Goal: Information Seeking & Learning: Compare options

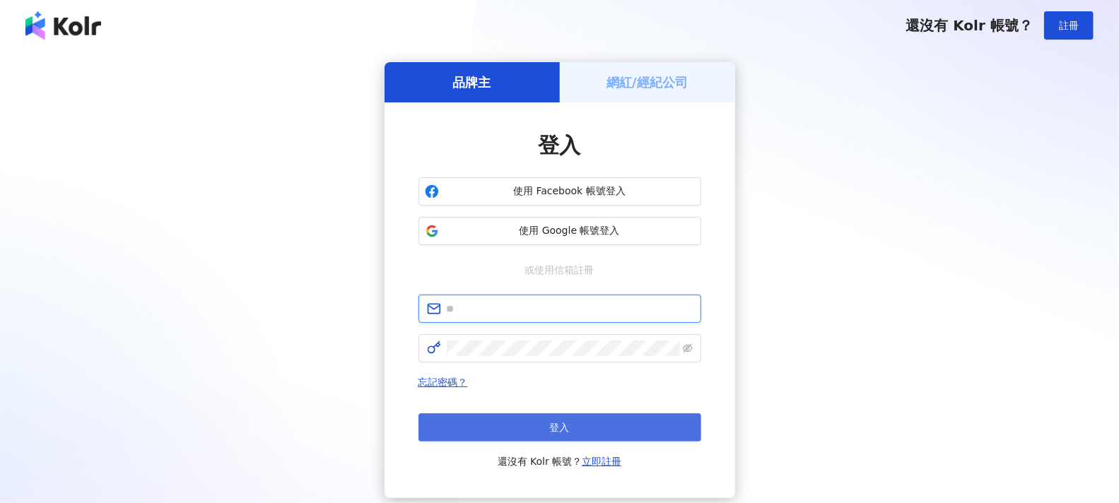
type input "**********"
click at [590, 426] on button "登入" at bounding box center [560, 428] width 283 height 28
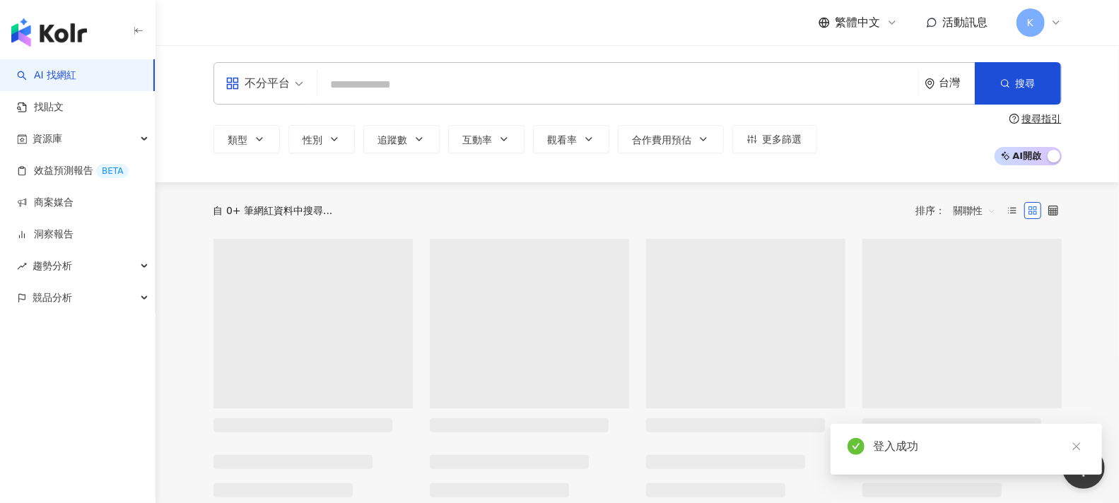
click at [414, 92] on input "search" at bounding box center [618, 84] width 590 height 27
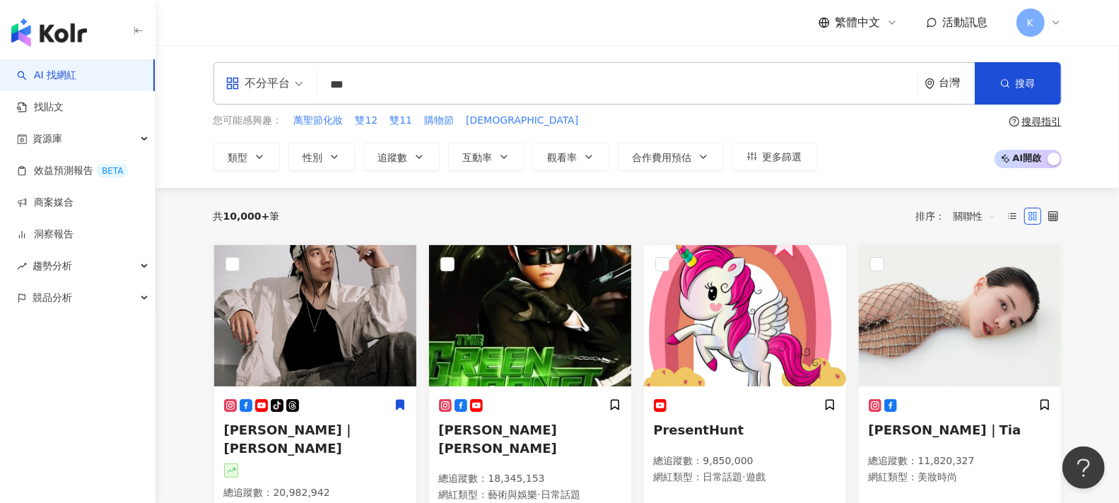
type input "***"
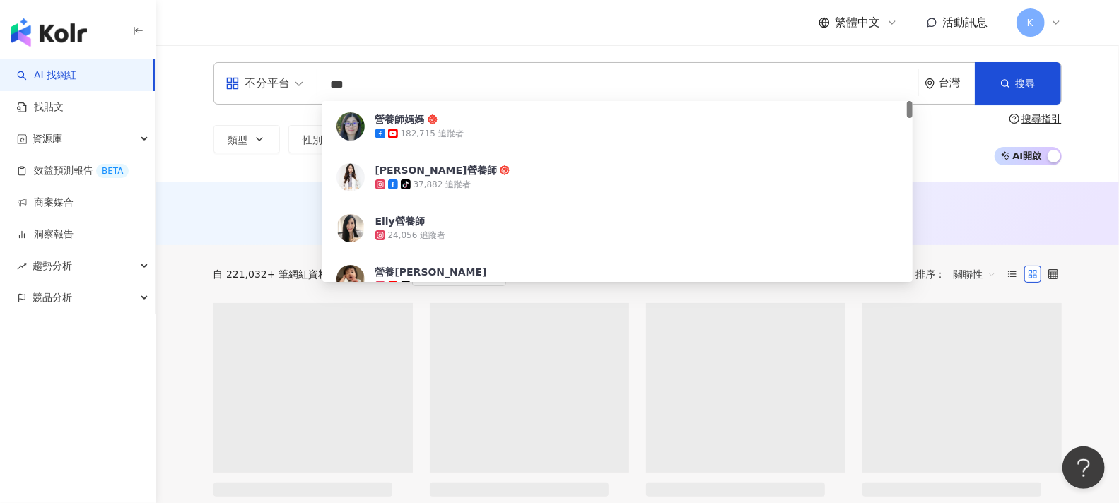
click at [508, 37] on div "繁體中文 活動訊息 K" at bounding box center [638, 22] width 848 height 45
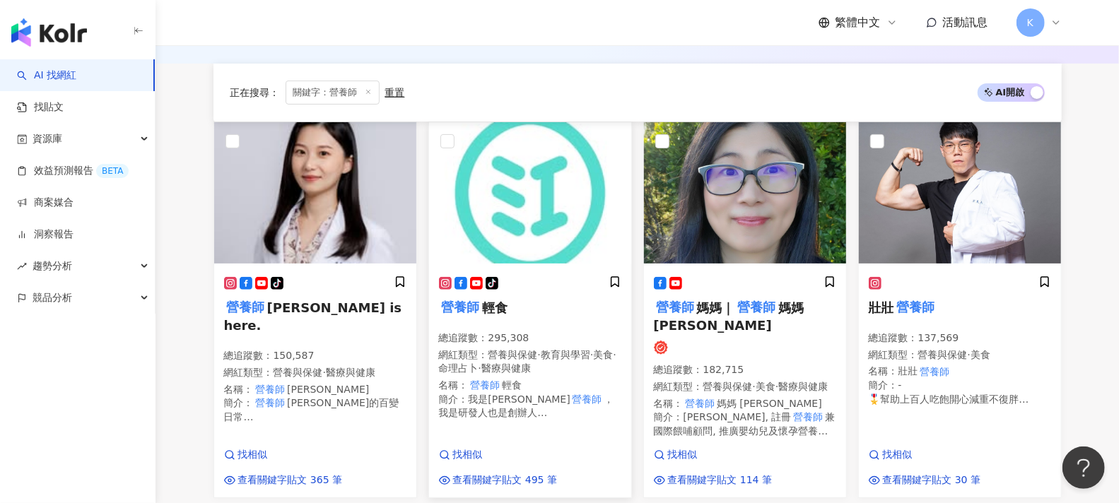
scroll to position [235, 0]
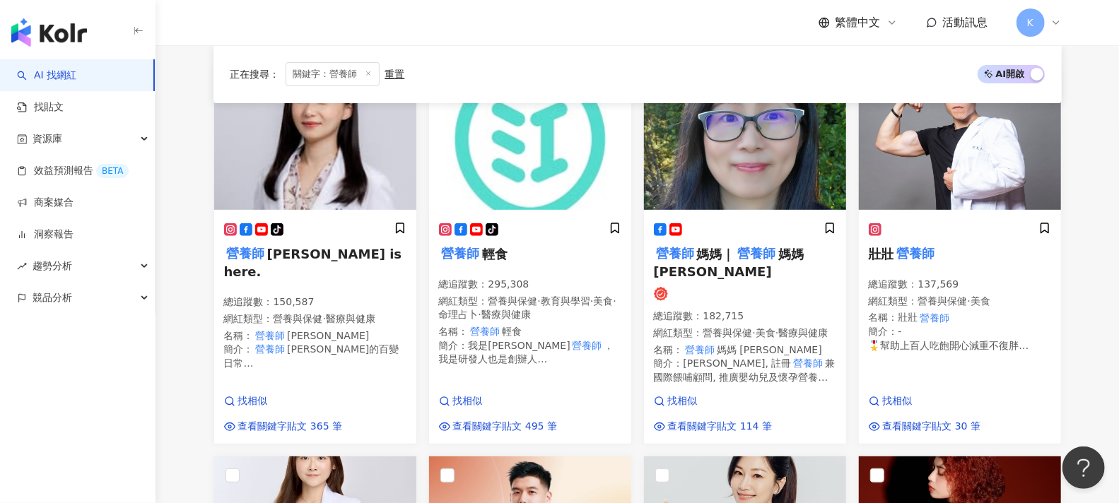
drag, startPoint x: 1087, startPoint y: 246, endPoint x: 1081, endPoint y: 230, distance: 17.2
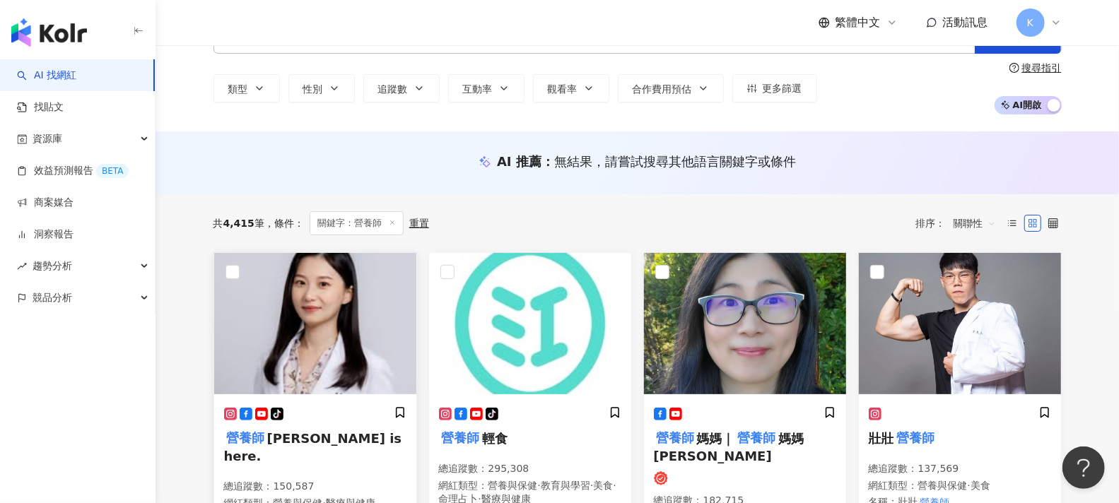
scroll to position [0, 0]
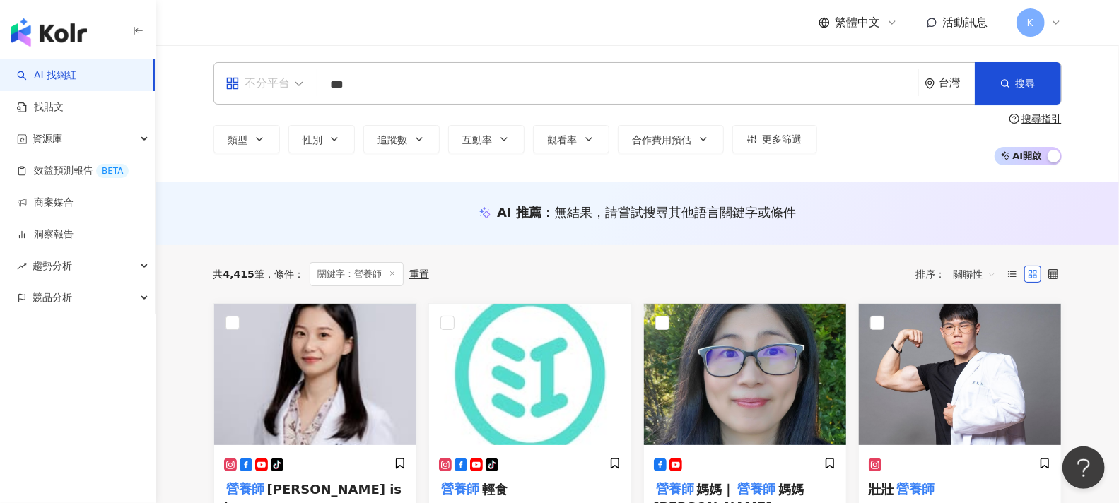
click at [293, 83] on span "不分平台" at bounding box center [265, 83] width 78 height 23
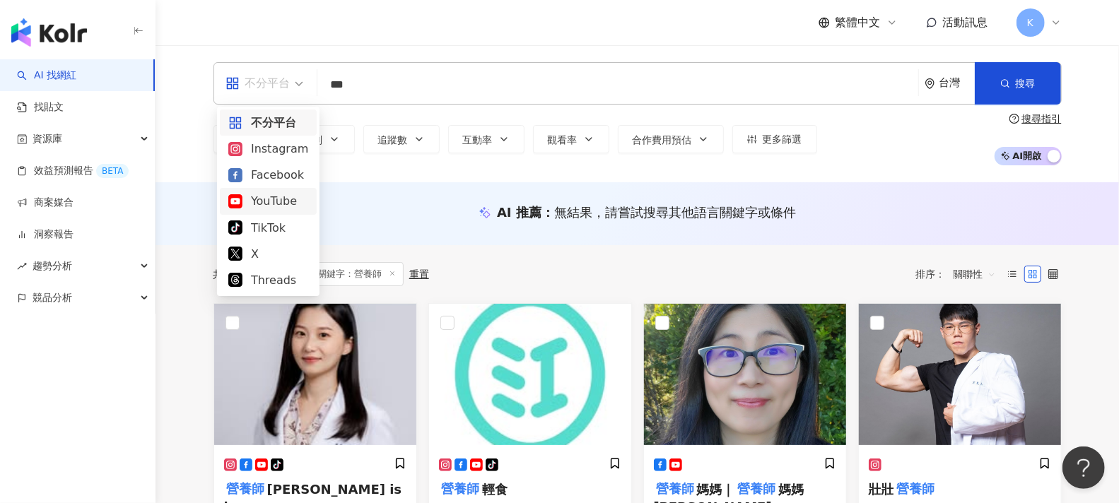
click at [182, 221] on div "AI 推薦 ： 無結果，請嘗試搜尋其他語言關鍵字或條件" at bounding box center [638, 213] width 964 height 63
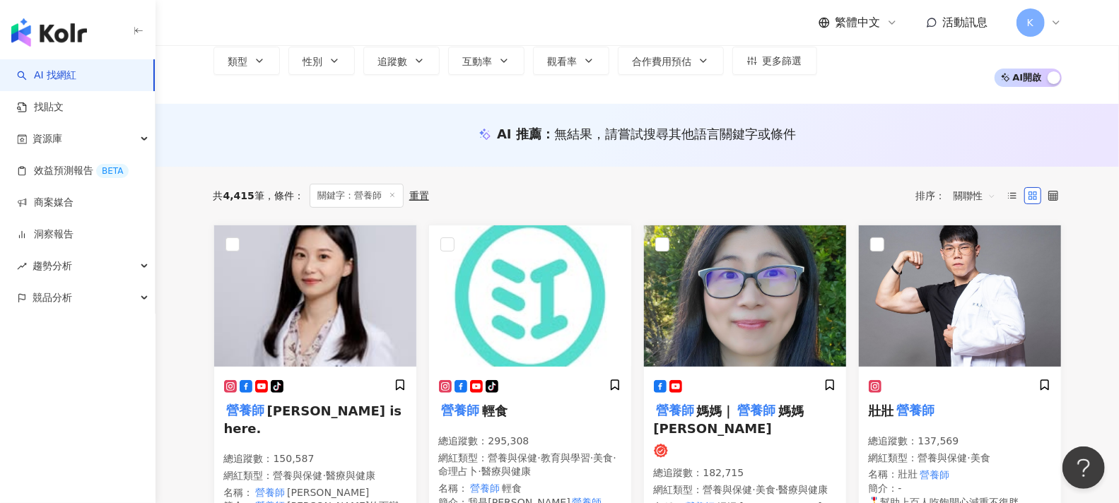
scroll to position [157, 0]
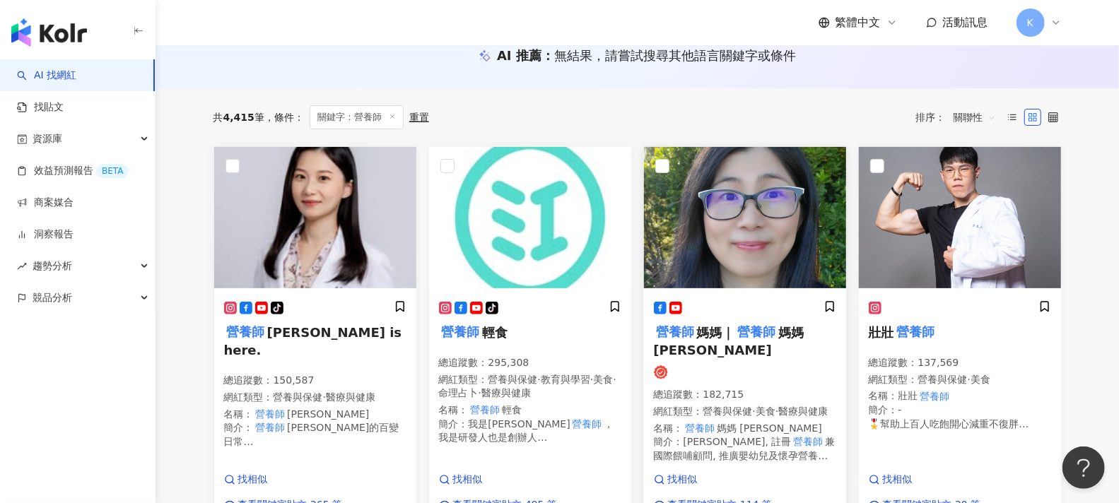
click at [771, 327] on mark "營養師" at bounding box center [756, 332] width 43 height 20
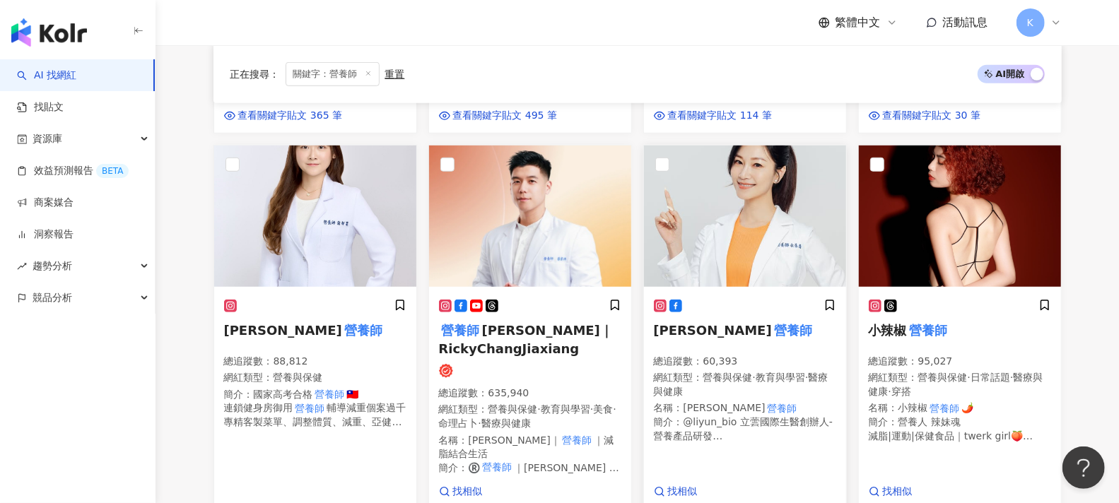
scroll to position [549, 0]
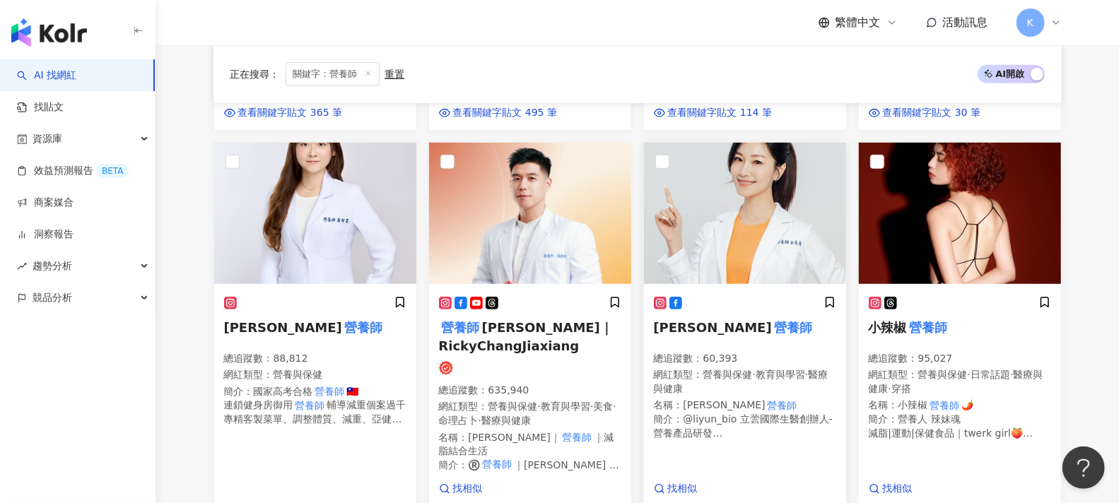
click at [725, 262] on img at bounding box center [745, 213] width 202 height 141
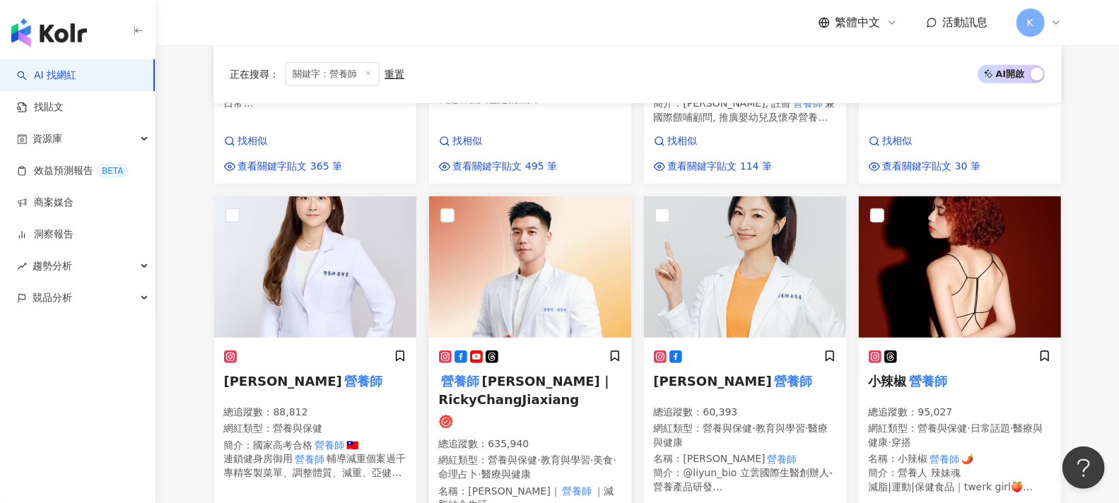
scroll to position [471, 0]
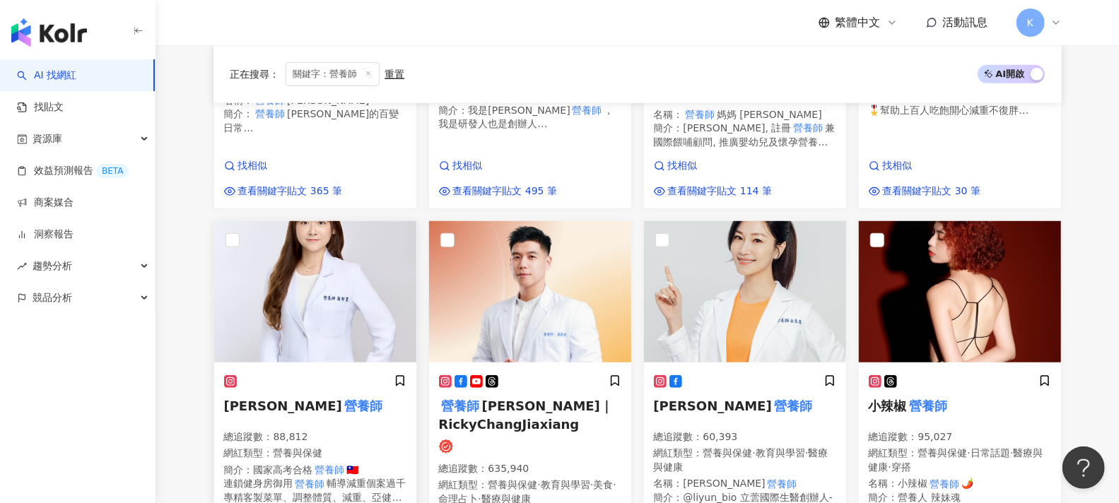
click at [342, 416] on mark "營養師" at bounding box center [363, 407] width 43 height 20
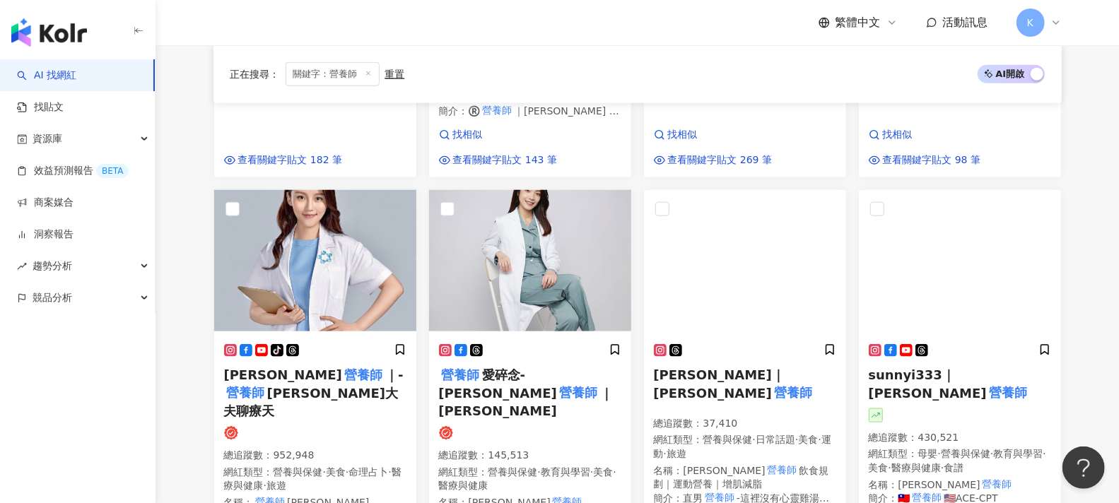
scroll to position [1021, 0]
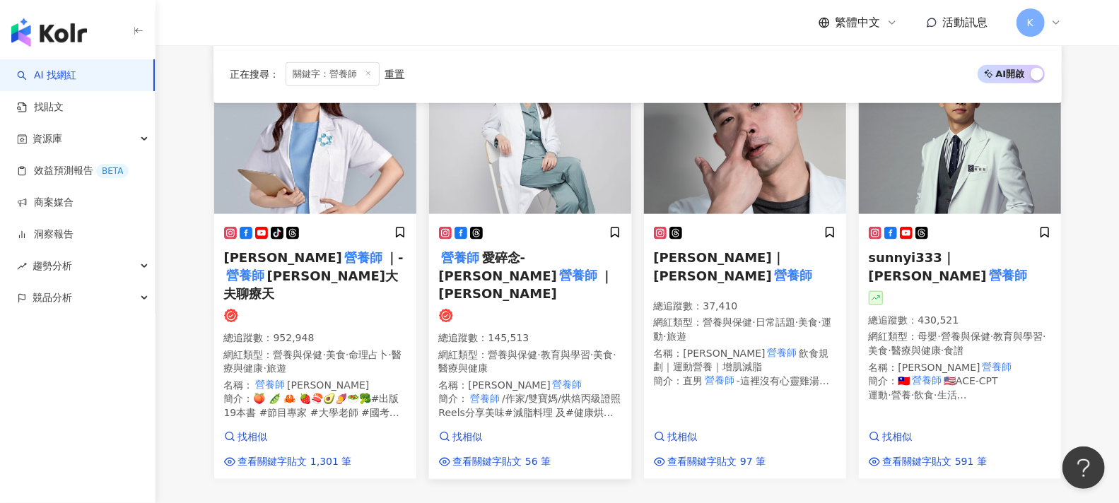
click at [539, 280] on h5 "營養師 愛碎念-孫語霙 營養師 ｜孫語霙" at bounding box center [530, 276] width 182 height 54
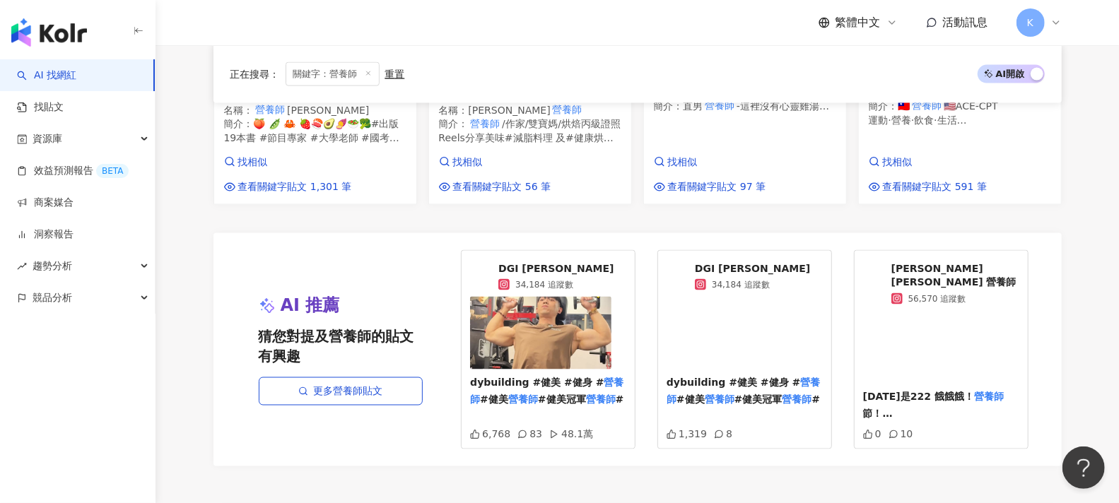
scroll to position [1335, 0]
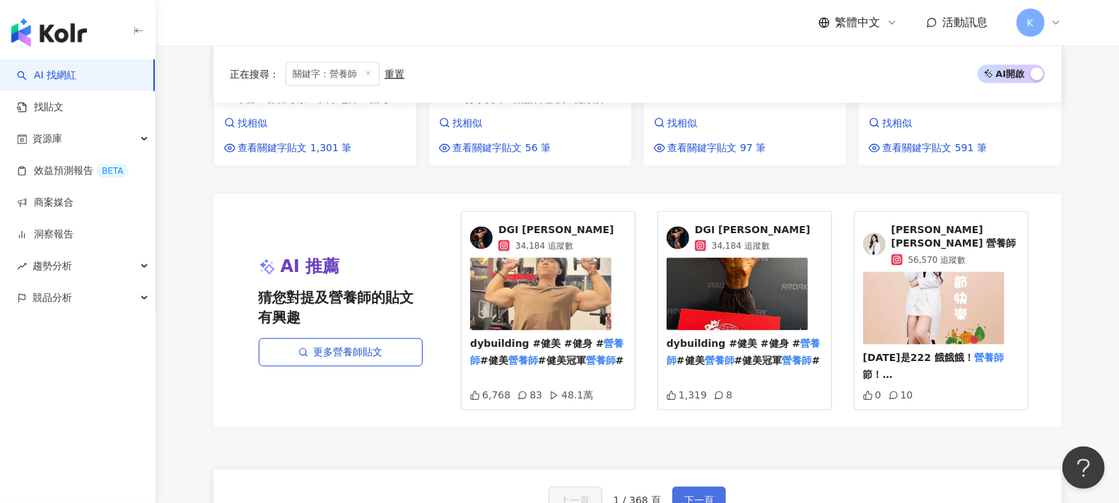
click at [709, 496] on span "下一頁" at bounding box center [699, 501] width 30 height 11
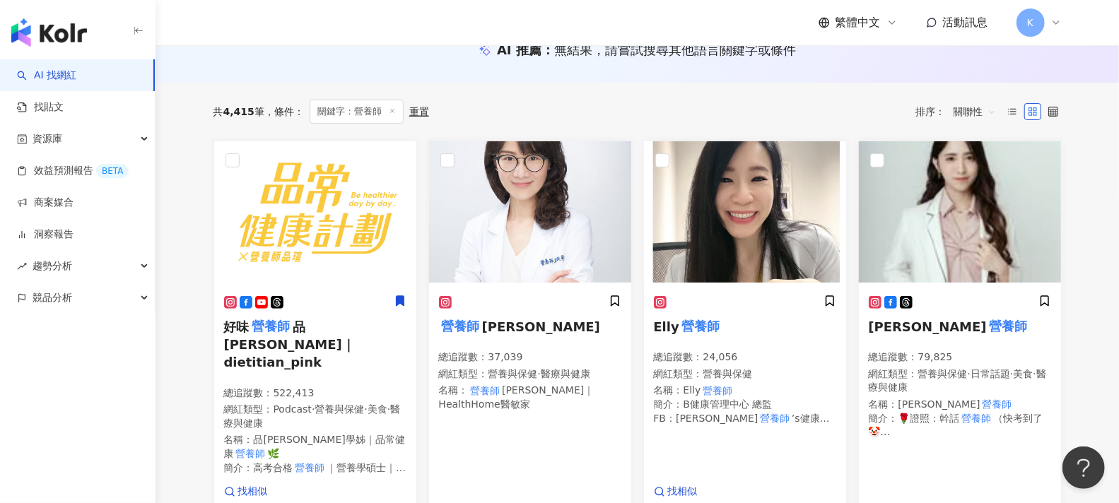
scroll to position [157, 0]
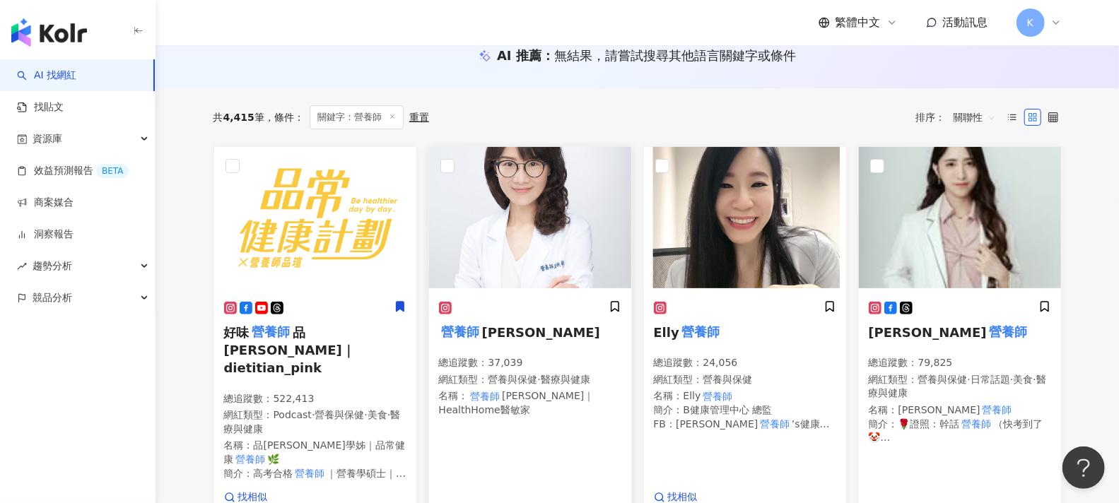
click at [498, 344] on div "營養師 Rita 總追蹤數 ： 37,039 網紅類型 ： 營養與保健 · 醫療與健康 名稱 ： 營養師 Rita｜HealthHome醫敏家" at bounding box center [530, 363] width 182 height 127
click at [921, 350] on div "媛媛 營養師 總追蹤數 ： 79,825 網紅類型 ： 營養與保健 · 日常話題 · 美食 · 醫療與健康 名稱 ： 媛媛 營養師 簡介 ： 🌹證照：幹話 營…" at bounding box center [960, 377] width 182 height 154
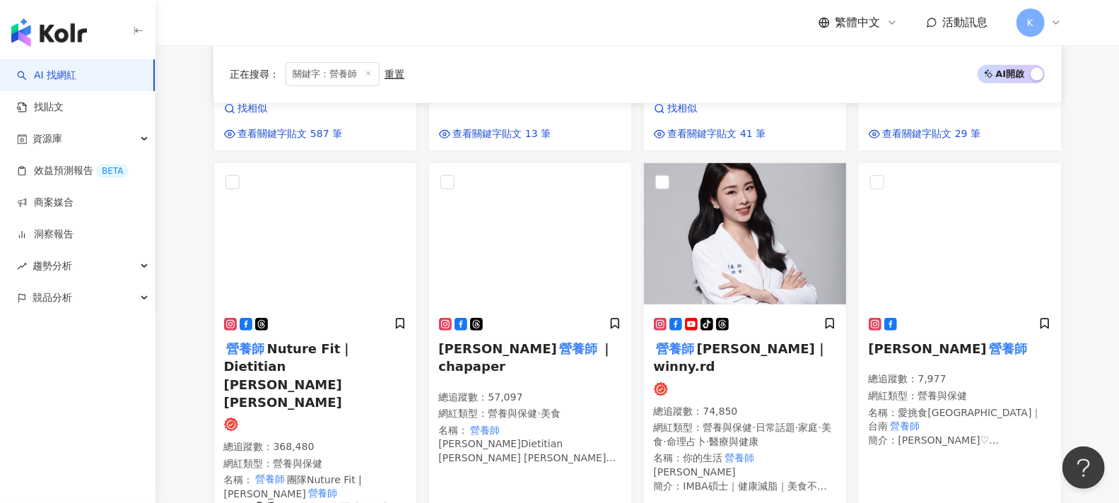
scroll to position [549, 0]
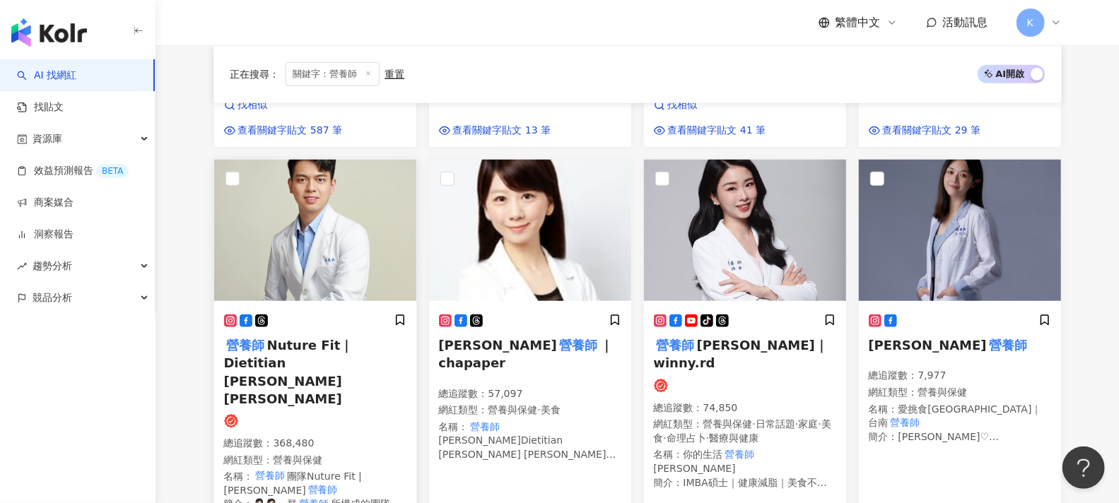
click at [284, 338] on span "Nuture Fit｜Dietitian Chen Lin" at bounding box center [288, 372] width 129 height 69
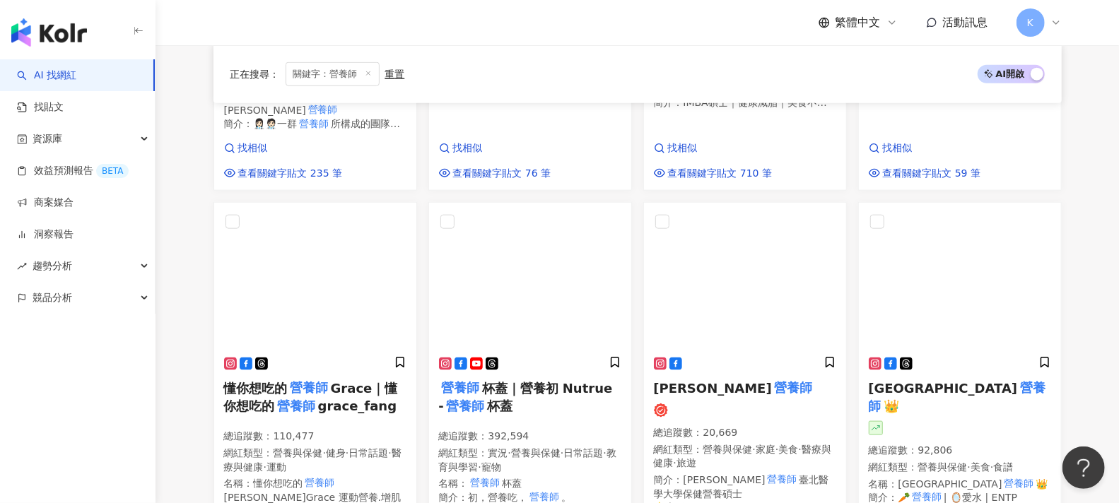
scroll to position [942, 0]
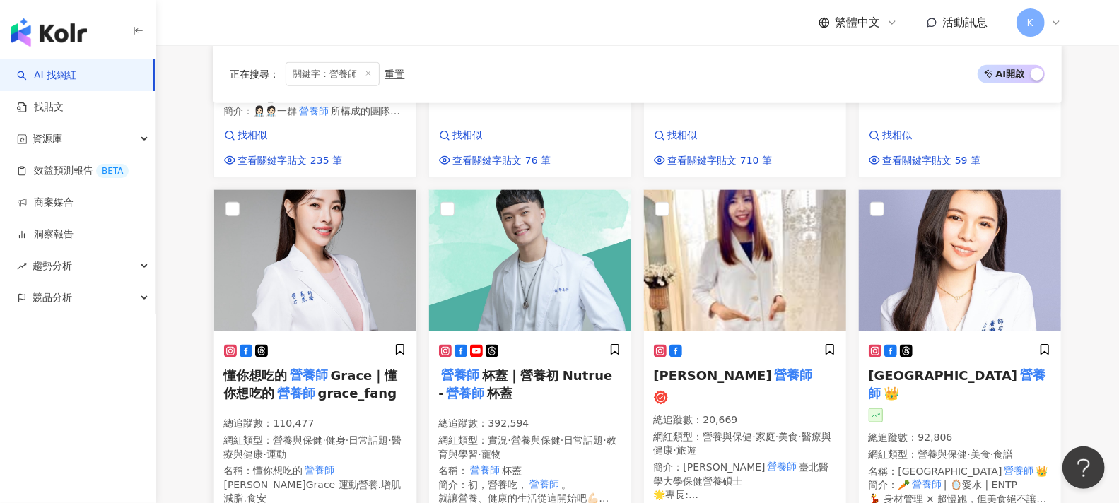
click at [302, 384] on mark "營養師" at bounding box center [296, 394] width 43 height 20
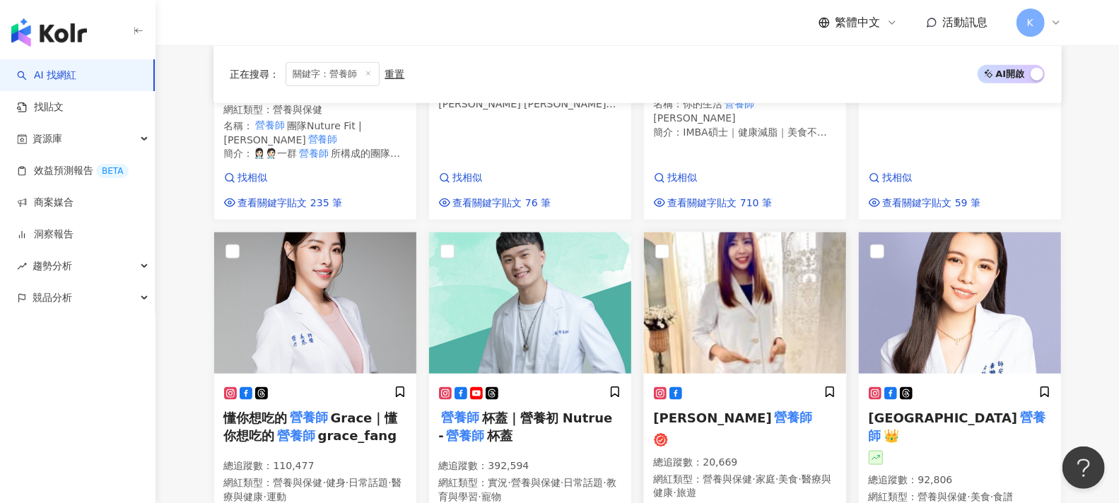
scroll to position [901, 0]
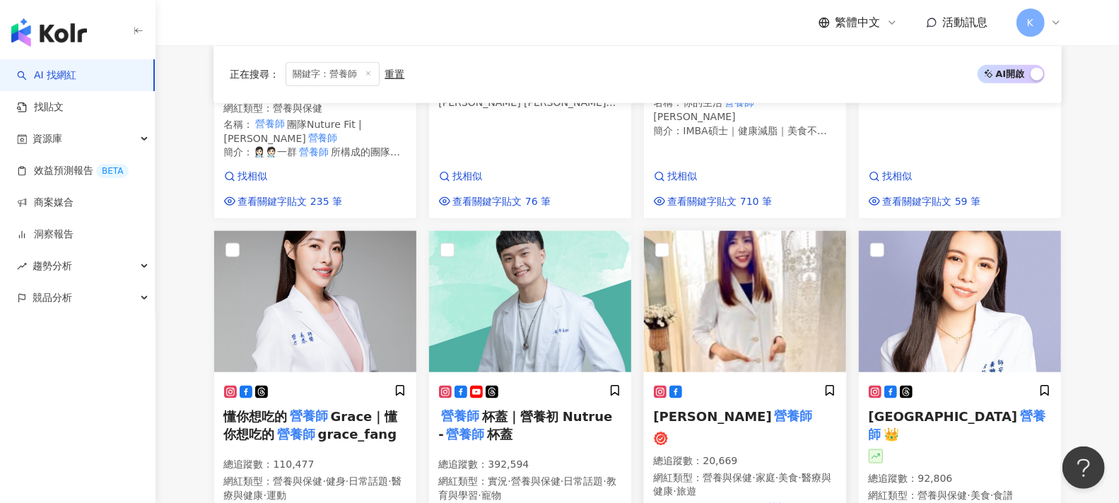
click at [732, 432] on div at bounding box center [745, 439] width 182 height 14
click at [973, 450] on div at bounding box center [960, 457] width 182 height 14
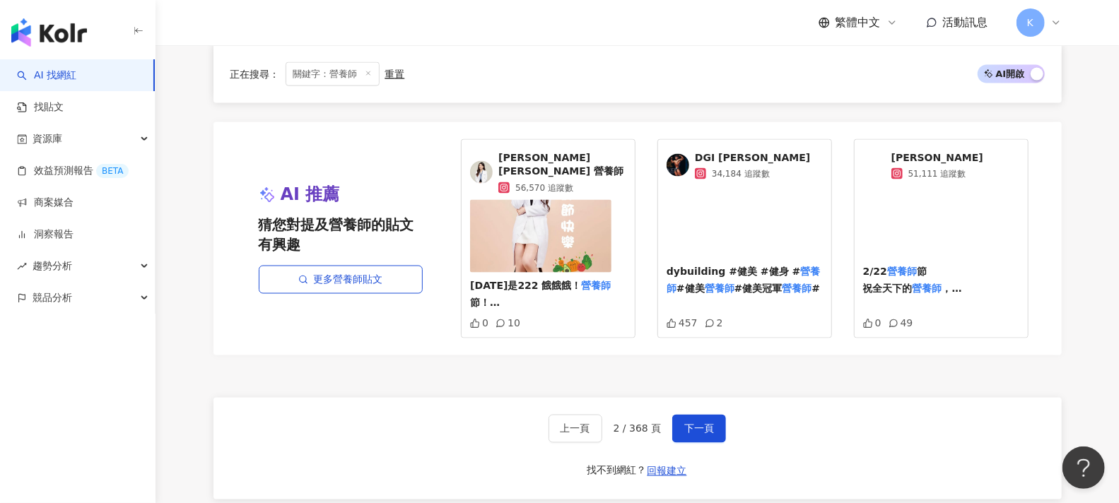
scroll to position [1451, 0]
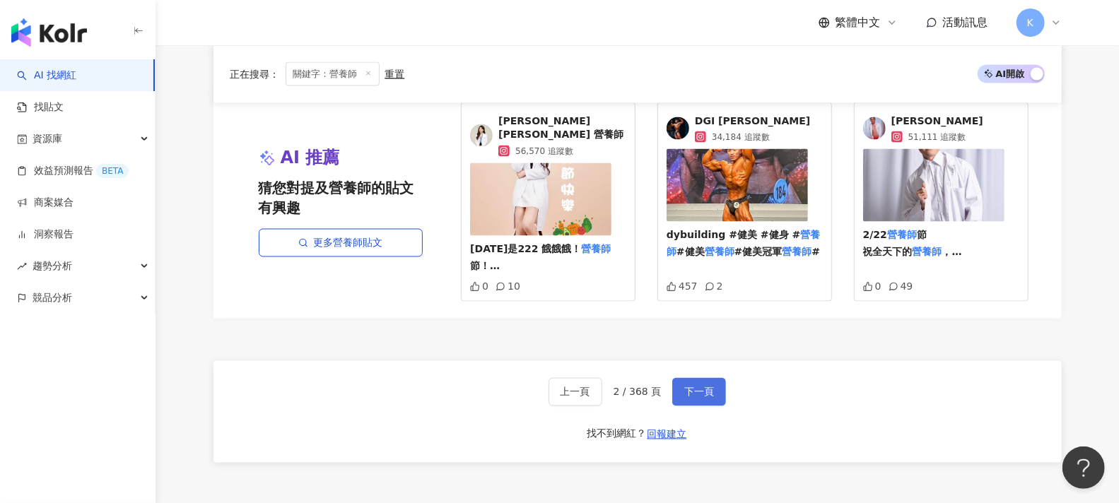
click at [700, 387] on span "下一頁" at bounding box center [699, 392] width 30 height 11
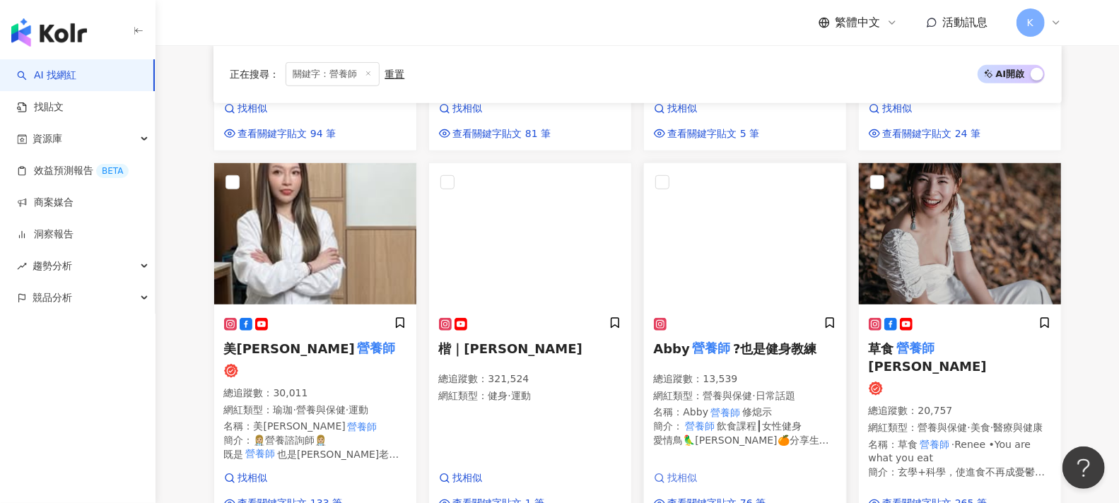
scroll to position [108, 0]
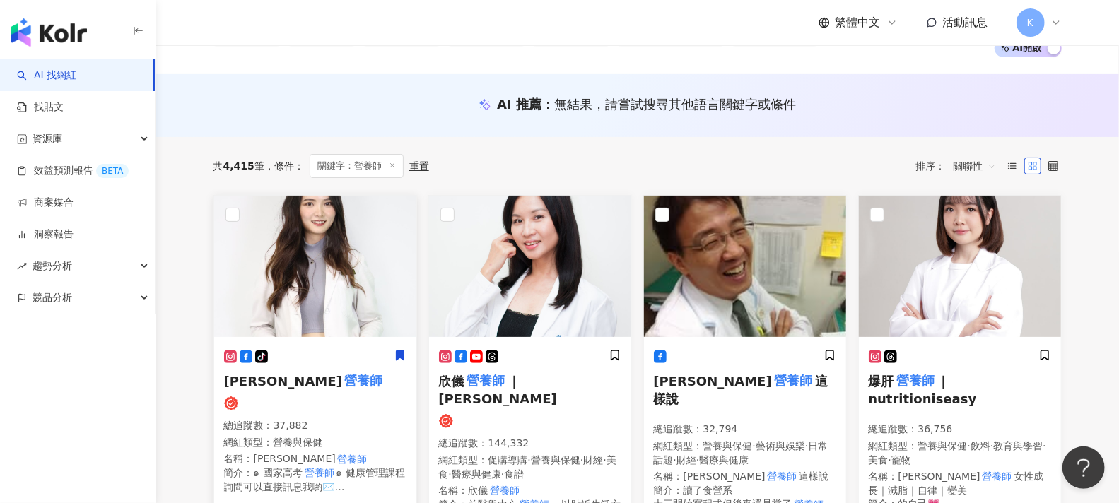
click at [300, 382] on h5 "Gina 營養師" at bounding box center [315, 382] width 182 height 18
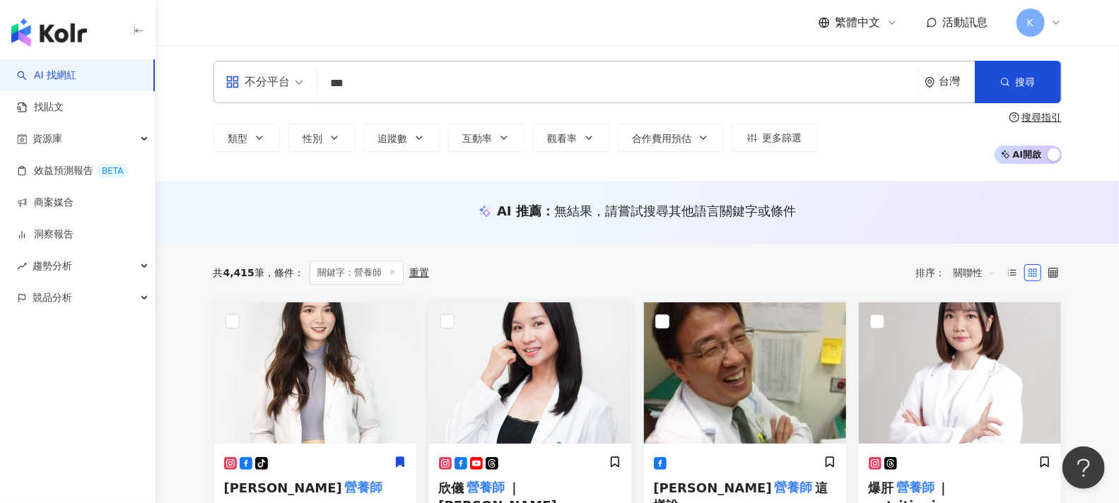
scroll to position [0, 0]
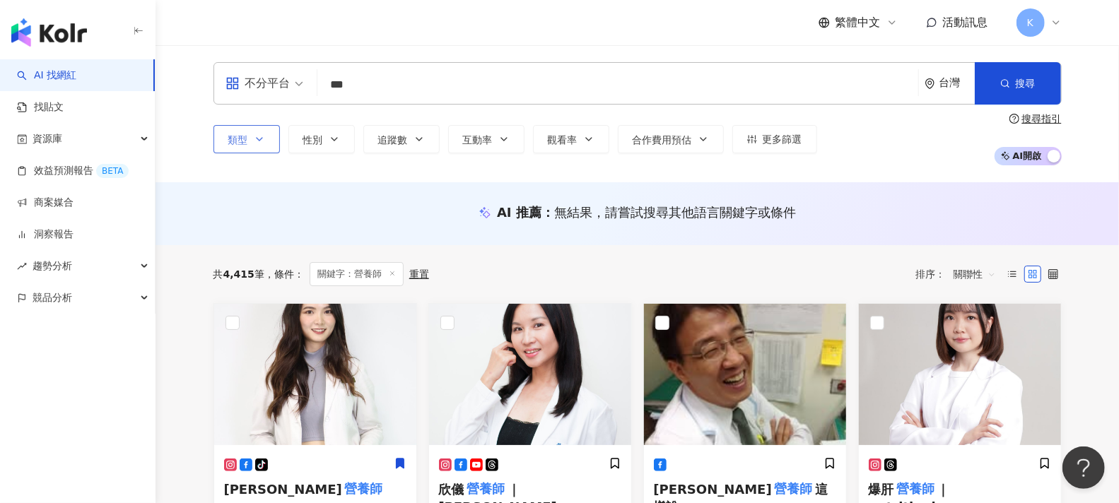
click at [267, 146] on button "類型" at bounding box center [247, 139] width 66 height 28
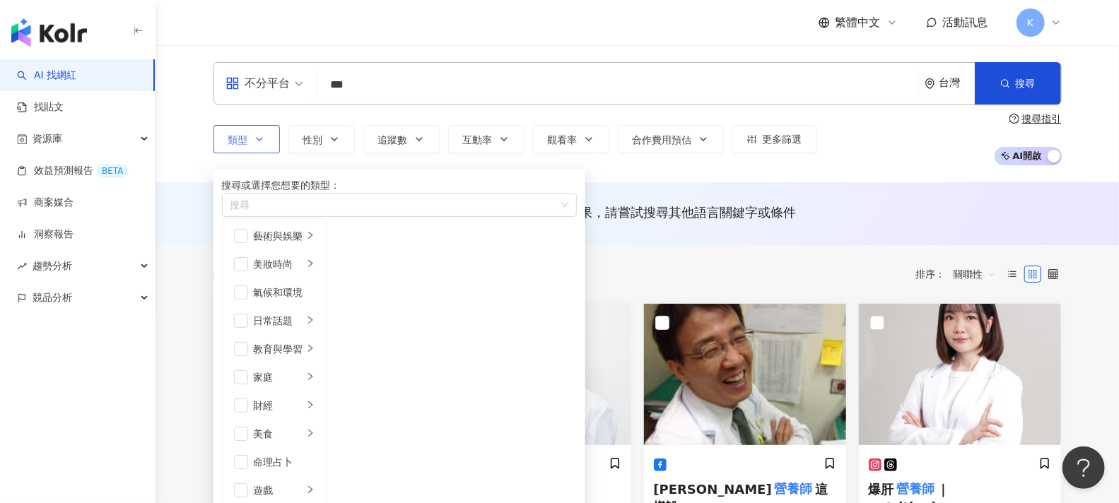
click at [267, 143] on button "類型 搜尋或選擇您想要的類型： 搜尋 藝術與娛樂 美妝時尚 氣候和環境 日常話題 教育與學習 家庭 財經 美食 命理占卜 遊戲 法政社會 生活風格 影視娛樂 …" at bounding box center [247, 139] width 66 height 28
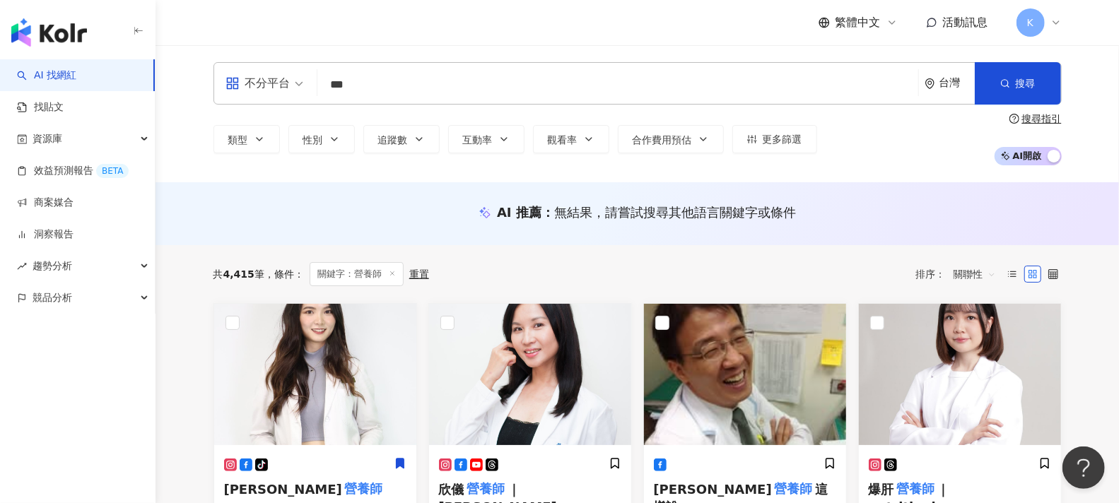
click at [291, 95] on span at bounding box center [265, 83] width 78 height 41
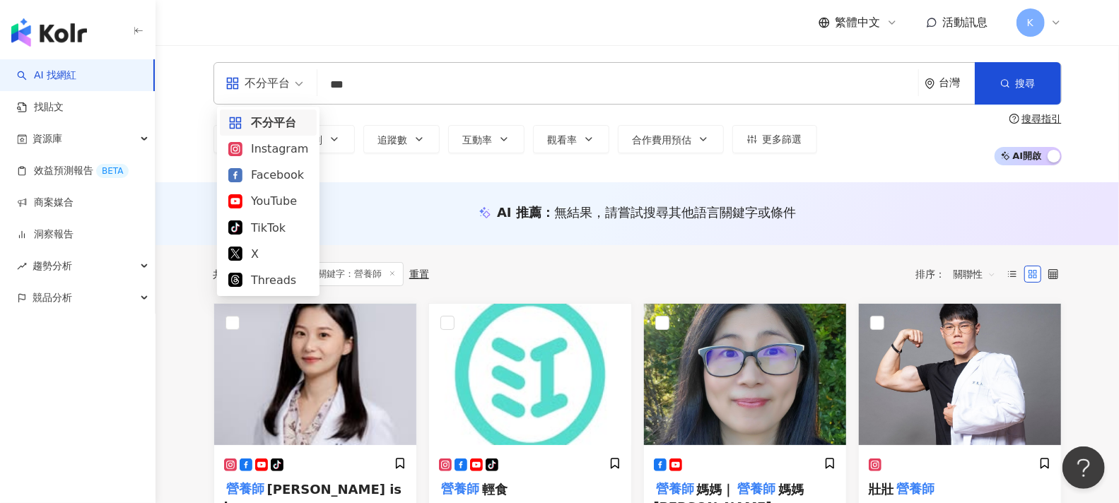
click at [402, 189] on div "AI 推薦 ： 無結果，請嘗試搜尋其他語言關鍵字或條件" at bounding box center [638, 213] width 964 height 63
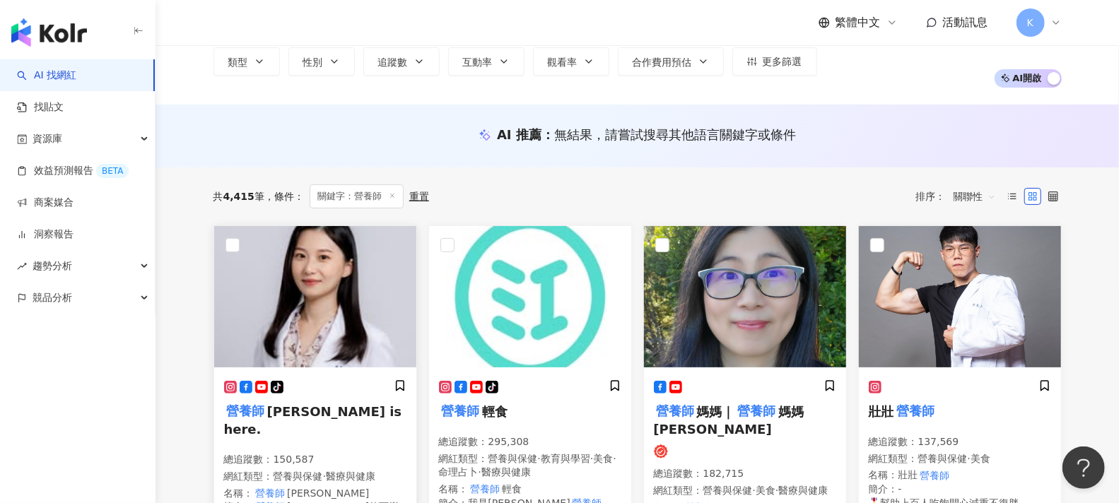
scroll to position [78, 0]
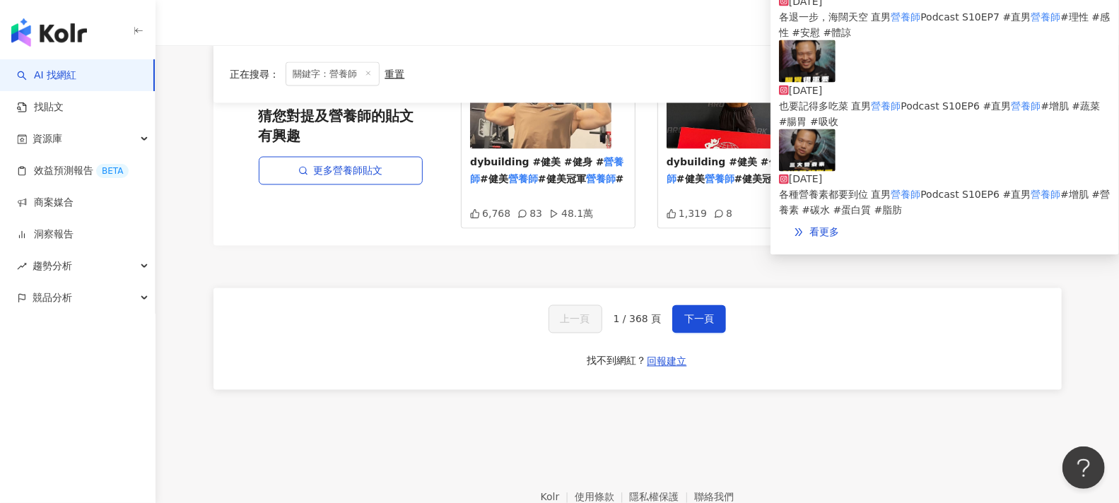
scroll to position [1572, 0]
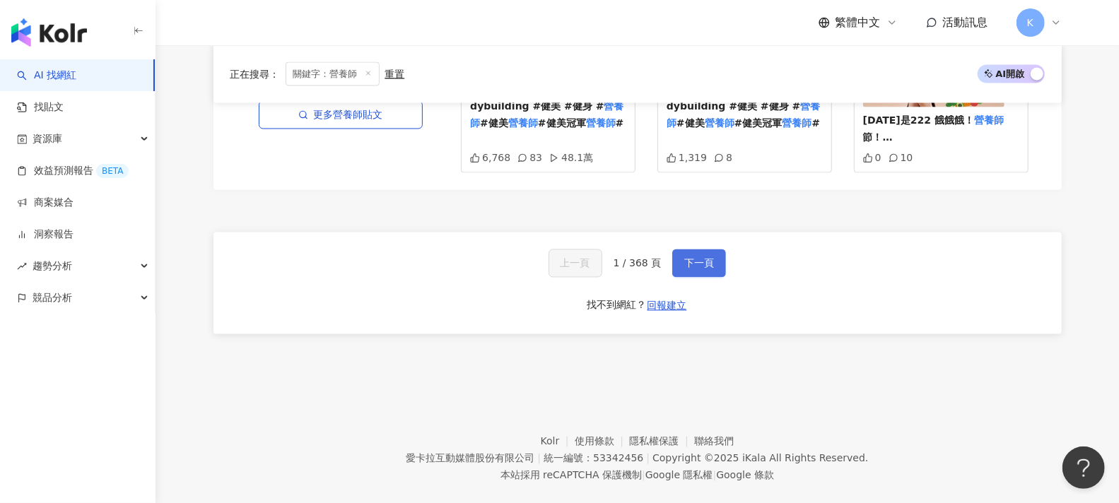
click at [702, 258] on span "下一頁" at bounding box center [699, 263] width 30 height 11
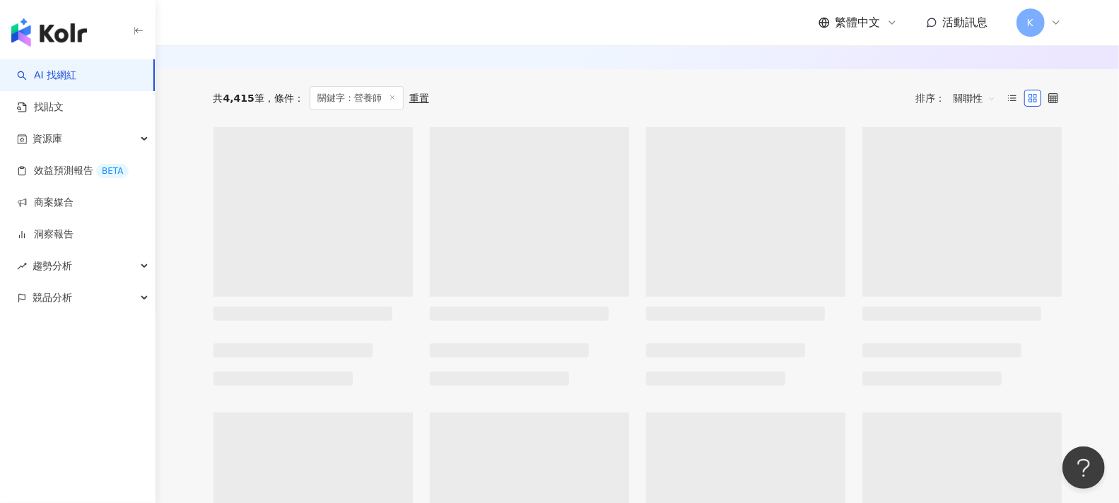
scroll to position [0, 0]
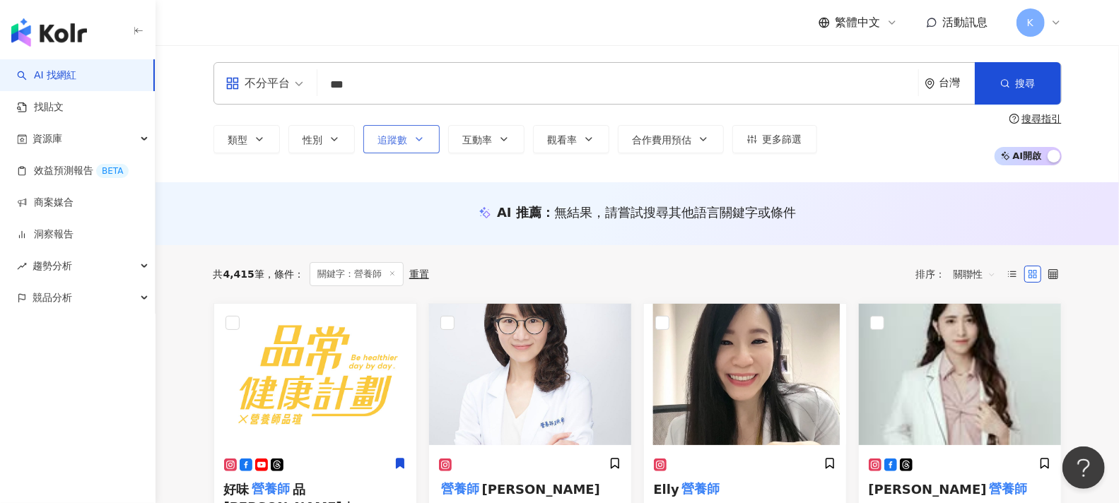
click at [416, 142] on icon "button" at bounding box center [419, 139] width 11 height 11
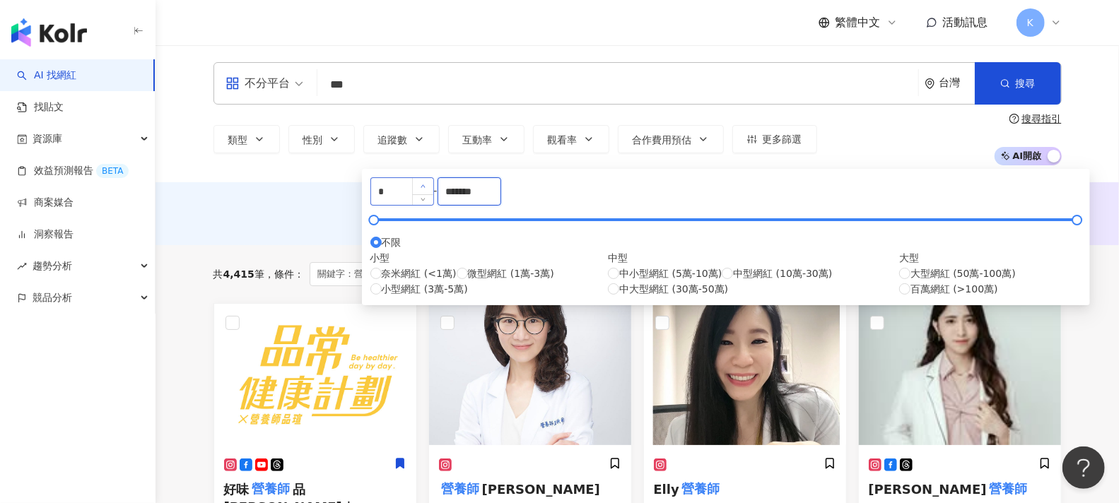
drag, startPoint x: 630, startPoint y: 198, endPoint x: 531, endPoint y: 198, distance: 99.0
click at [532, 198] on div "* - ******* 不限 小型 奈米網紅 (<1萬) 微型網紅 (1萬-3萬) 小型網紅 (3萬-5萬) 中型 中小型網紅 (5萬-10萬) 中型網紅 (…" at bounding box center [725, 236] width 711 height 119
drag, startPoint x: 476, startPoint y: 197, endPoint x: 311, endPoint y: 196, distance: 164.7
type input "*"
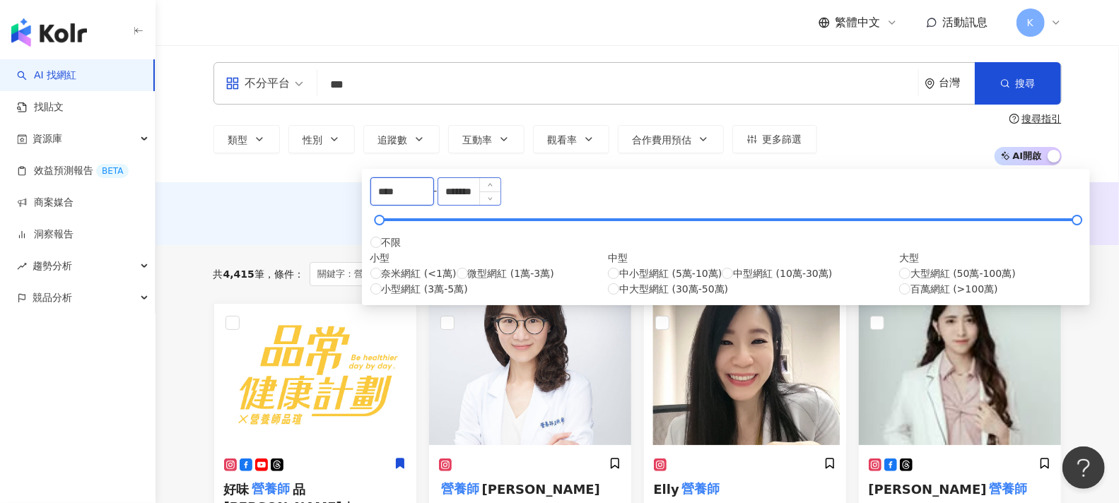
type input "****"
drag, startPoint x: 657, startPoint y: 206, endPoint x: 501, endPoint y: 206, distance: 156.2
click at [501, 206] on div "**** - ******* 不限 小型 奈米網紅 (<1萬) 微型網紅 (1萬-3萬) 小型網紅 (3萬-5萬) 中型 中小型網紅 (5萬-10萬) 中型網…" at bounding box center [725, 236] width 711 height 119
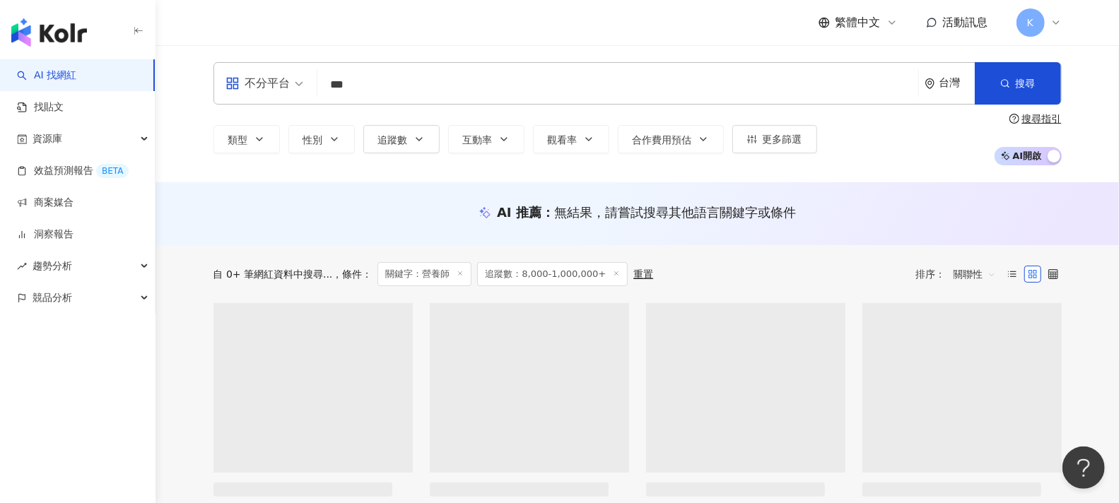
click at [594, 272] on div "自 0+ 筆網紅資料中搜尋... 條件 ： 關鍵字：營養師 追蹤數：8,000-1,000,000+ 重置 排序： 關聯性" at bounding box center [638, 274] width 848 height 24
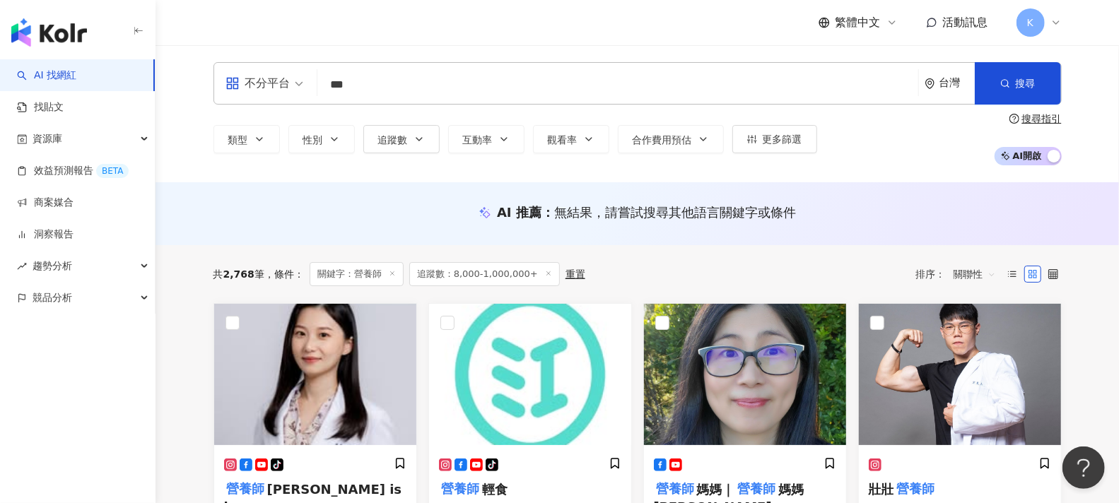
click at [545, 272] on icon at bounding box center [548, 273] width 7 height 7
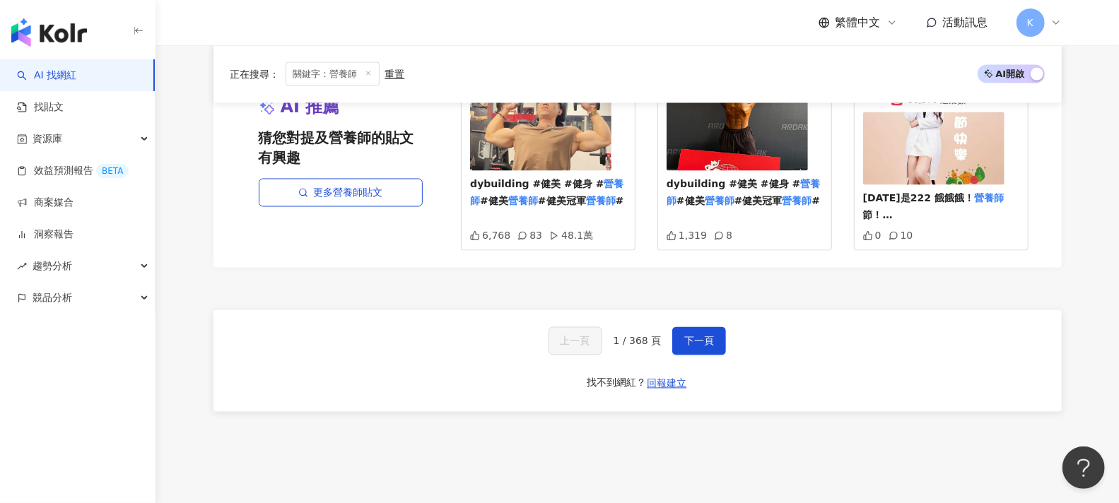
scroll to position [1415, 0]
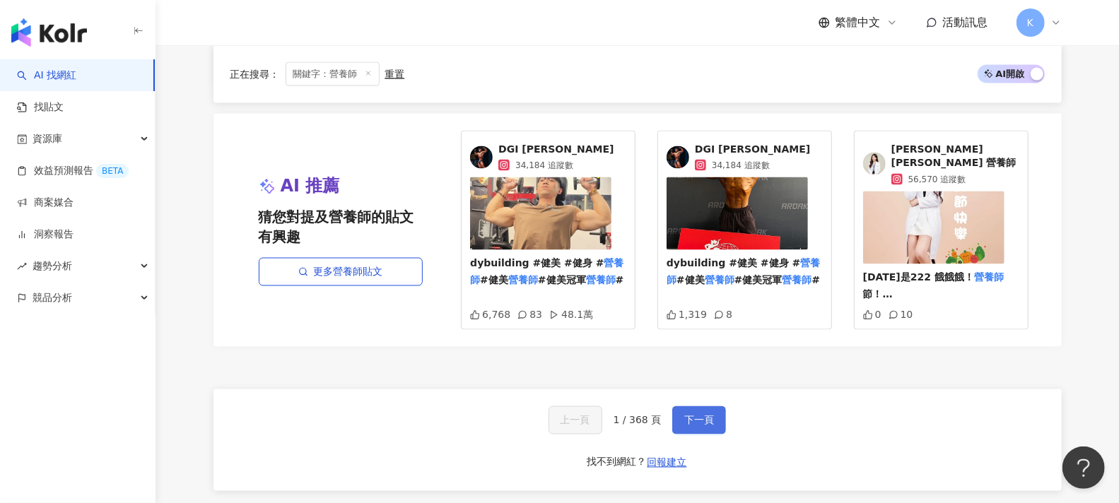
click at [702, 407] on button "下一頁" at bounding box center [699, 421] width 54 height 28
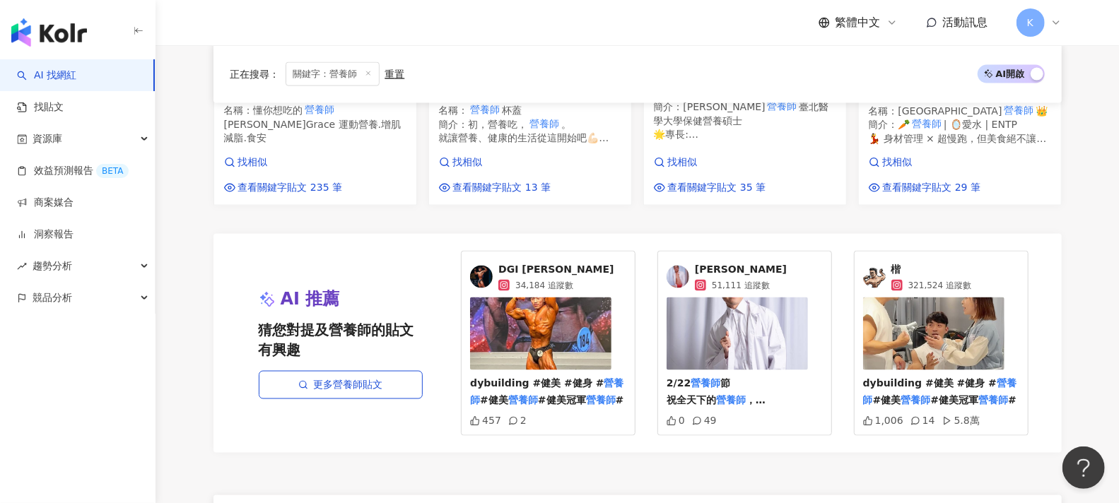
scroll to position [1337, 0]
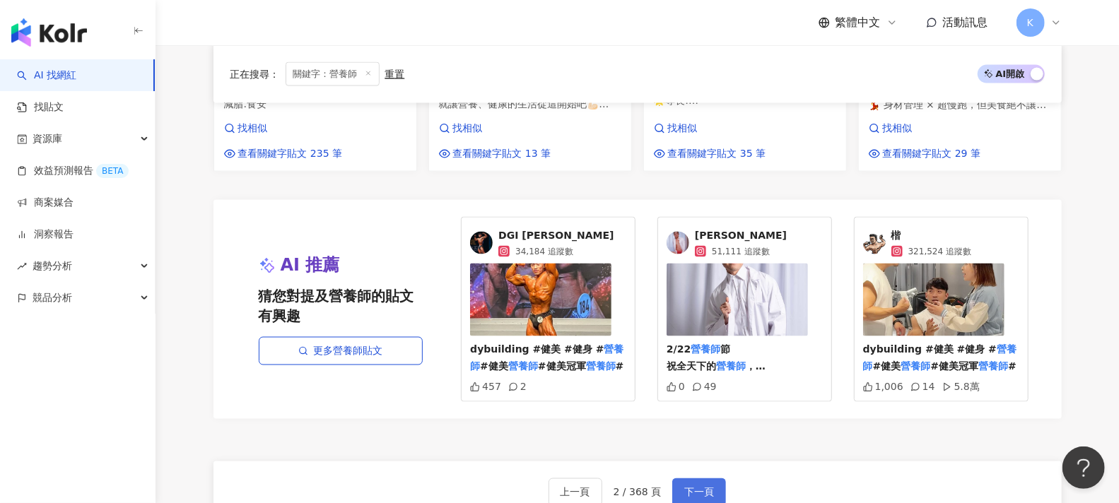
click at [711, 479] on button "下一頁" at bounding box center [699, 493] width 54 height 28
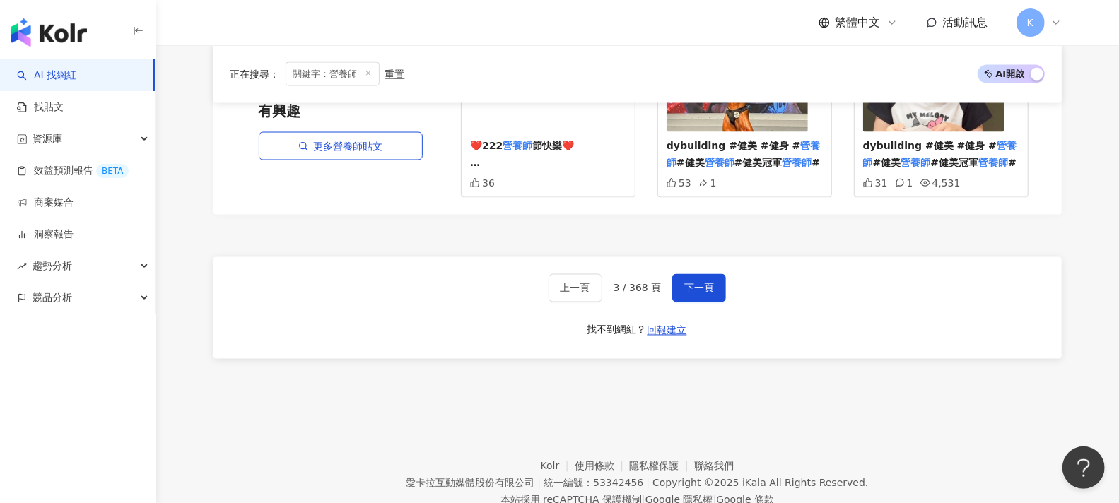
scroll to position [1522, 0]
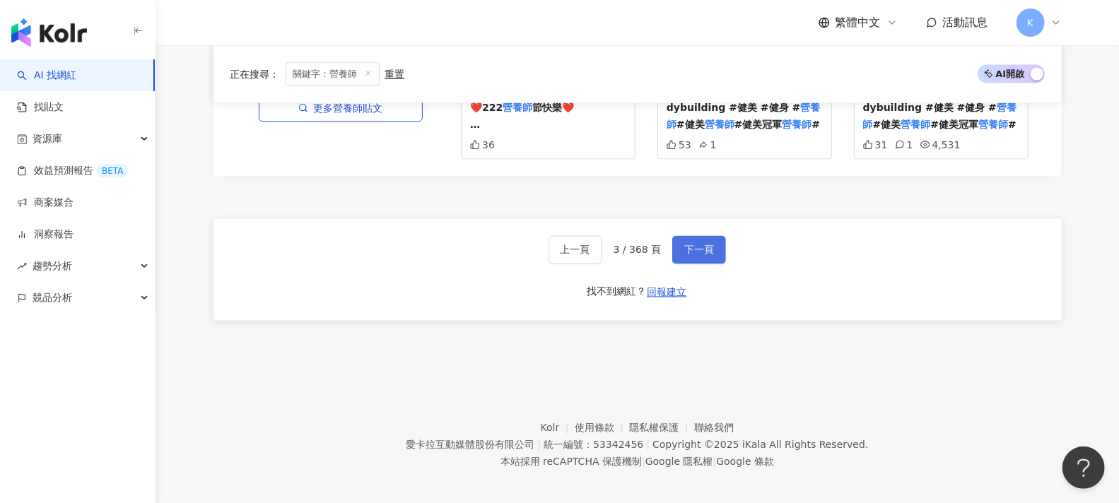
click at [707, 245] on span "下一頁" at bounding box center [699, 250] width 30 height 11
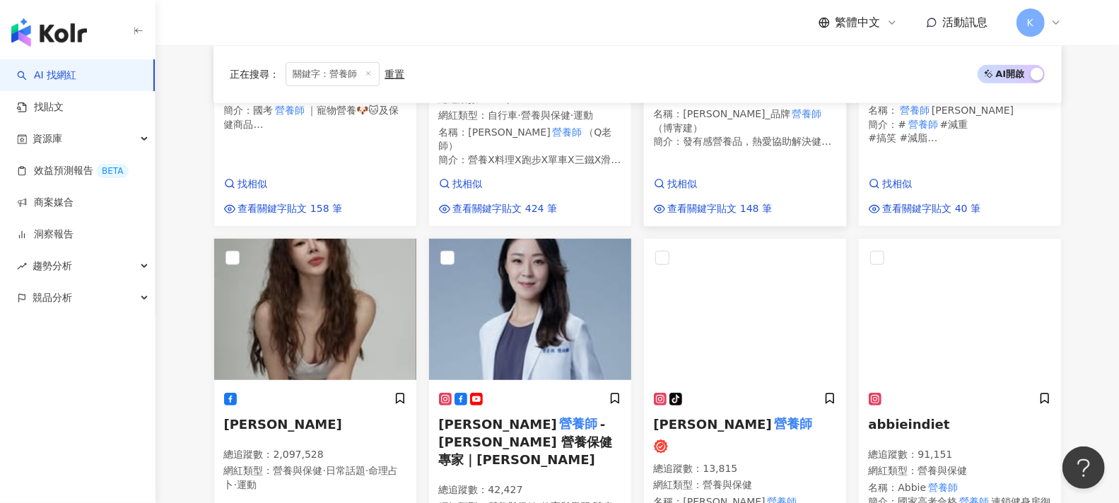
scroll to position [471, 0]
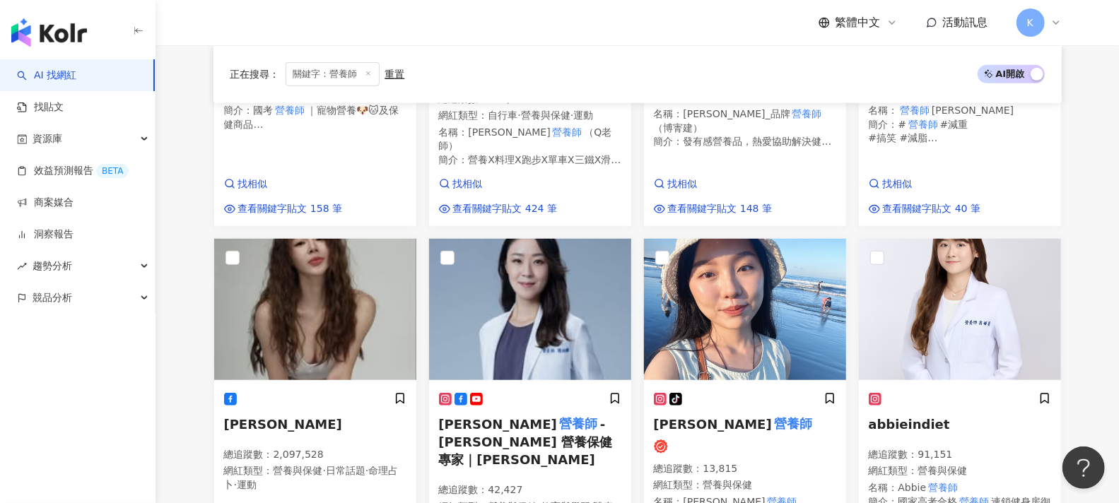
drag, startPoint x: 1097, startPoint y: 170, endPoint x: 887, endPoint y: 16, distance: 259.9
click at [1097, 170] on main "不分平台 *** 台灣 搜尋 abfb2913-eec3-48b8-8b47-99ab6884e32c 營養師媽媽 182,715 追蹤者 Gina營養師 t…" at bounding box center [638, 511] width 964 height 1874
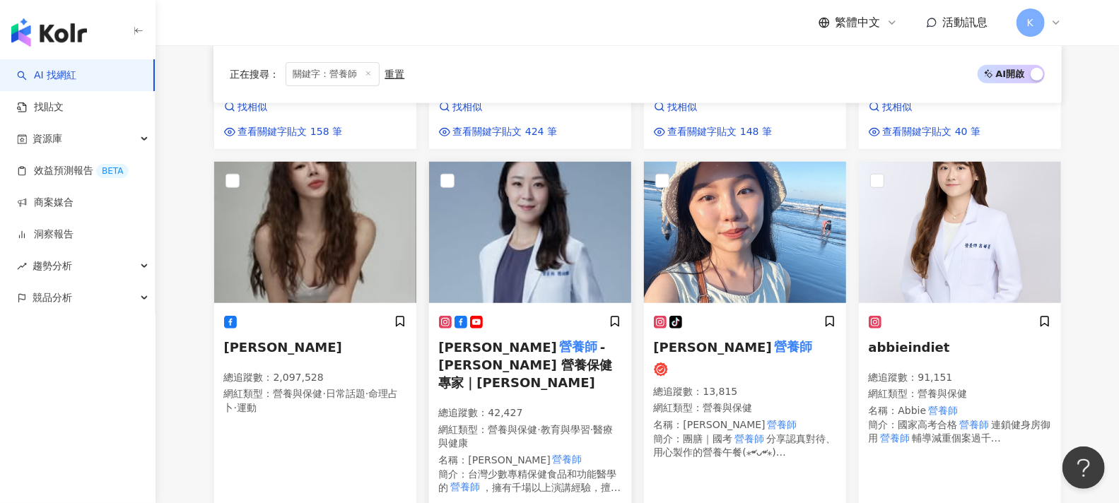
scroll to position [549, 0]
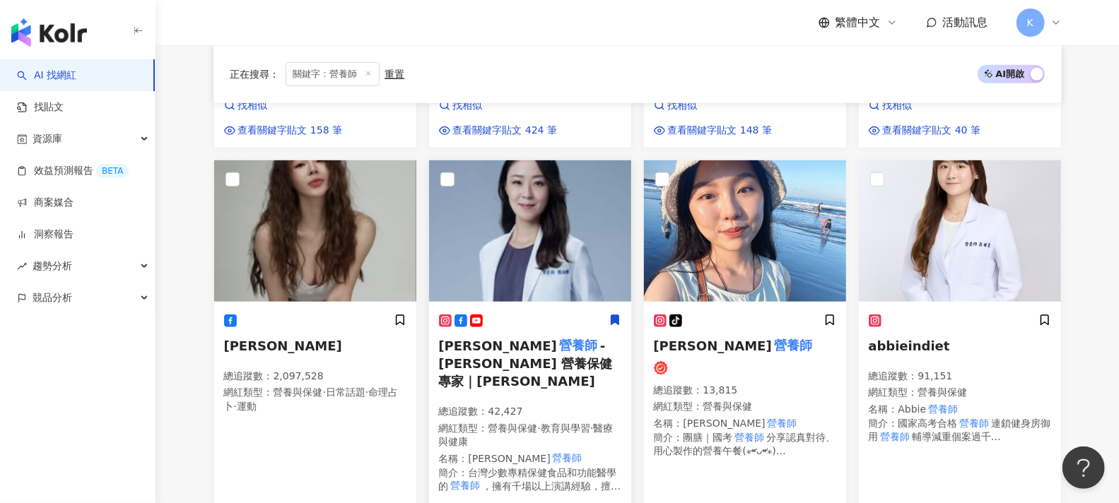
click at [492, 339] on span "-陳怡錞 營養保健專家｜陳怡錞" at bounding box center [526, 364] width 174 height 50
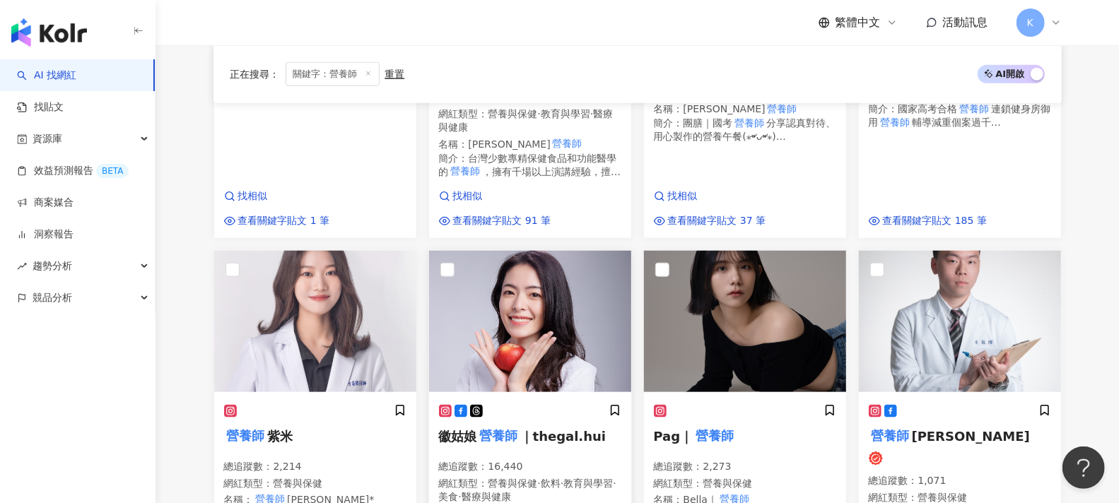
scroll to position [942, 0]
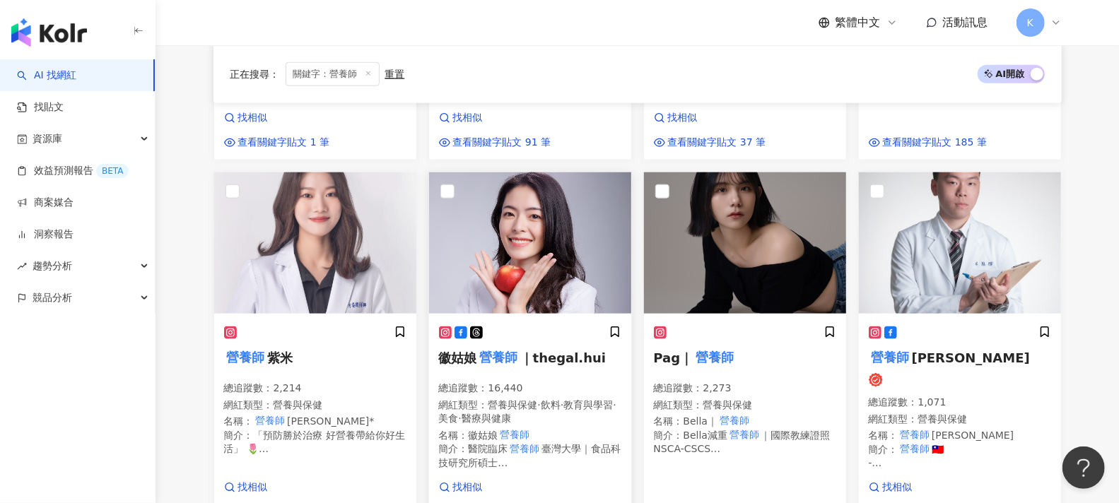
click at [529, 329] on div "徽姑娘 營養師 ｜thegal.hui 總追蹤數 ： 16,440 網紅類型 ： 營養與保健 · 飲料 · 教育與學習 · 美食 · 醫療與健康 名稱 ： 徽…" at bounding box center [530, 403] width 182 height 154
click at [1089, 193] on div "正在搜尋 ： 關鍵字：營養師 重置 AI 開啟 AI 關閉 林安安 營養師 總追蹤數 ： 11,567 網紅類型 ： 營養與保健 · 醫療與健康 名稱 ： 林…" at bounding box center [637, 139] width 905 height 1673
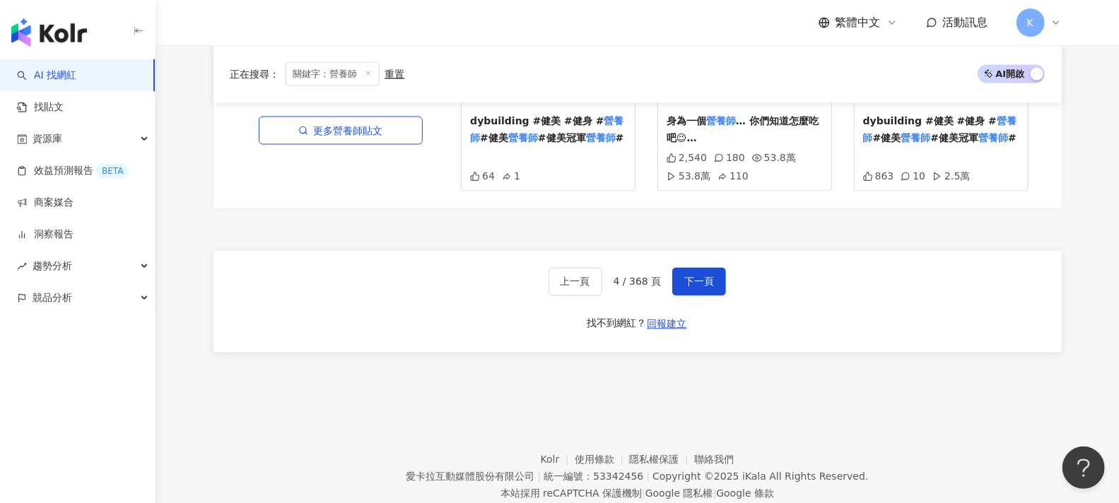
scroll to position [1531, 0]
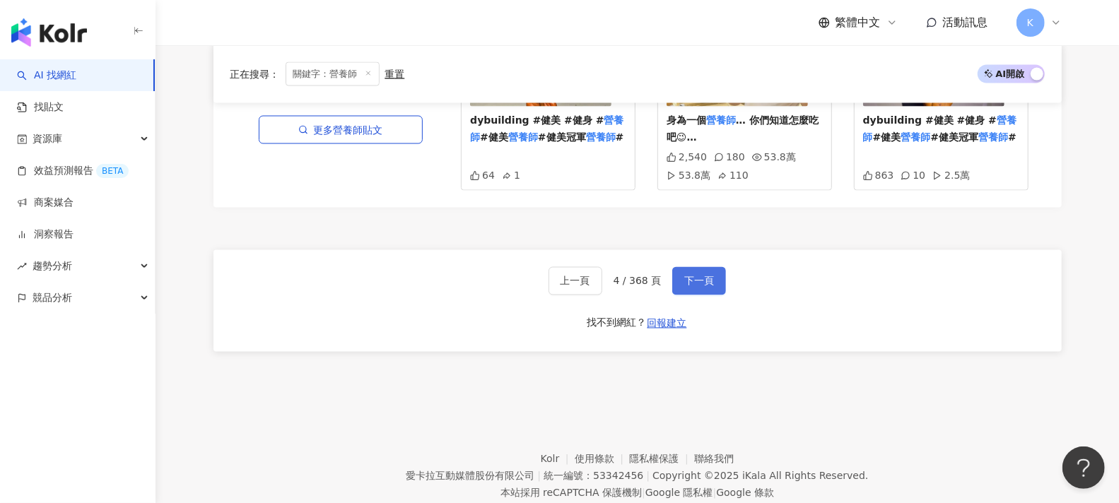
click at [684, 276] on span "下一頁" at bounding box center [699, 281] width 30 height 11
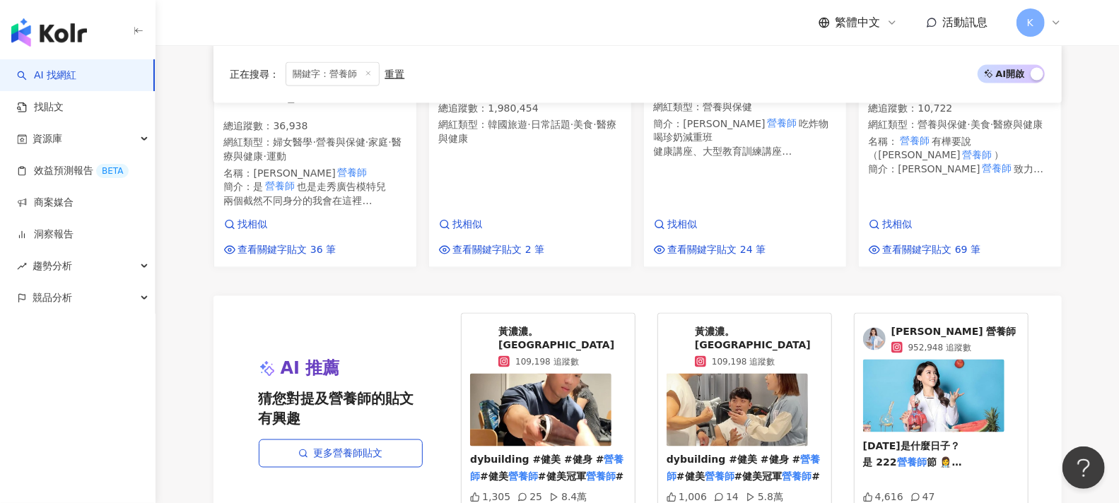
scroll to position [1530, 0]
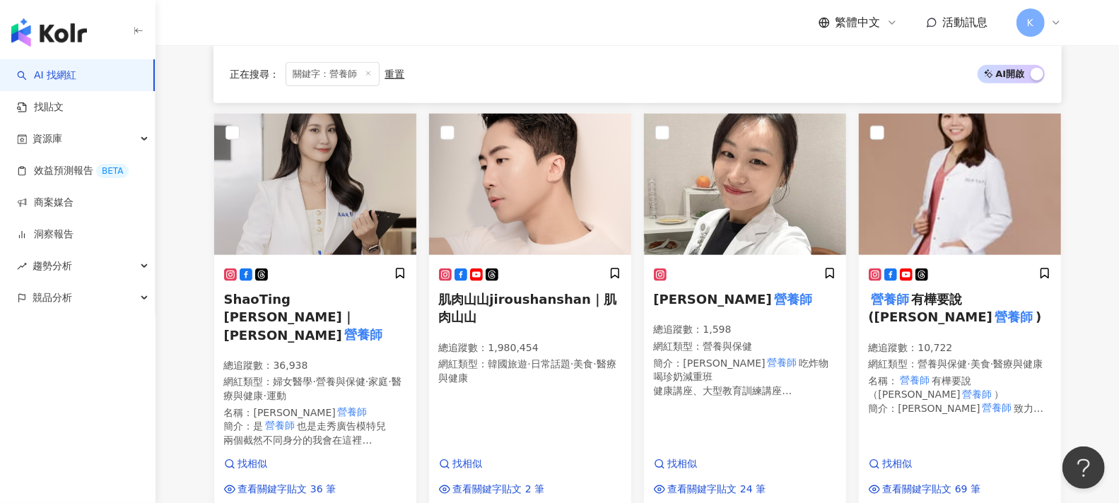
scroll to position [980, 0]
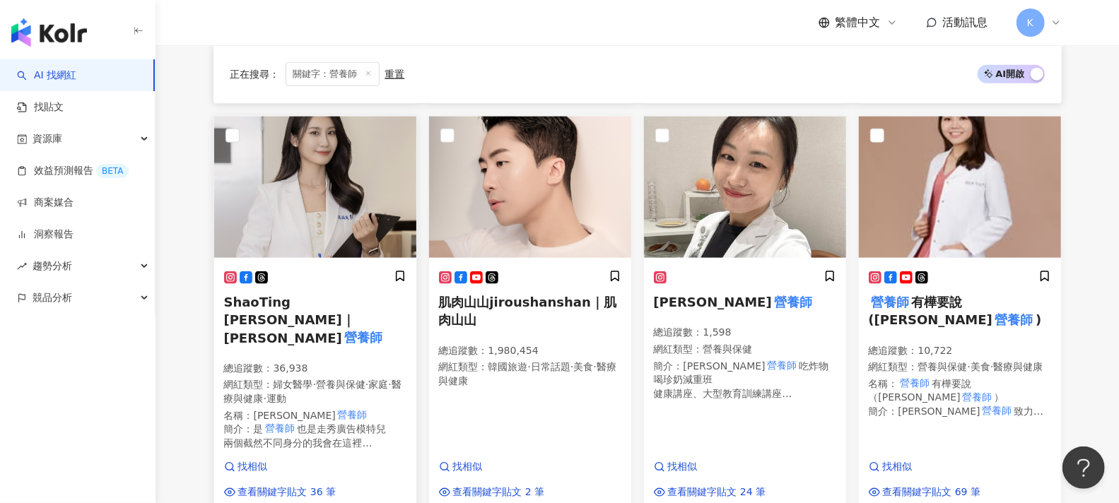
click at [344, 295] on span "ShaoTing Kao｜高紹庭" at bounding box center [289, 320] width 131 height 50
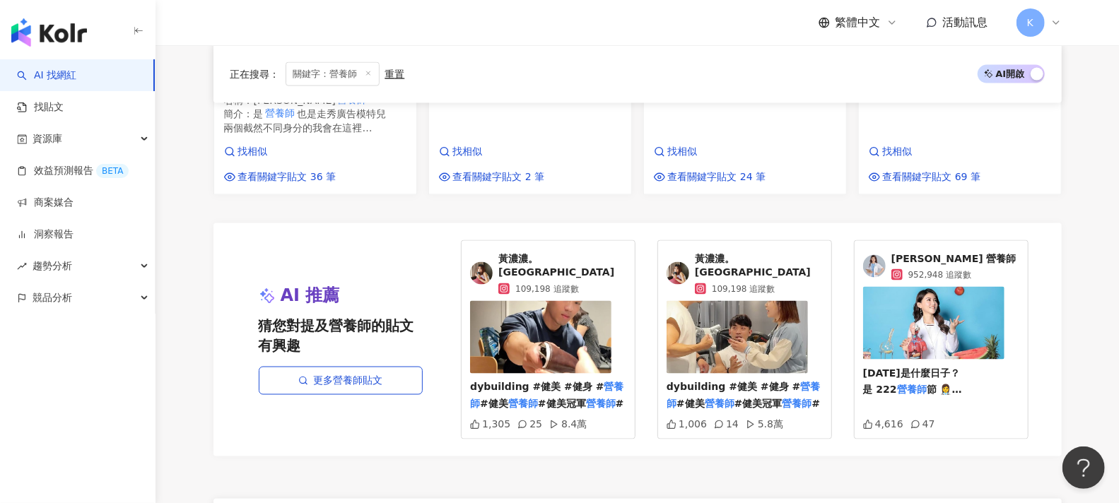
scroll to position [1530, 0]
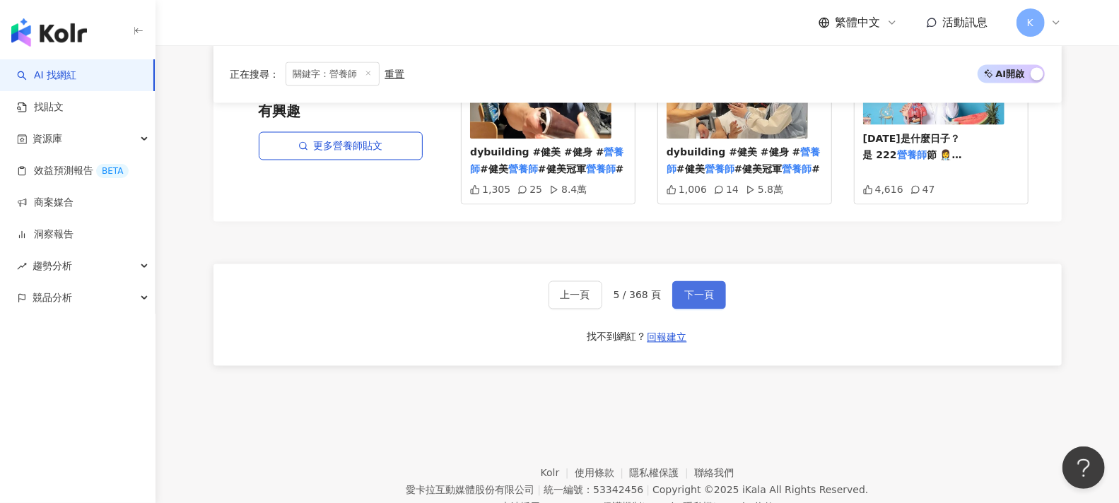
click at [696, 290] on span "下一頁" at bounding box center [699, 295] width 30 height 11
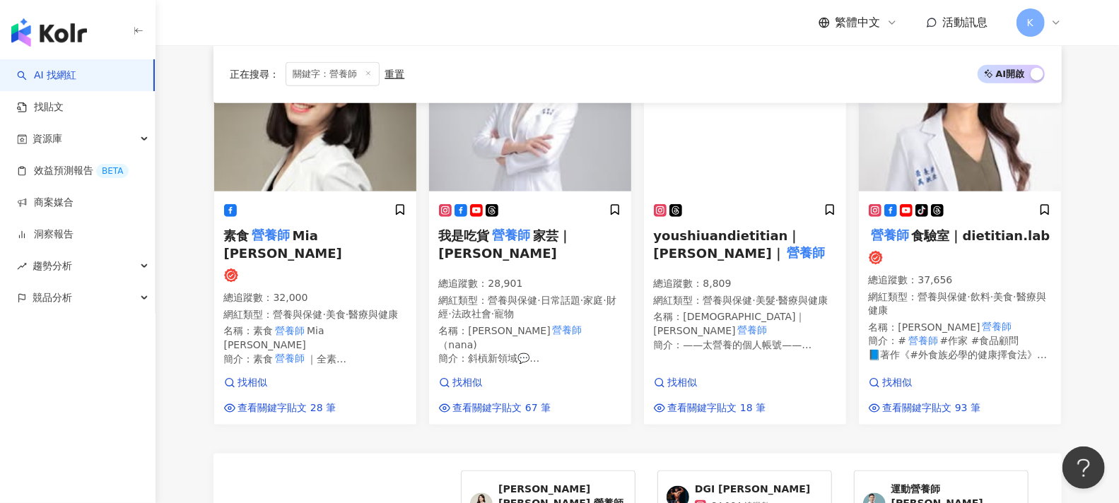
scroll to position [991, 0]
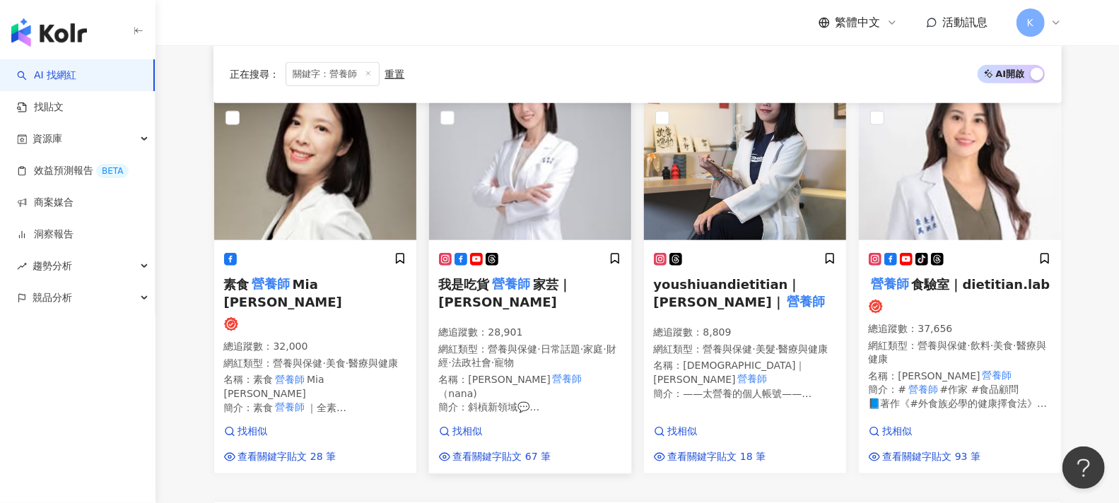
click at [546, 284] on span "家芸｜Yun Liu" at bounding box center [505, 293] width 132 height 33
click at [981, 286] on span "食驗室｜dietitian.lab" at bounding box center [981, 284] width 139 height 15
click at [1084, 166] on div "正在搜尋 ： 關鍵字：營養師 重置 AI 開啟 AI 關閉 營養師 愛碎念 總追蹤數 ： 53,700 網紅類型 ： 日常話題 · 美食 名稱 ： 營養師 愛…" at bounding box center [637, 85] width 905 height 1661
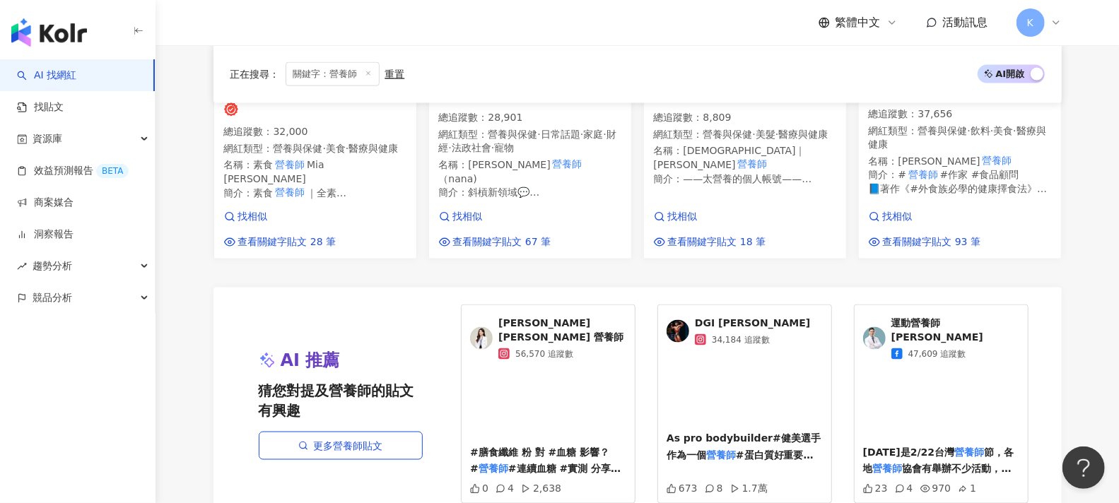
scroll to position [1304, 0]
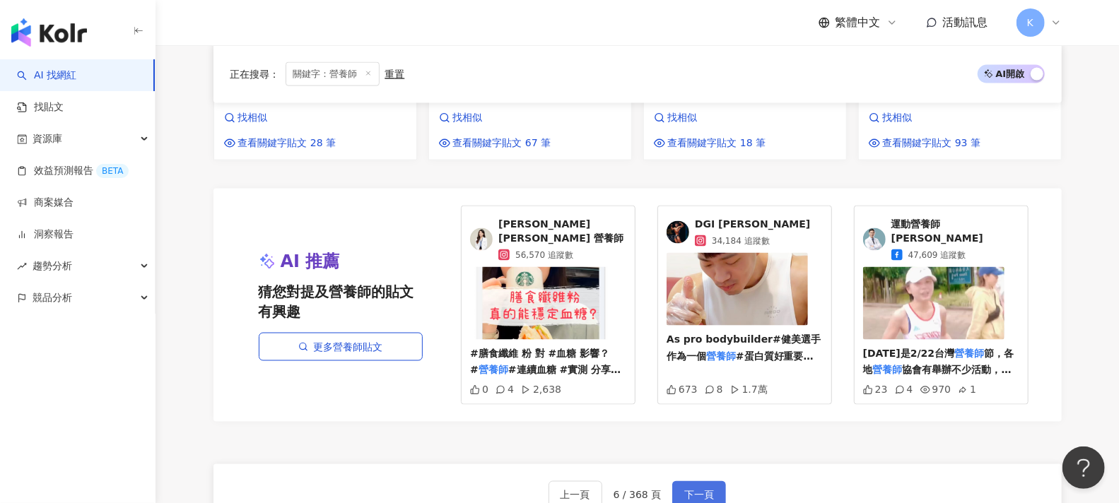
click at [696, 490] on span "下一頁" at bounding box center [699, 495] width 30 height 11
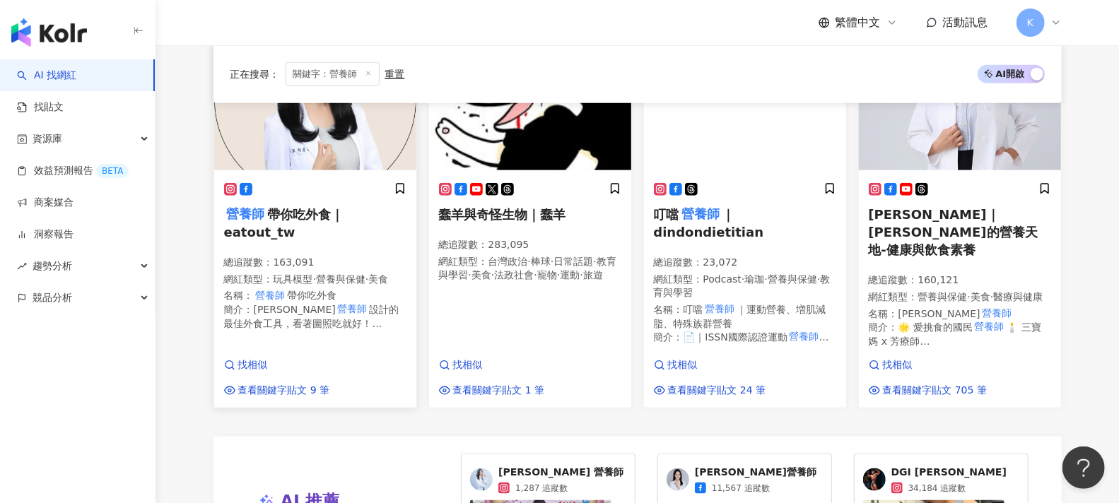
scroll to position [1065, 0]
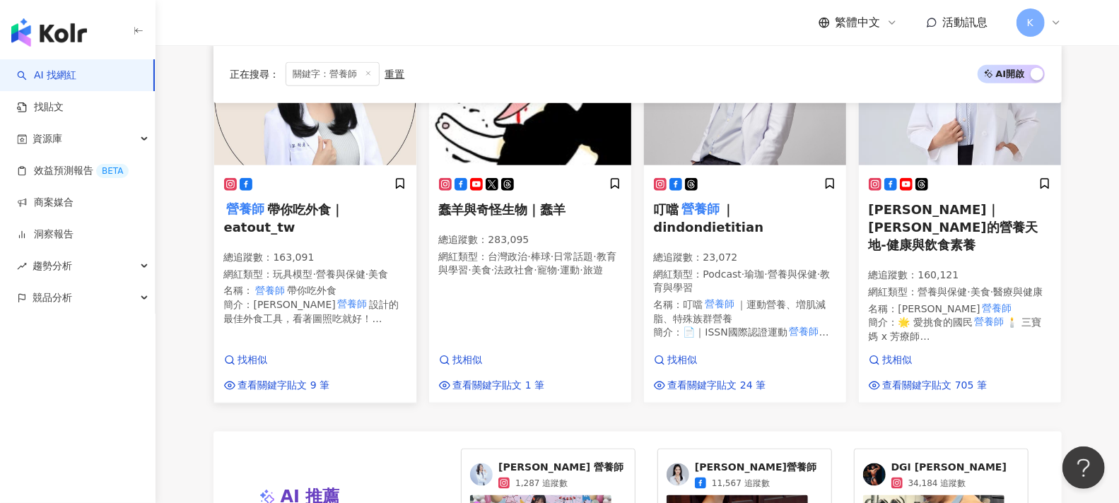
click at [281, 202] on span "帶你吃外食｜eatout_tw" at bounding box center [283, 218] width 119 height 33
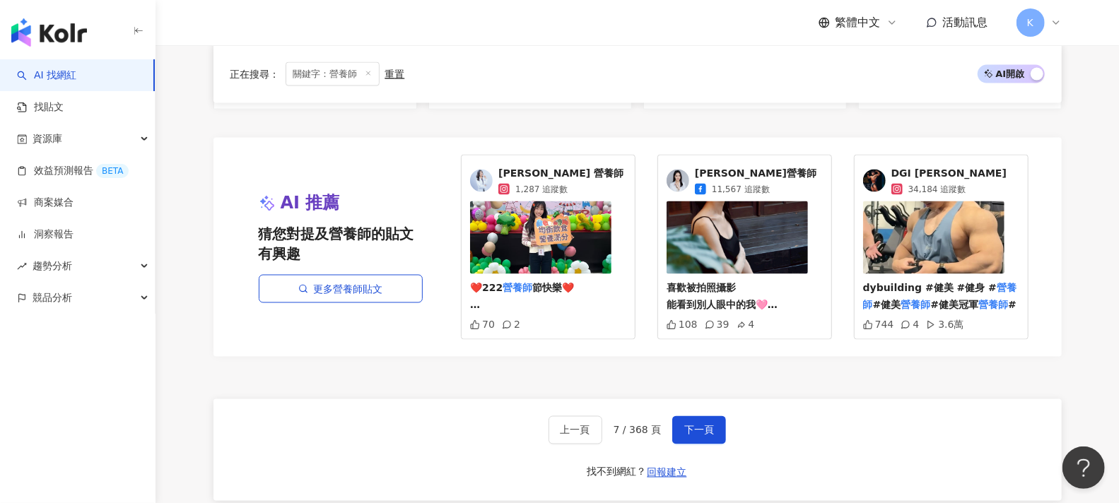
scroll to position [1379, 0]
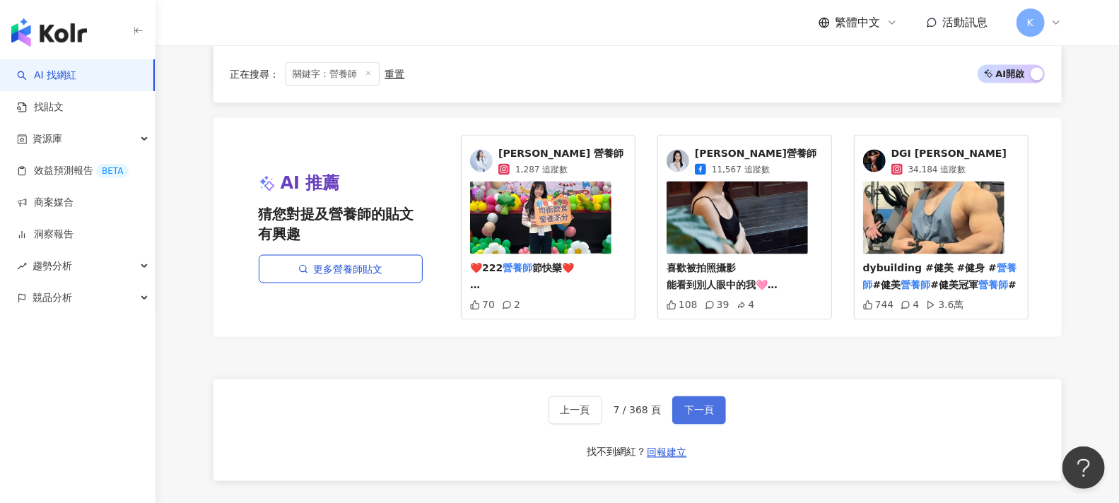
click at [713, 397] on button "下一頁" at bounding box center [699, 411] width 54 height 28
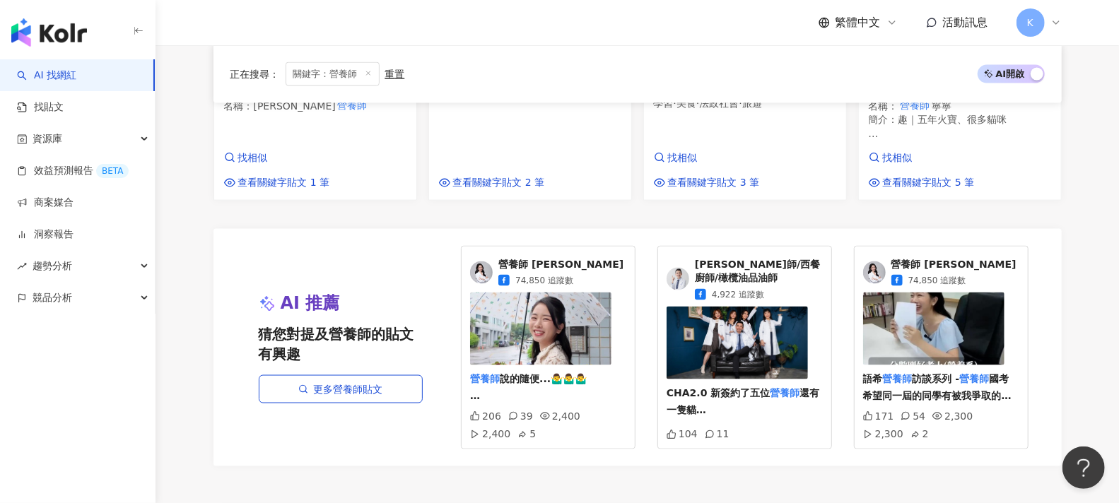
scroll to position [1360, 0]
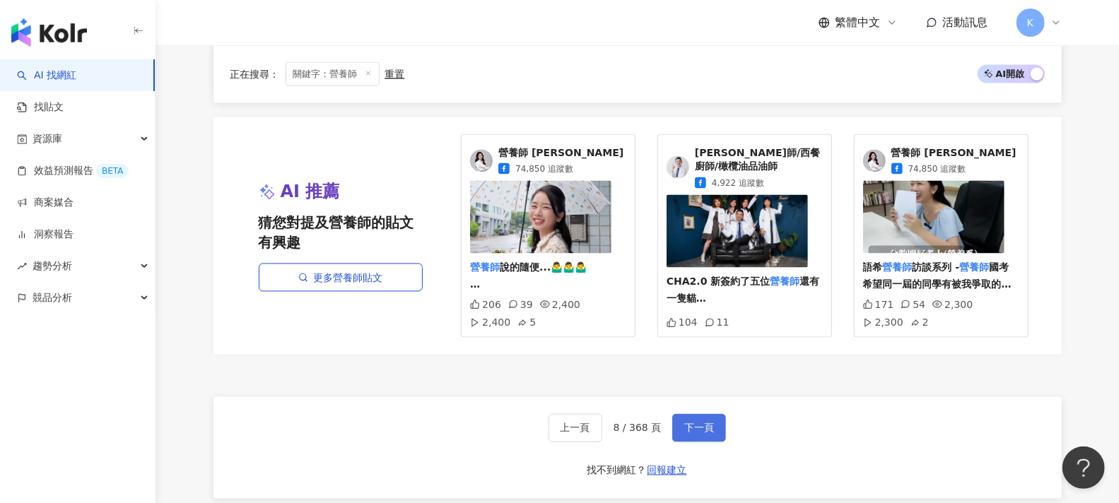
click at [695, 423] on span "下一頁" at bounding box center [699, 428] width 30 height 11
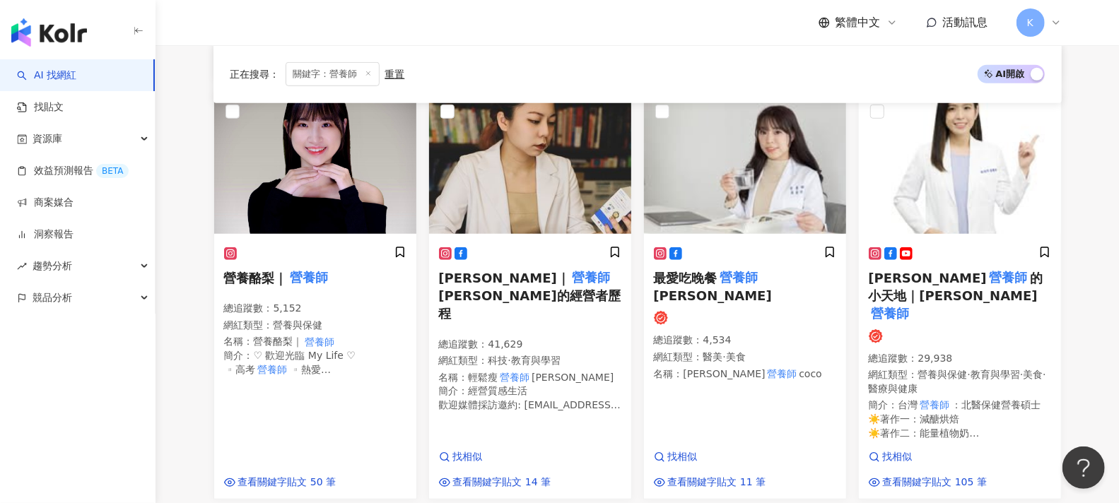
scroll to position [597, 0]
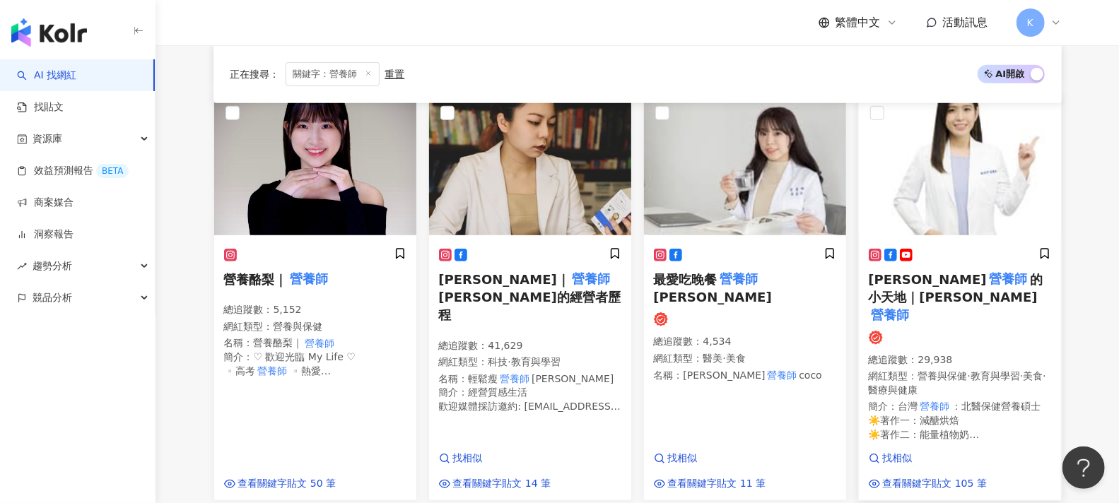
click at [987, 282] on mark "營養師" at bounding box center [1008, 279] width 43 height 20
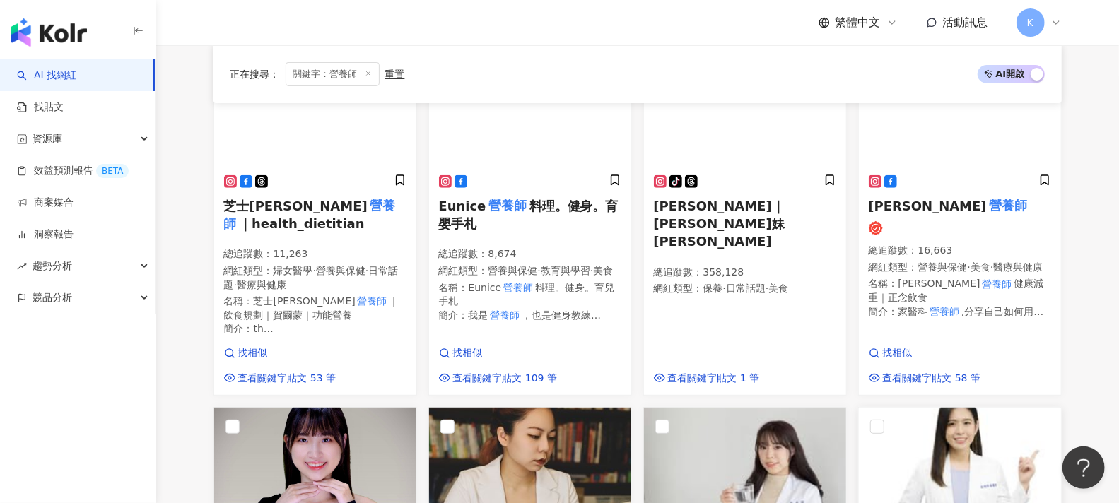
scroll to position [205, 0]
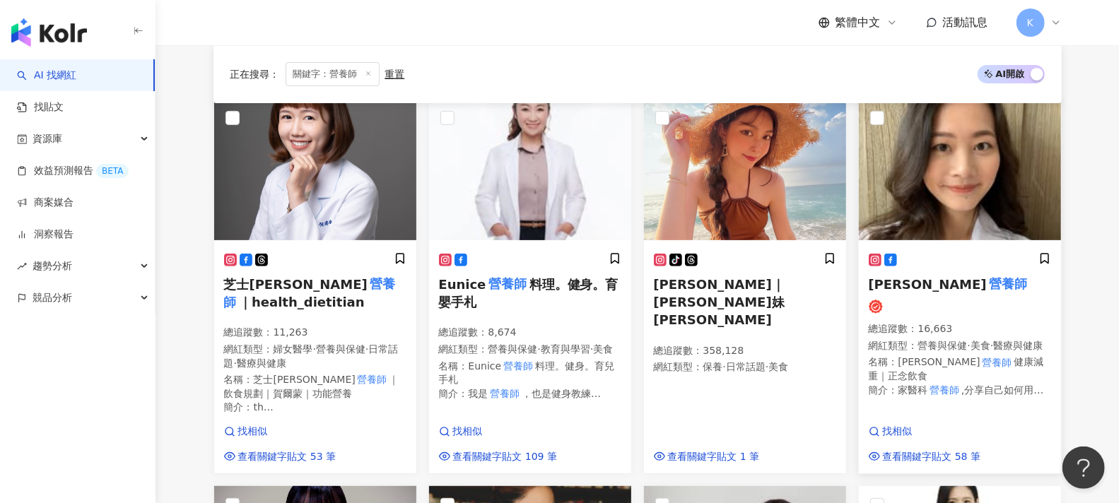
click at [987, 292] on mark "營養師" at bounding box center [1008, 284] width 43 height 20
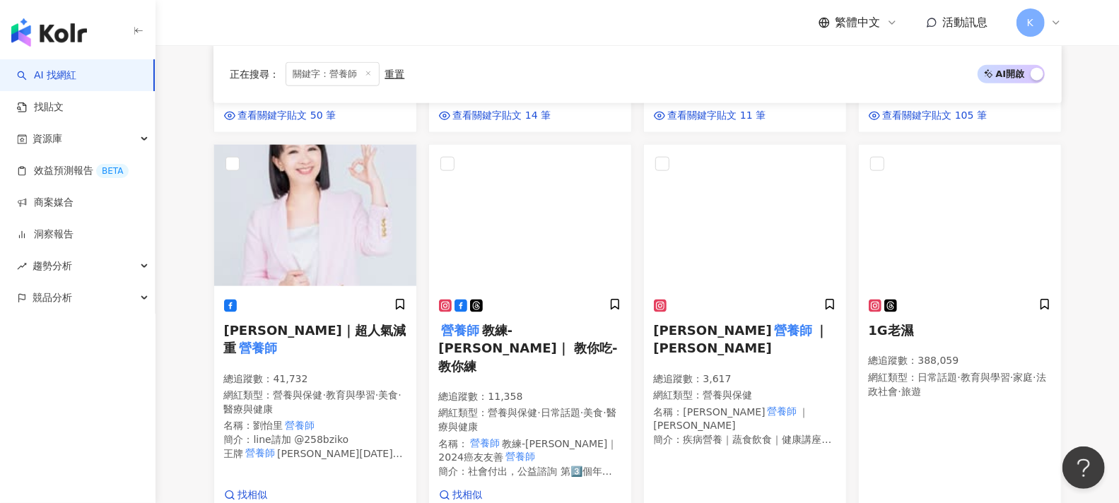
scroll to position [1540, 0]
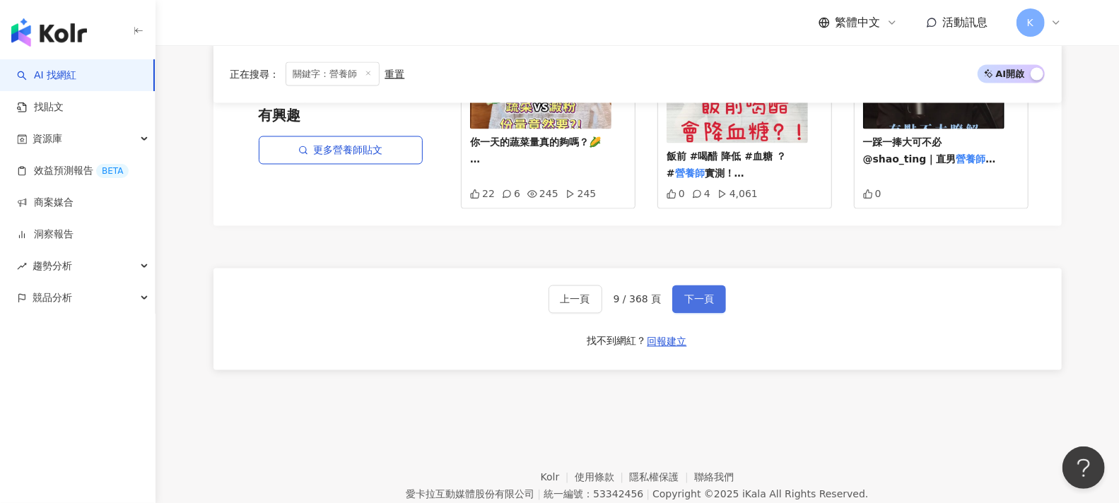
click at [710, 294] on span "下一頁" at bounding box center [699, 299] width 30 height 11
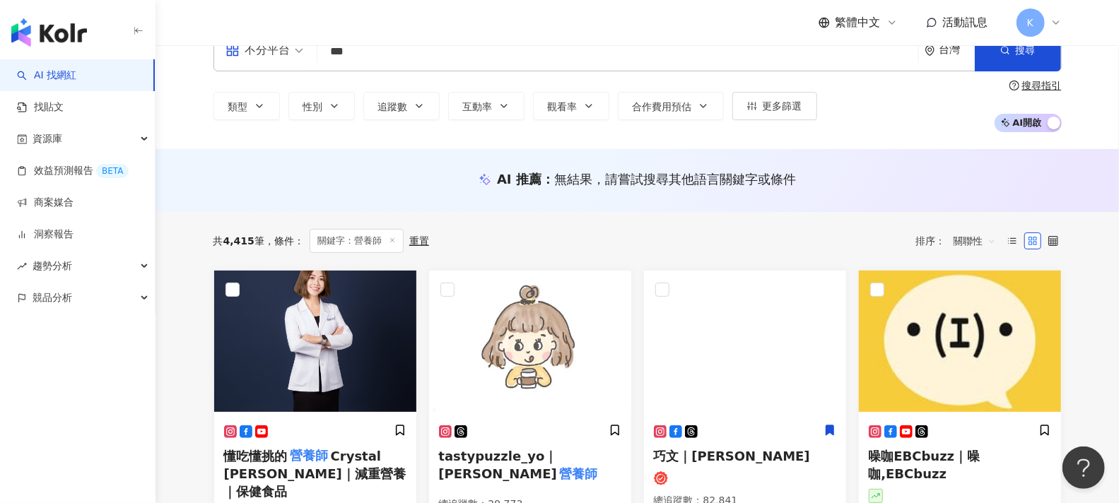
scroll to position [112, 0]
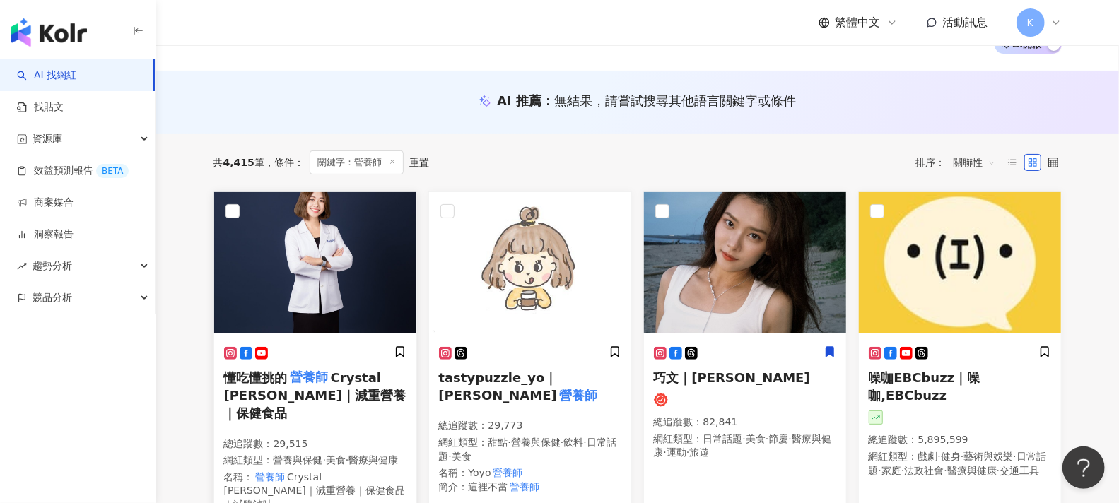
click at [341, 385] on span "Crystal 張郁靖｜減重營養｜保健食品" at bounding box center [315, 395] width 182 height 50
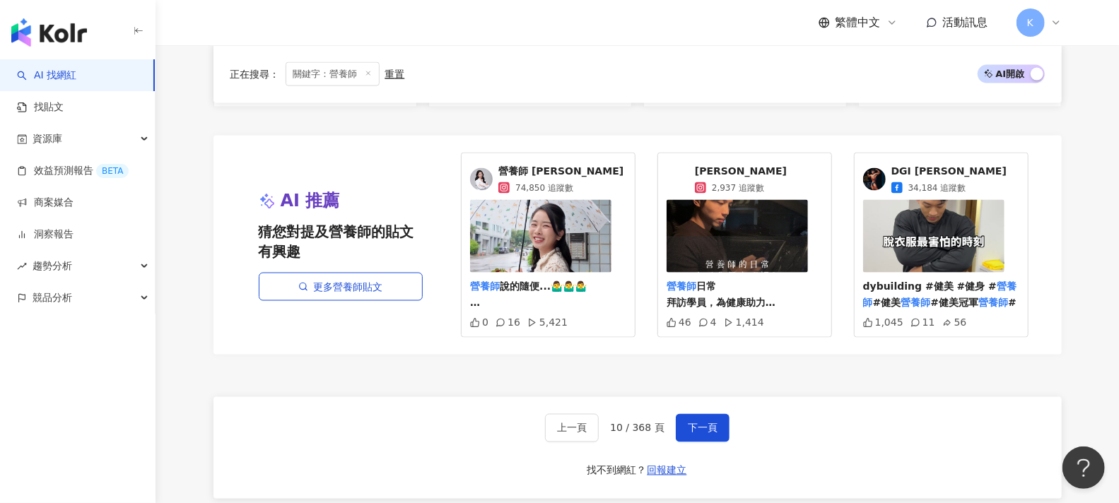
scroll to position [1369, 0]
click at [709, 423] on span "下一頁" at bounding box center [703, 428] width 30 height 11
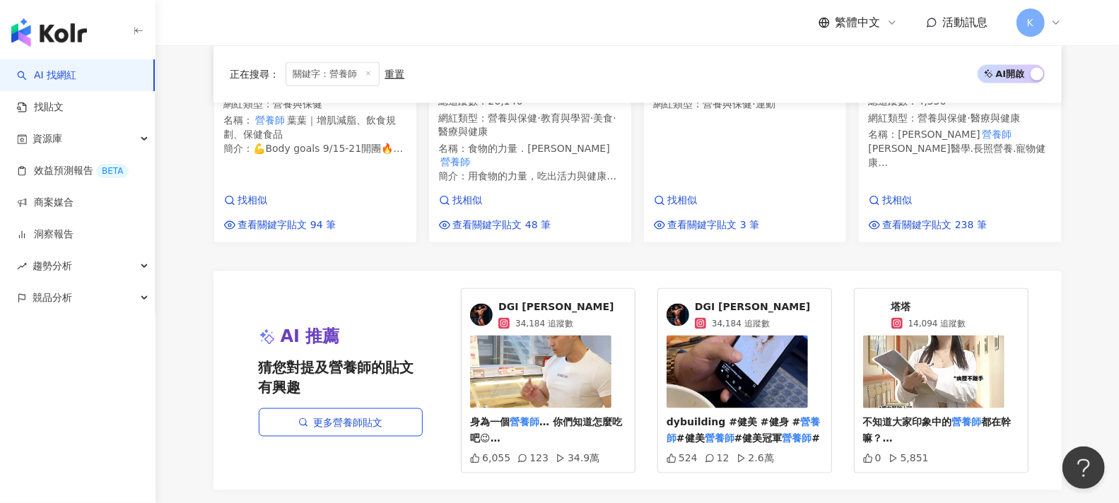
scroll to position [1423, 0]
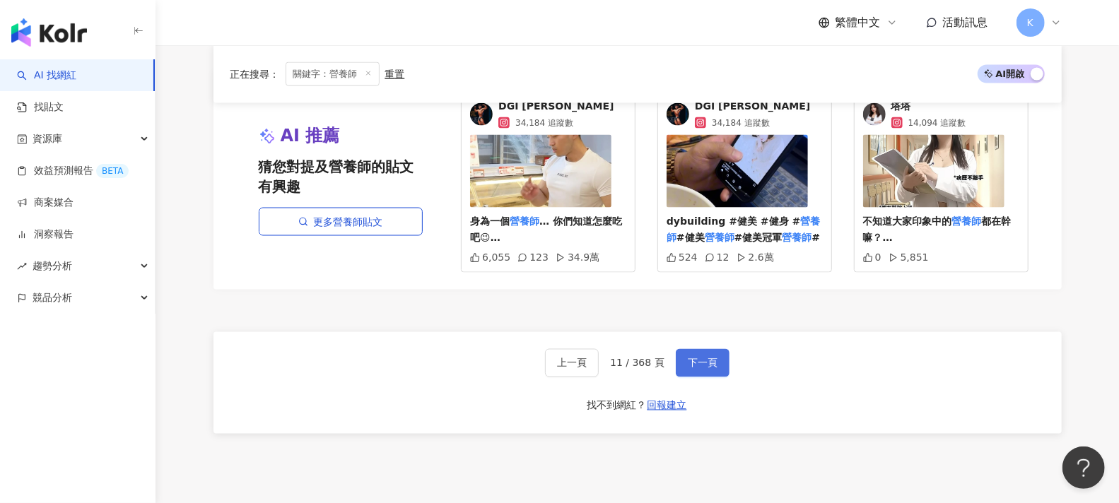
click at [701, 358] on span "下一頁" at bounding box center [703, 363] width 30 height 11
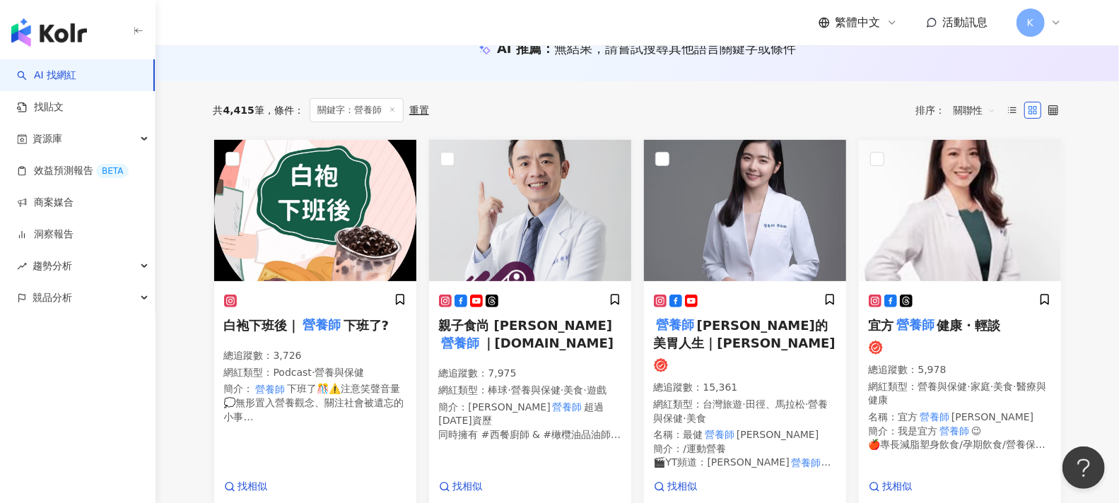
scroll to position [140, 0]
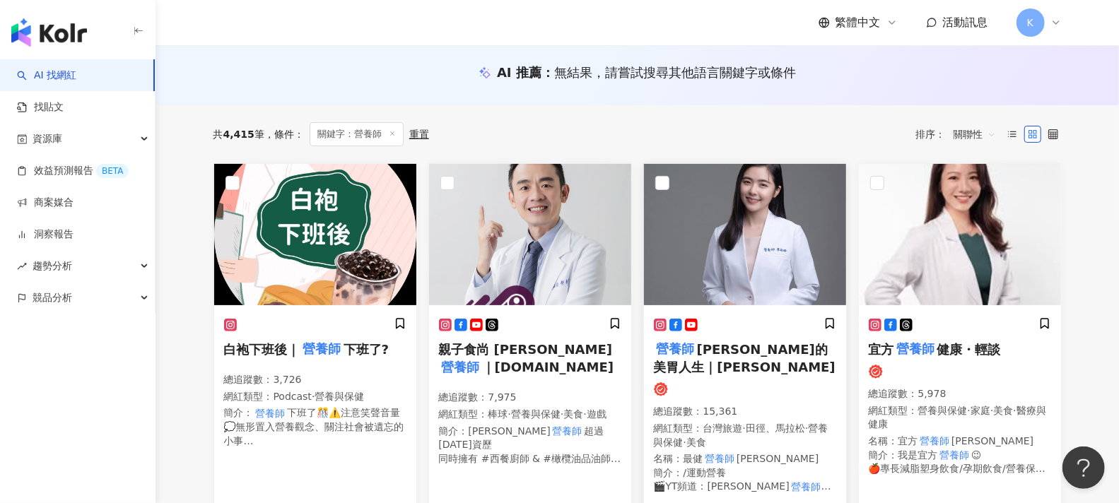
click at [787, 349] on span "Sabrina的美胃人生｜Sabrina" at bounding box center [745, 358] width 182 height 33
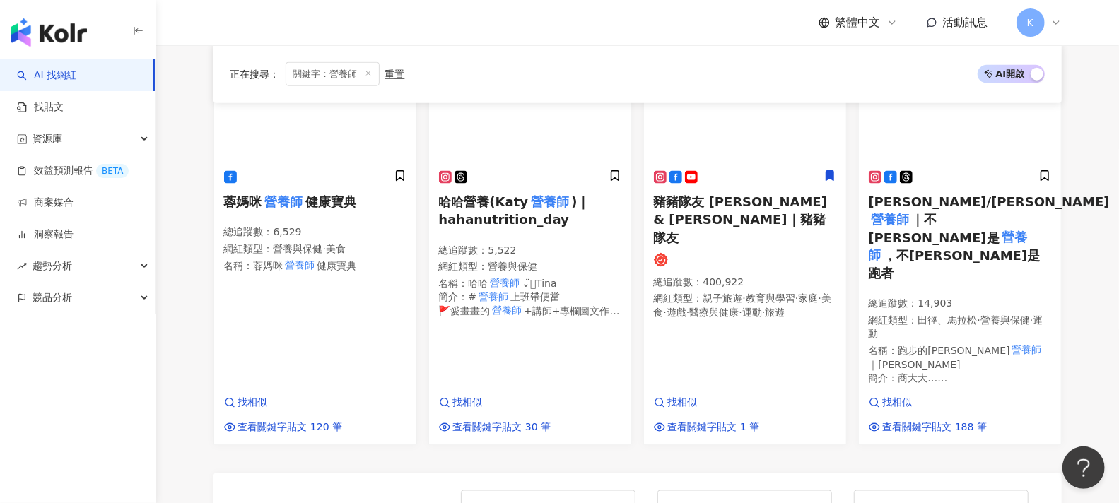
scroll to position [1319, 0]
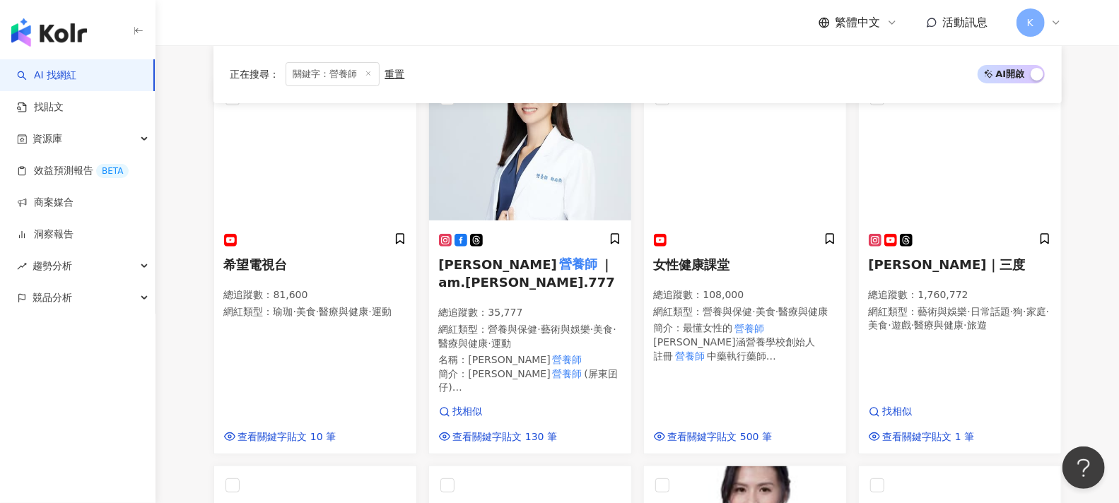
scroll to position [177, 0]
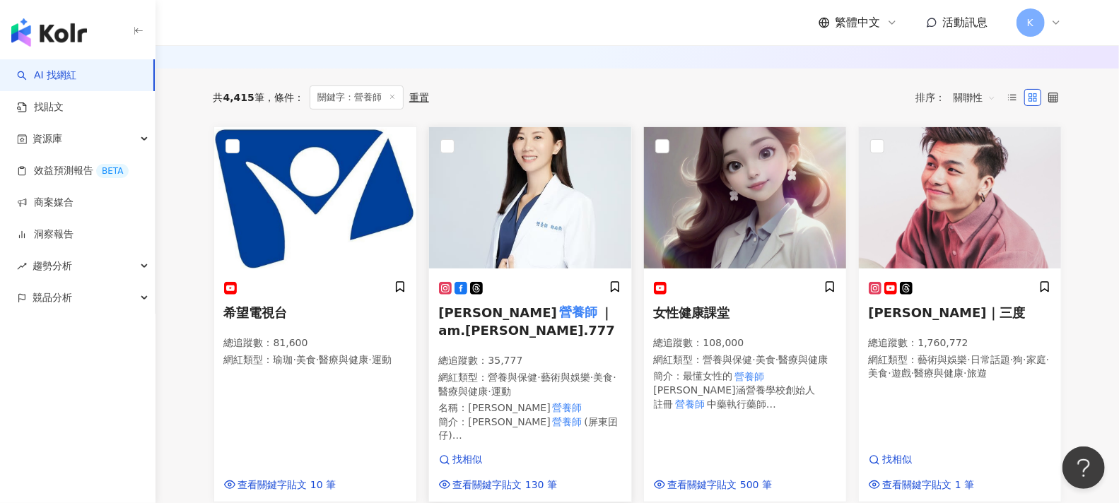
click at [562, 312] on span "｜am.lin.777" at bounding box center [527, 321] width 177 height 33
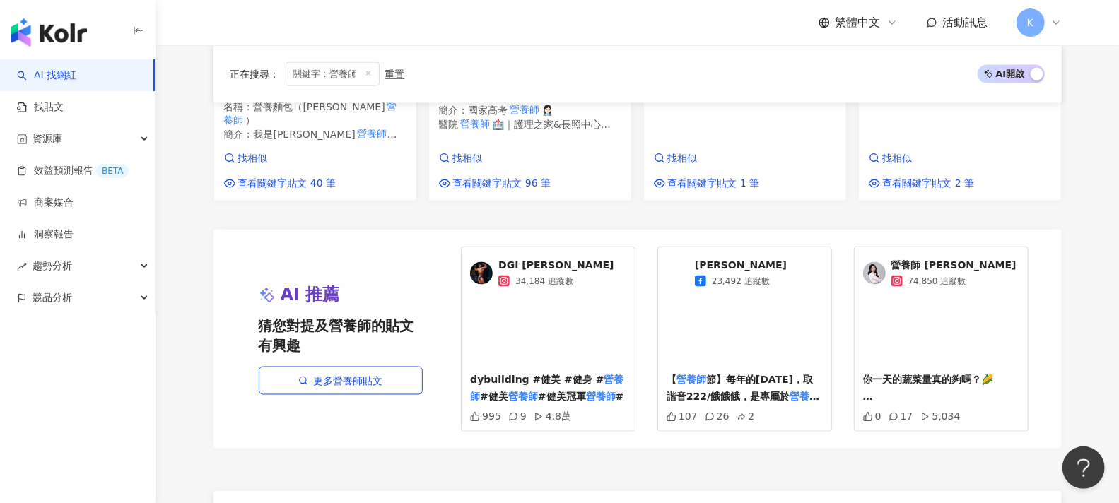
scroll to position [1277, 0]
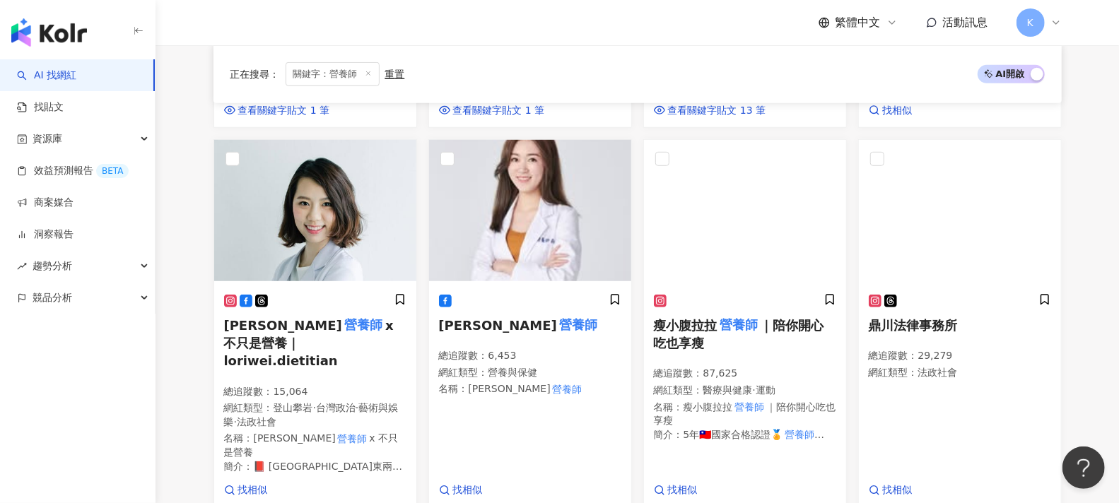
scroll to position [527, 0]
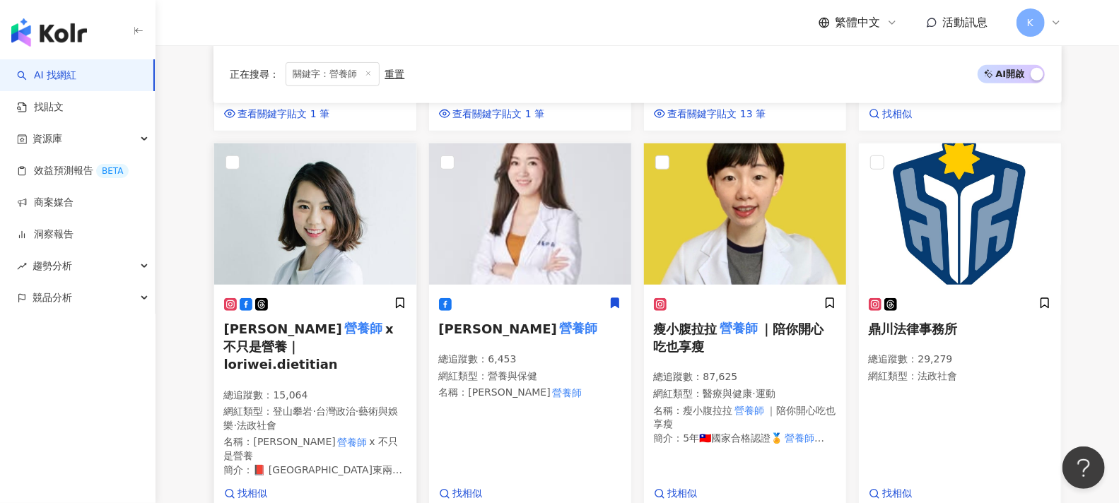
click at [342, 319] on mark "營養師" at bounding box center [363, 329] width 43 height 20
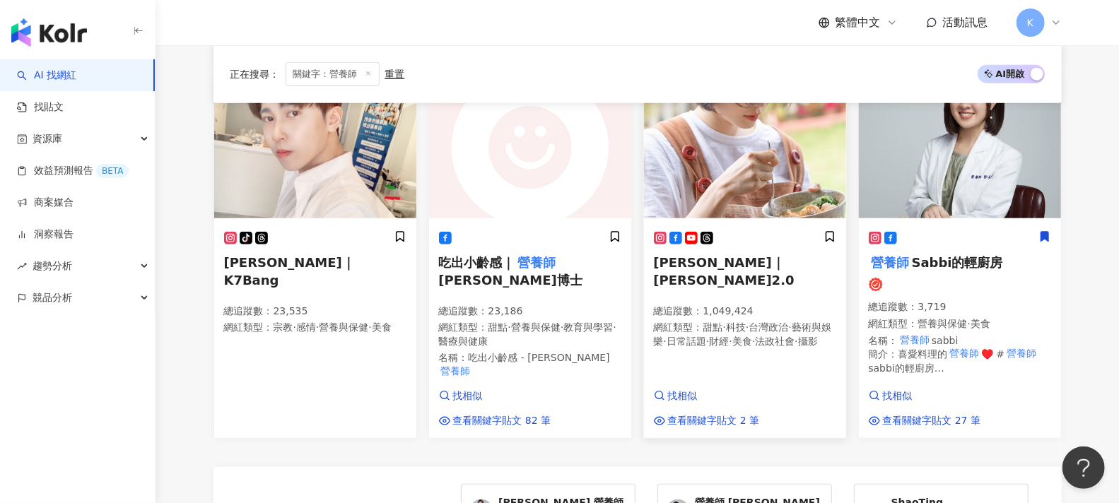
scroll to position [1312, 0]
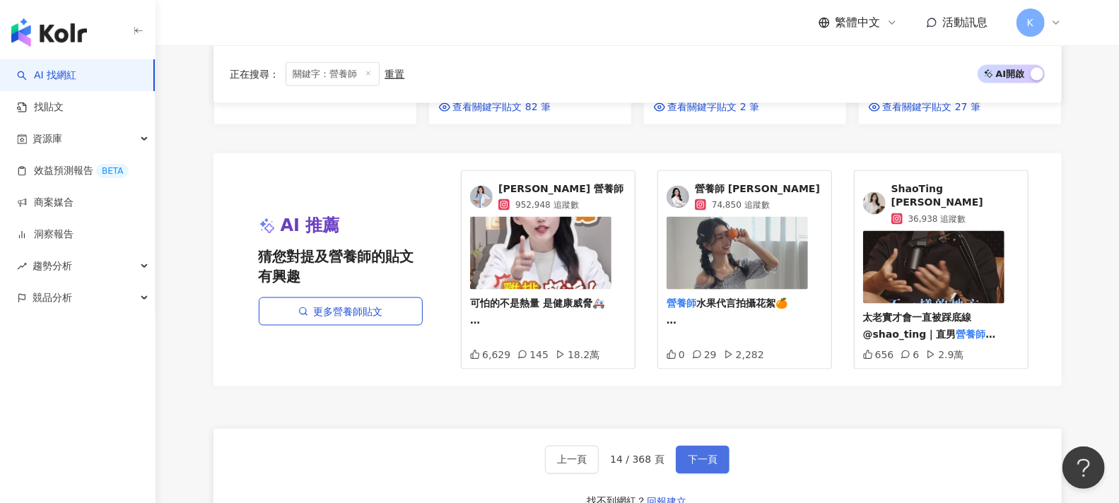
click at [711, 455] on span "下一頁" at bounding box center [703, 460] width 30 height 11
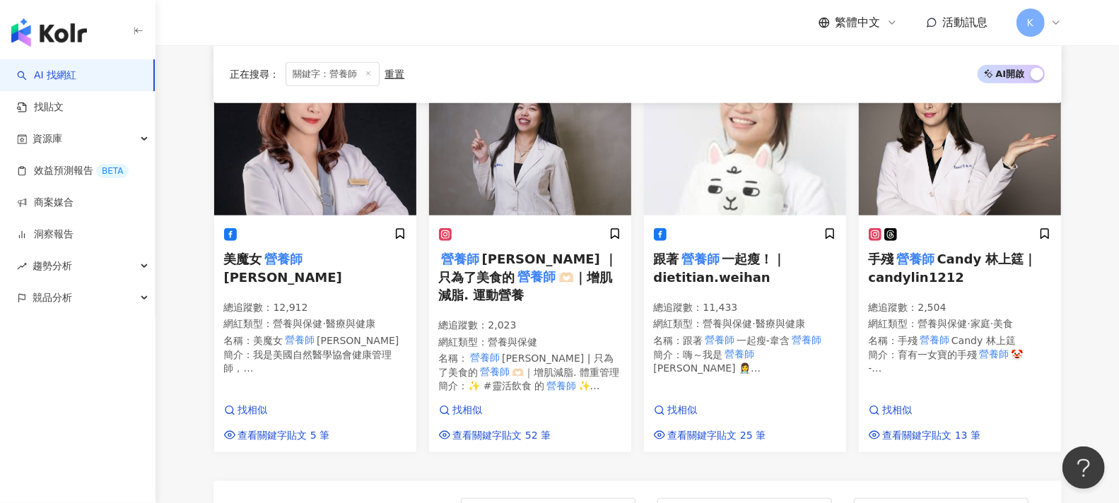
scroll to position [983, 0]
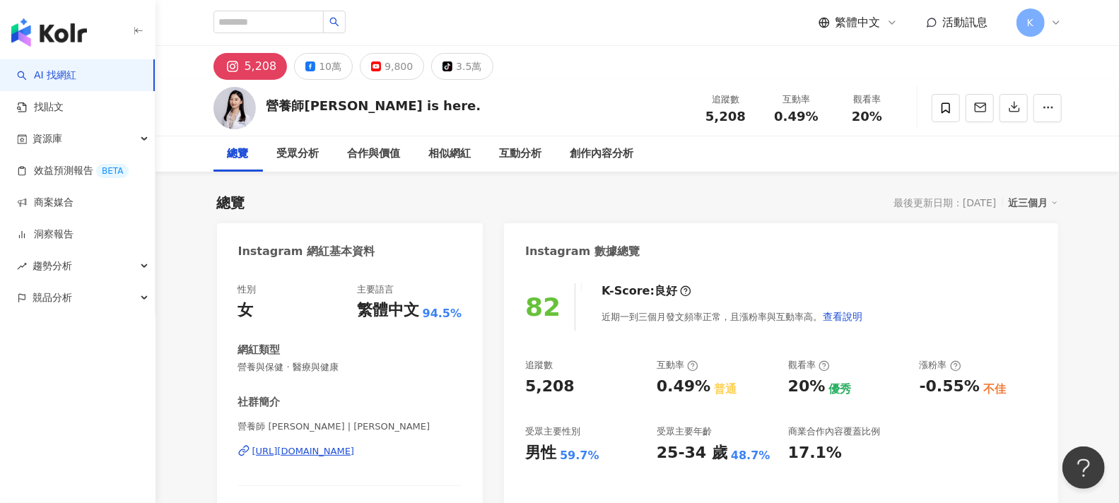
click at [329, 68] on div "10萬" at bounding box center [330, 67] width 23 height 20
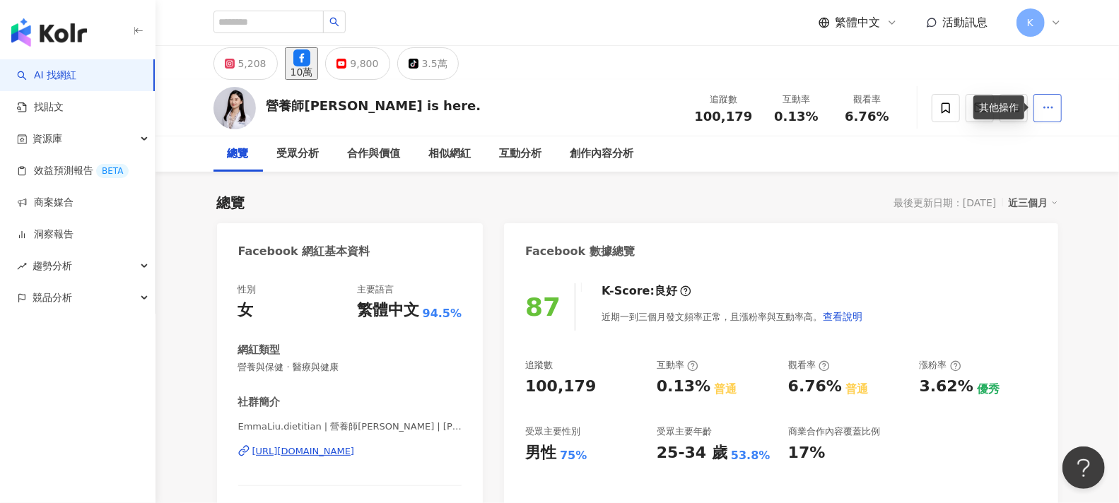
click at [1052, 112] on icon "button" at bounding box center [1048, 107] width 13 height 13
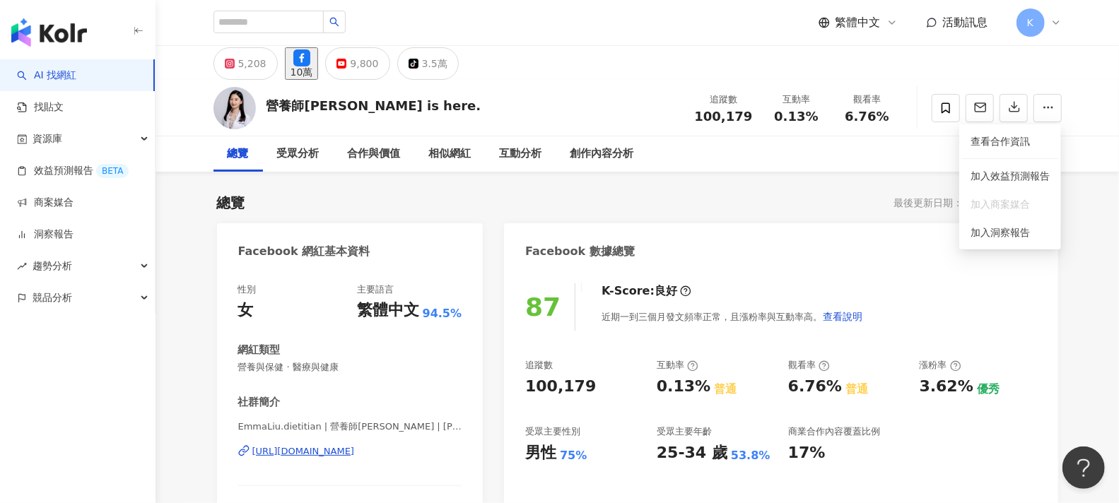
click at [474, 195] on div "總覽 最後更新日期：2025/9/23 近三個月" at bounding box center [637, 203] width 841 height 20
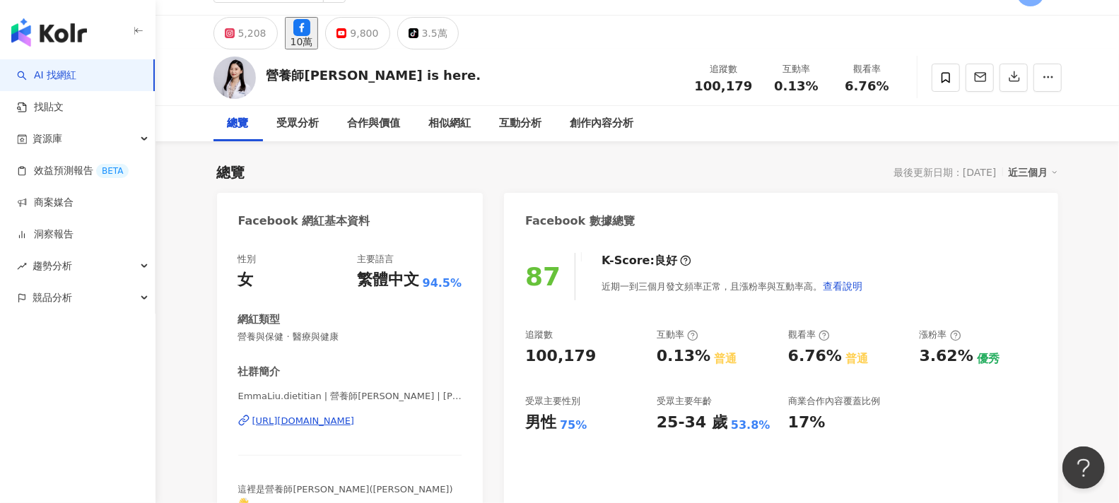
scroll to position [78, 0]
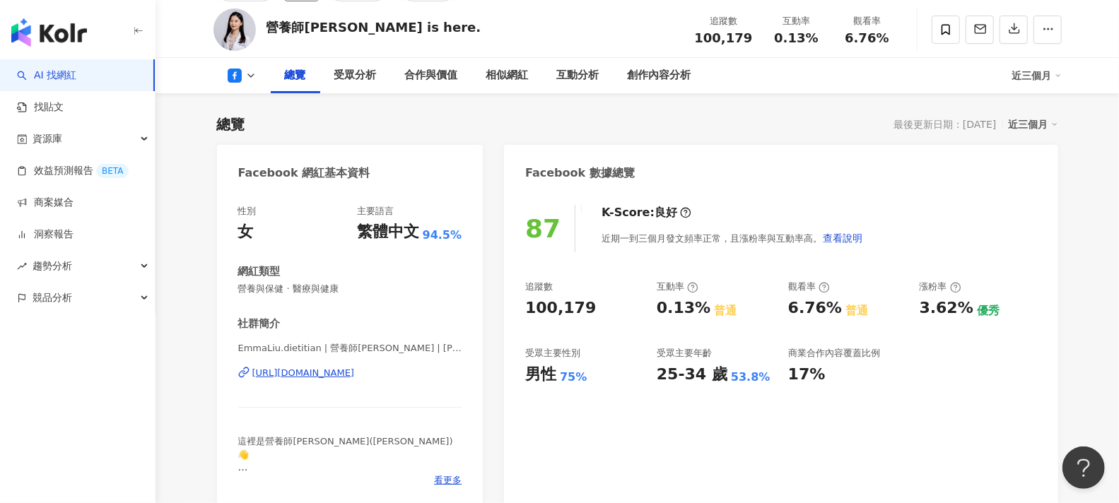
click at [355, 375] on div "https://www.facebook.com/111953378358966" at bounding box center [303, 373] width 103 height 13
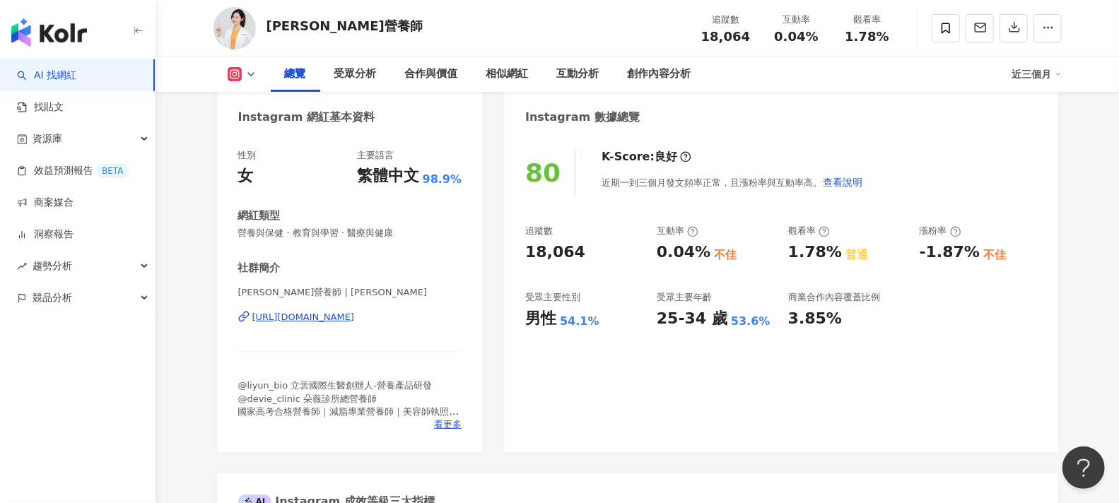
scroll to position [157, 0]
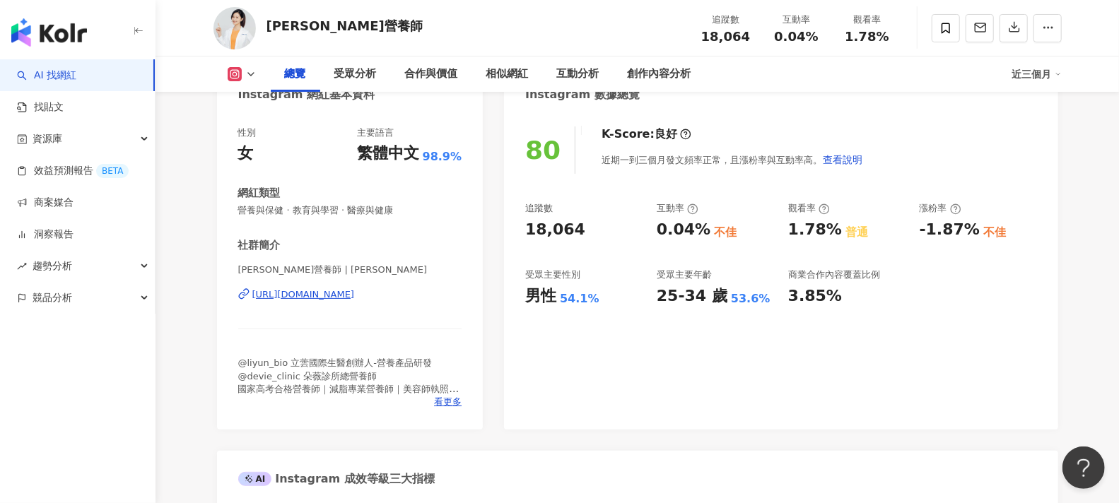
drag, startPoint x: 376, startPoint y: 292, endPoint x: 898, endPoint y: 26, distance: 585.6
click at [355, 292] on div "https://www.instagram.com/julieyu_official/" at bounding box center [303, 294] width 103 height 13
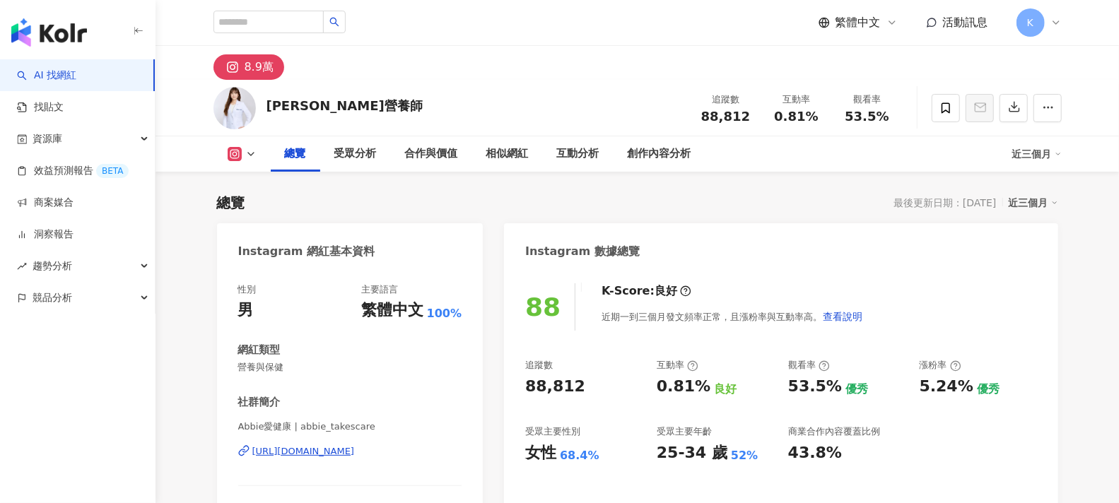
click at [355, 451] on div "https://www.instagram.com/abbie_takescare/" at bounding box center [303, 451] width 103 height 13
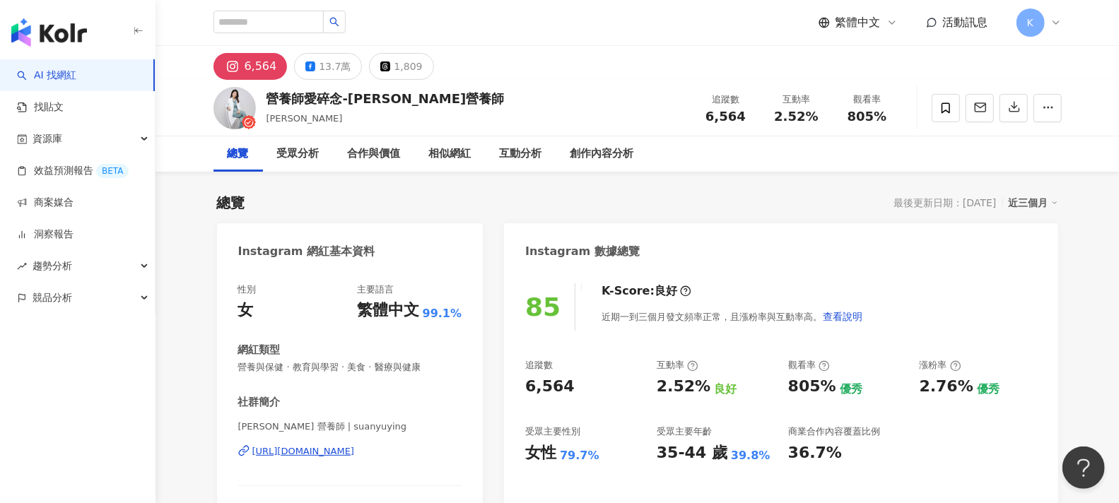
drag, startPoint x: 1101, startPoint y: 232, endPoint x: 1094, endPoint y: 224, distance: 10.0
click at [355, 450] on div "https://www.instagram.com/suanyuying/" at bounding box center [303, 451] width 103 height 13
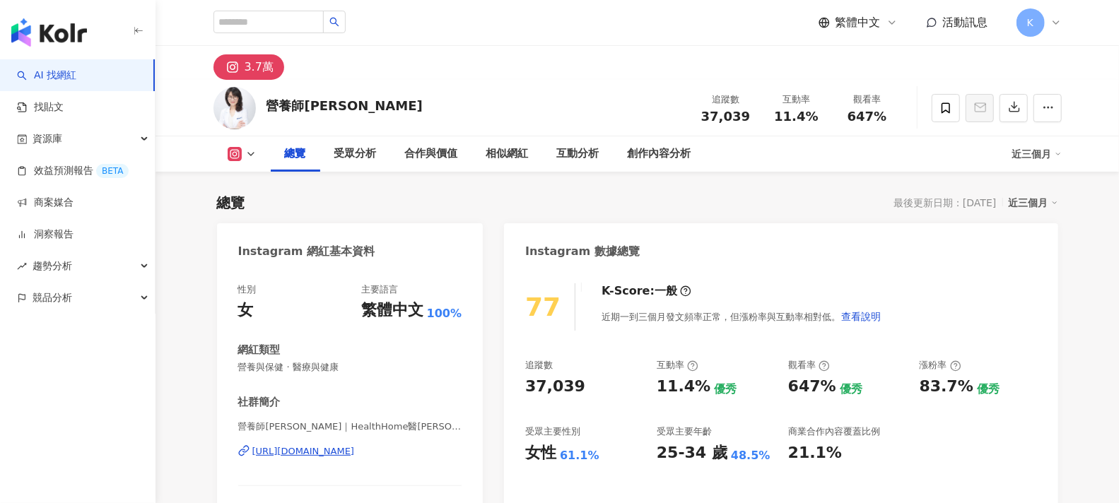
scroll to position [157, 0]
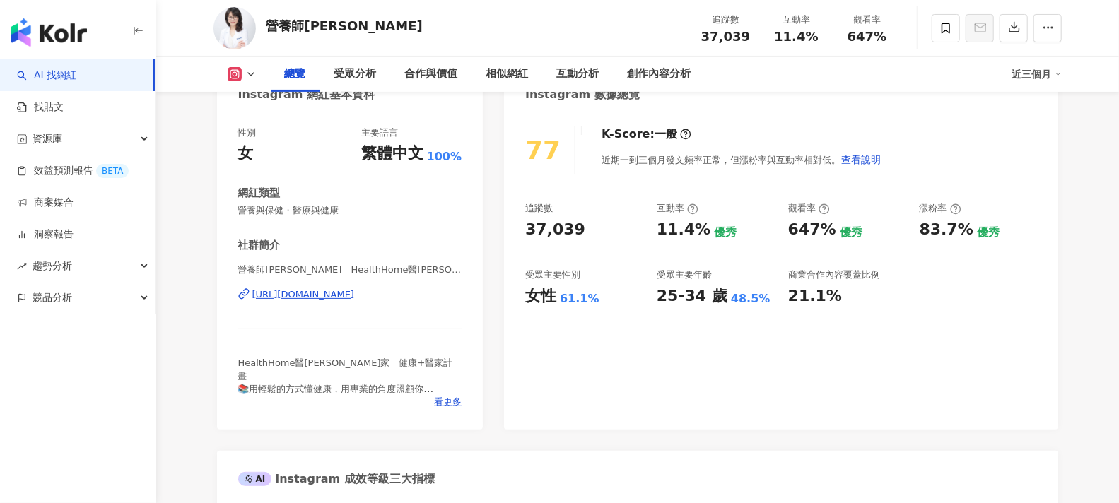
click at [355, 294] on div "[URL][DOMAIN_NAME]" at bounding box center [303, 294] width 103 height 13
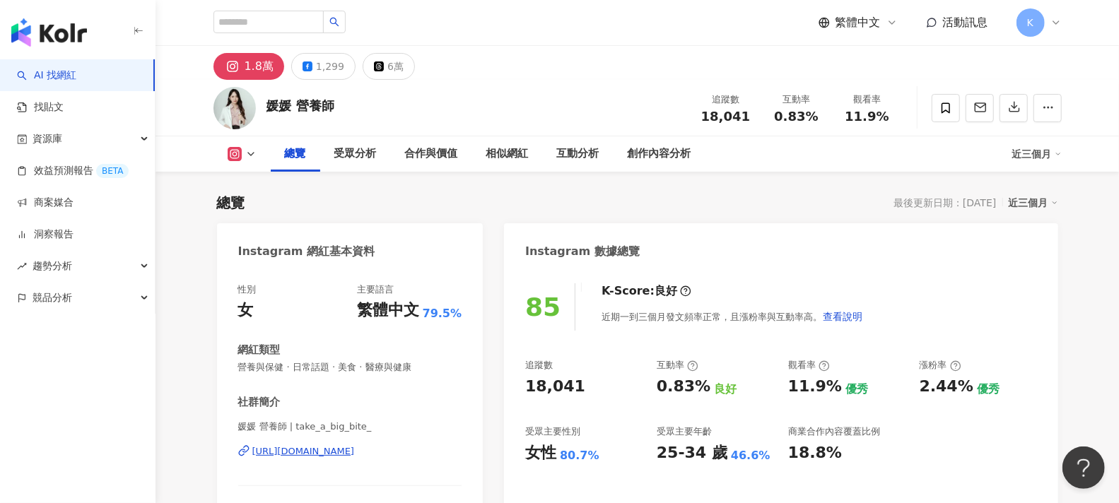
click at [355, 450] on div "[URL][DOMAIN_NAME]" at bounding box center [303, 451] width 103 height 13
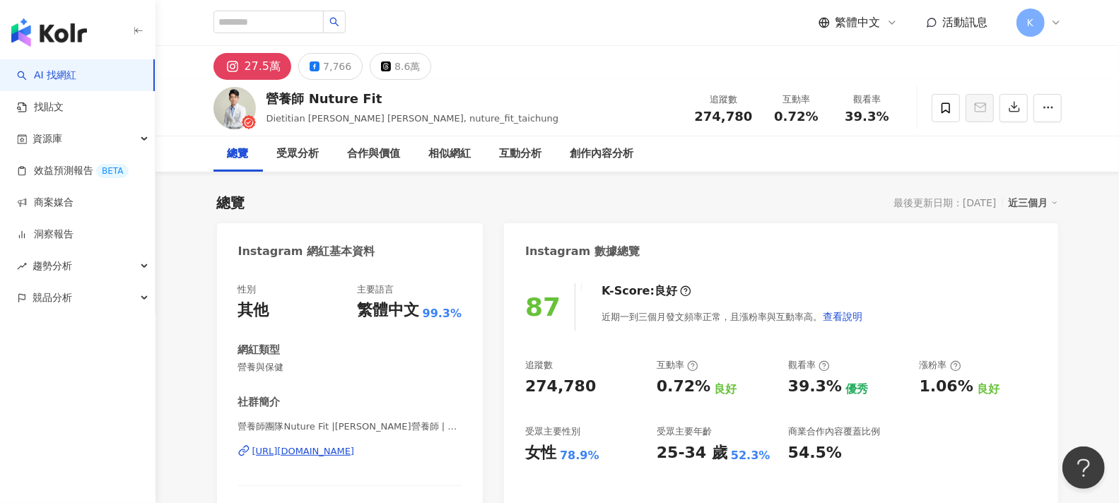
click at [355, 455] on div "https://www.instagram.com/nuture_fit_taichung/" at bounding box center [303, 451] width 103 height 13
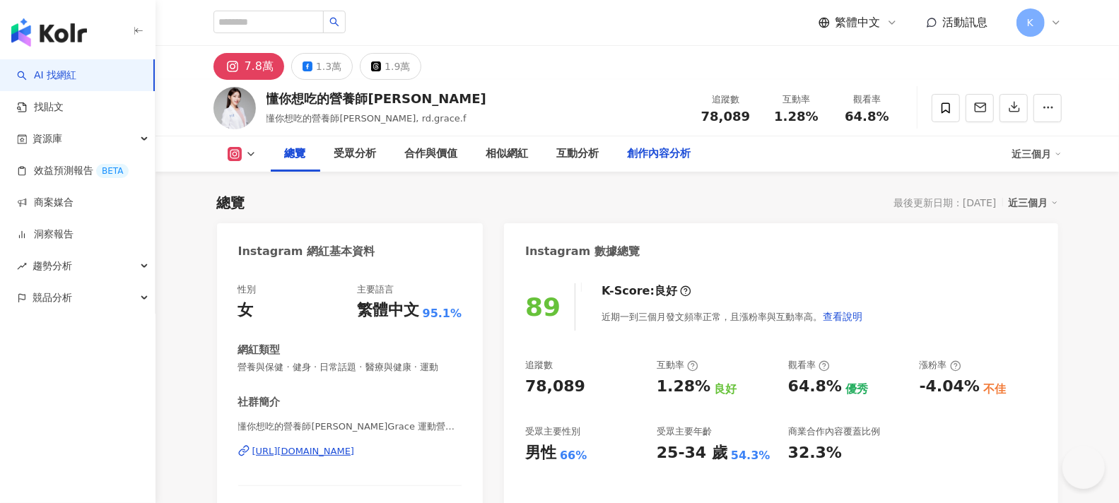
click at [332, 451] on div "[URL][DOMAIN_NAME]" at bounding box center [303, 451] width 103 height 13
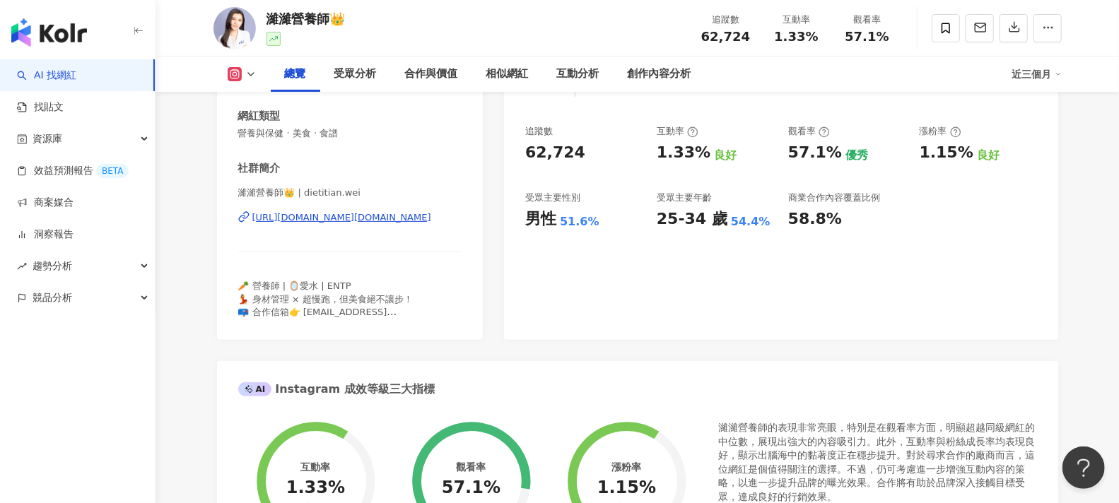
scroll to position [157, 0]
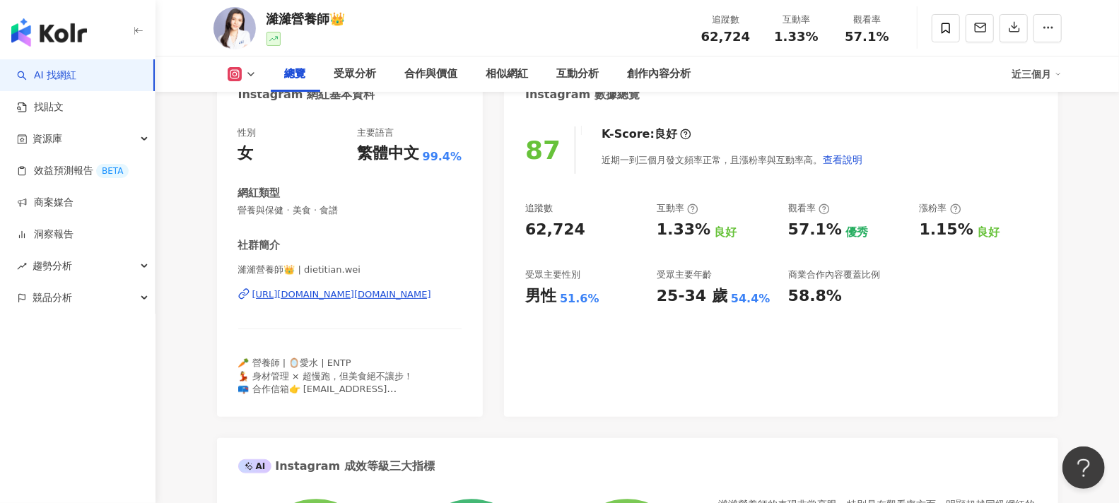
click at [366, 290] on div "https://www.instagram.com/dietitian.wei/" at bounding box center [341, 294] width 179 height 13
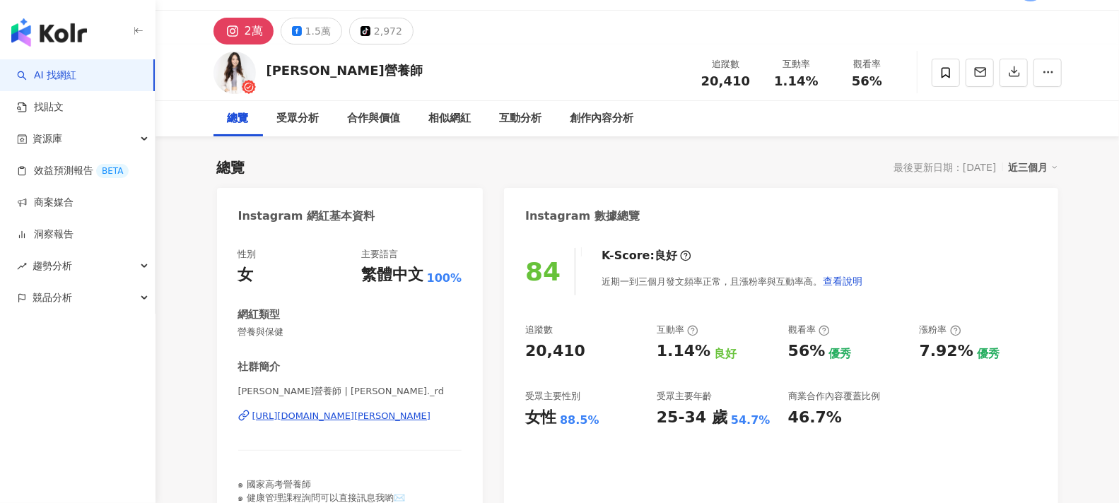
scroll to position [157, 0]
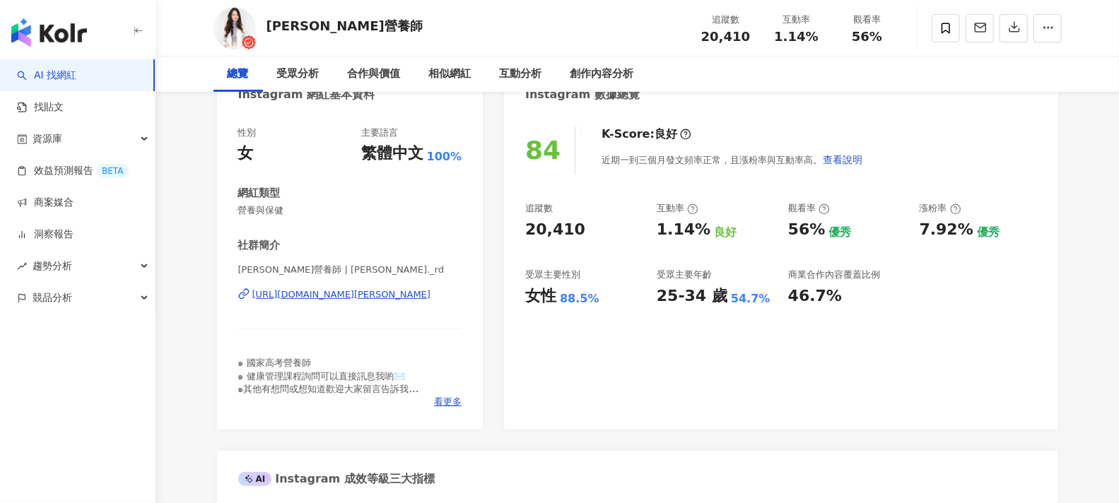
click at [389, 297] on div "[URL][DOMAIN_NAME][PERSON_NAME]" at bounding box center [341, 294] width 179 height 13
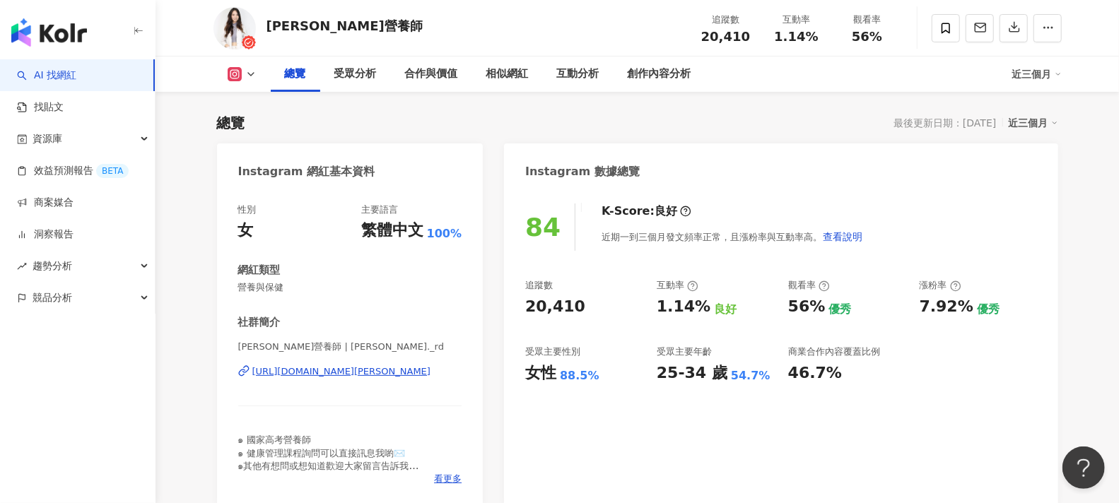
scroll to position [0, 0]
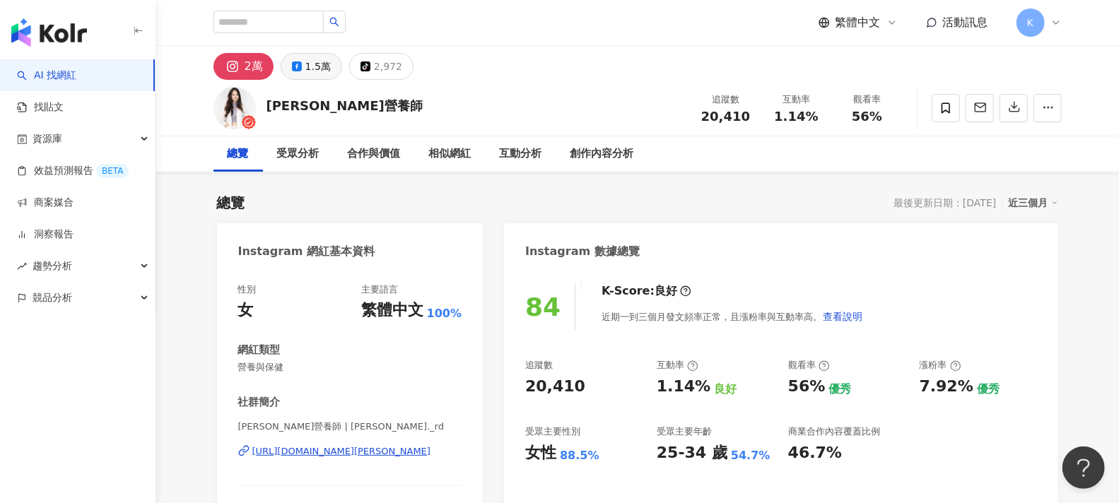
click at [318, 61] on div "1.5萬" at bounding box center [317, 67] width 25 height 20
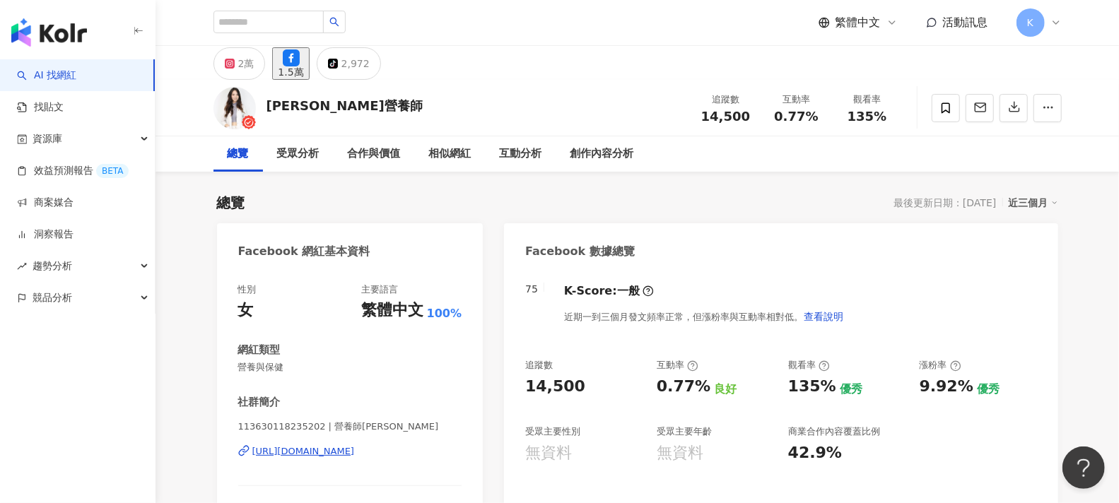
click at [344, 455] on div "https://www.facebook.com/113630118235202" at bounding box center [303, 451] width 103 height 13
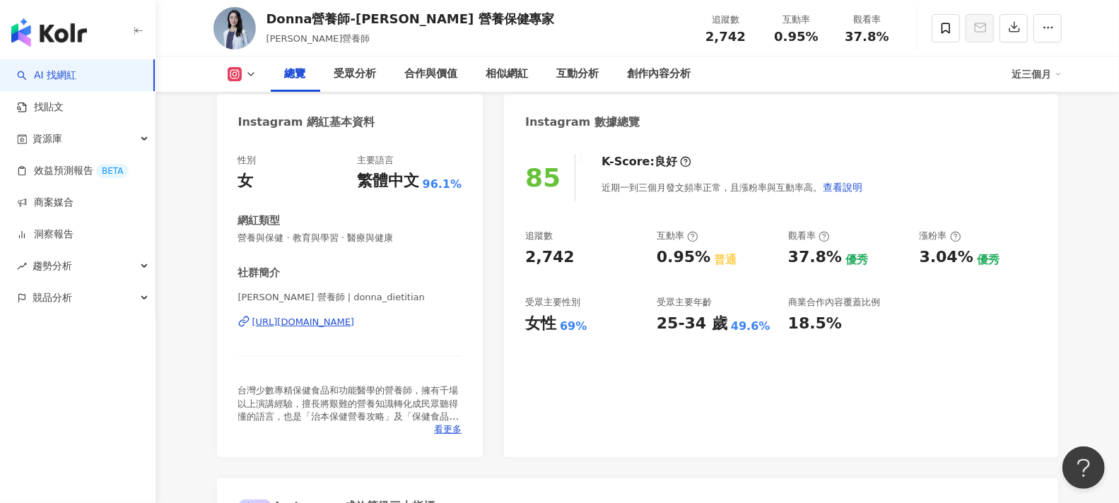
scroll to position [157, 0]
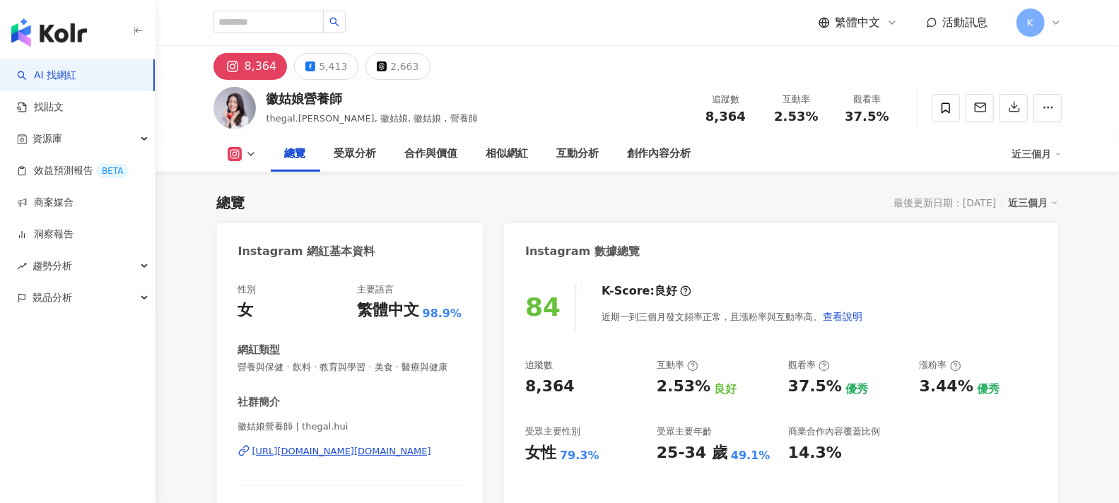
click at [357, 458] on div "https://www.instagram.com/thegal.hui/" at bounding box center [341, 451] width 179 height 13
click at [325, 68] on div "5,413" at bounding box center [333, 67] width 28 height 20
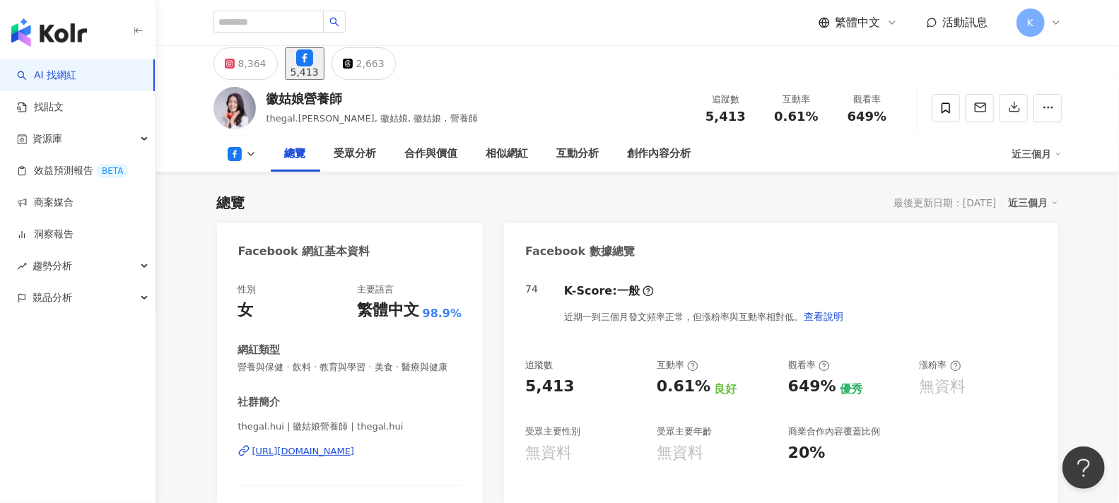
click at [387, 457] on div "thegal.hui | 徽姑娘營養師 | thegal.hui https://www.facebook.com/101859708172574" at bounding box center [350, 462] width 224 height 83
click at [355, 458] on div "https://www.facebook.com/101859708172574" at bounding box center [303, 451] width 103 height 13
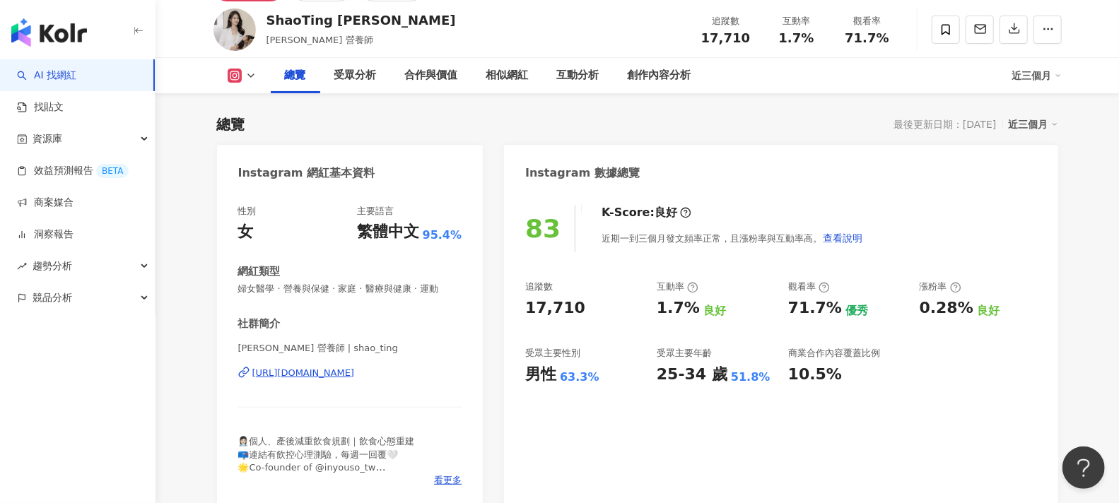
click at [355, 374] on div "https://www.instagram.com/shao_ting/" at bounding box center [303, 373] width 103 height 13
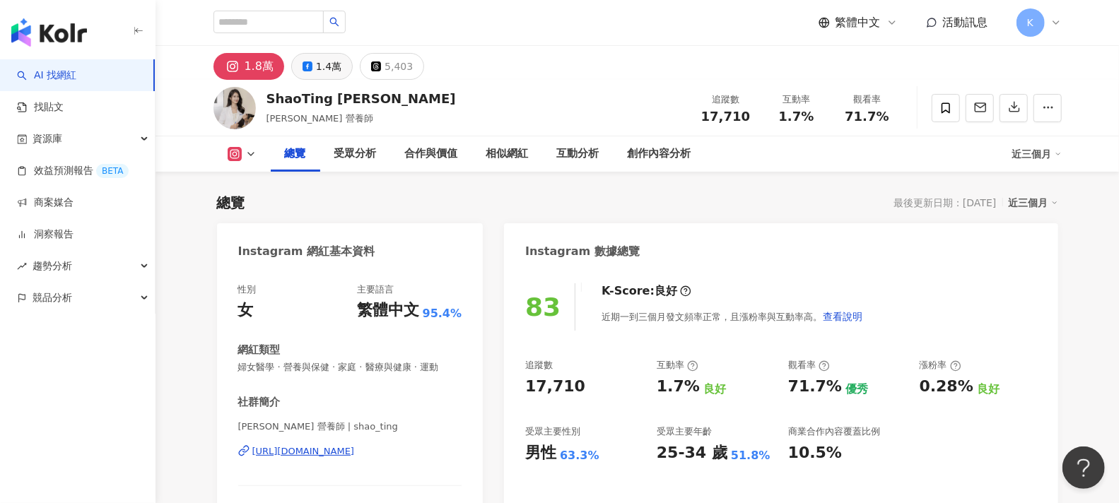
click at [320, 58] on div "1.4萬" at bounding box center [328, 67] width 25 height 20
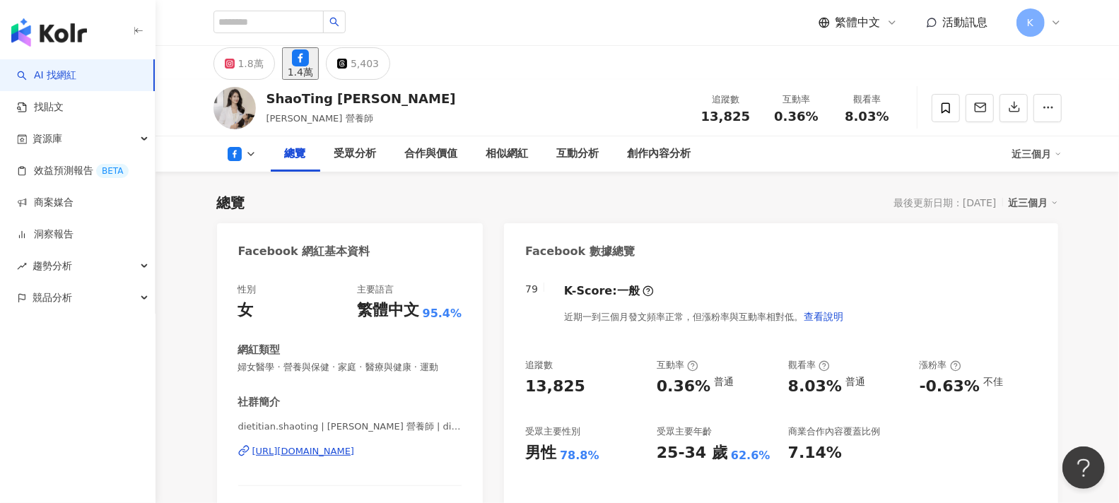
drag, startPoint x: 407, startPoint y: 455, endPoint x: 253, endPoint y: 454, distance: 153.4
click at [253, 454] on div "性別 女 主要語言 繁體中文 95.4% 網紅類型 婦女醫學 · 營養與保健 · 家庭 · 醫療與健康 · 運動 社群簡介 dietitian.shaotin…" at bounding box center [350, 427] width 267 height 317
click at [350, 451] on div "https://www.facebook.com/2176168905965607" at bounding box center [303, 451] width 103 height 13
click at [355, 455] on div "https://www.facebook.com/2176168905965607" at bounding box center [303, 451] width 103 height 13
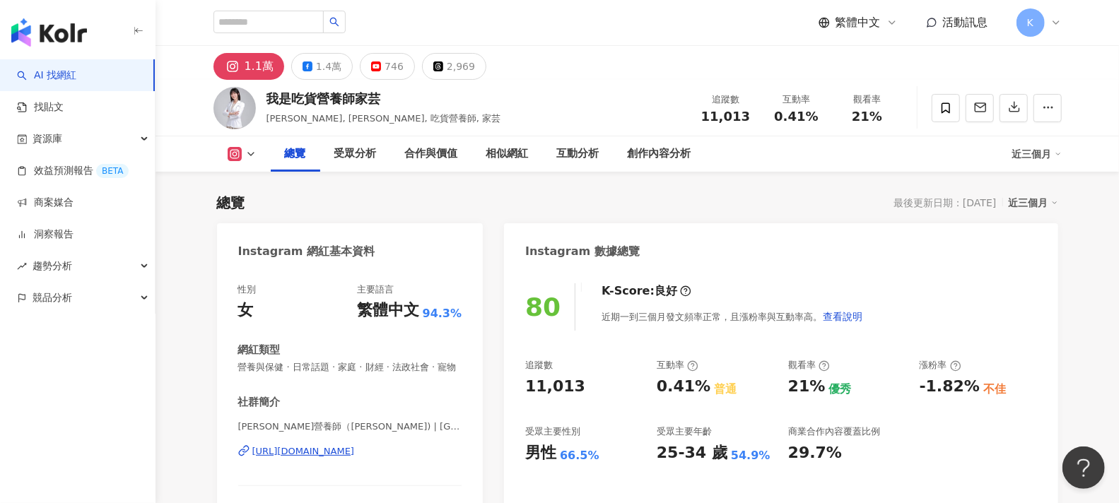
click at [351, 458] on div "https://www.instagram.com/yunliuu/" at bounding box center [303, 451] width 103 height 13
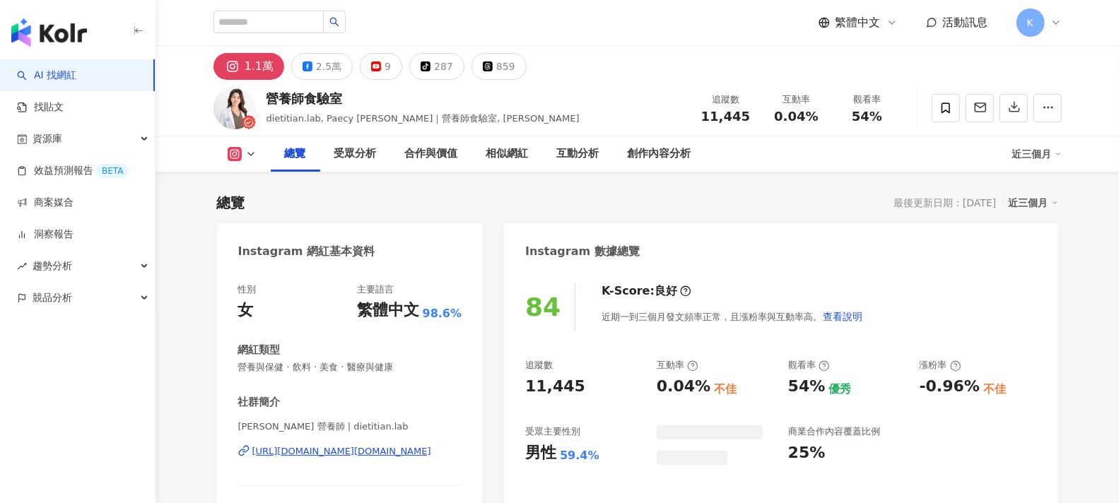
click at [369, 453] on div "[URL][DOMAIN_NAME][DOMAIN_NAME]" at bounding box center [341, 451] width 179 height 13
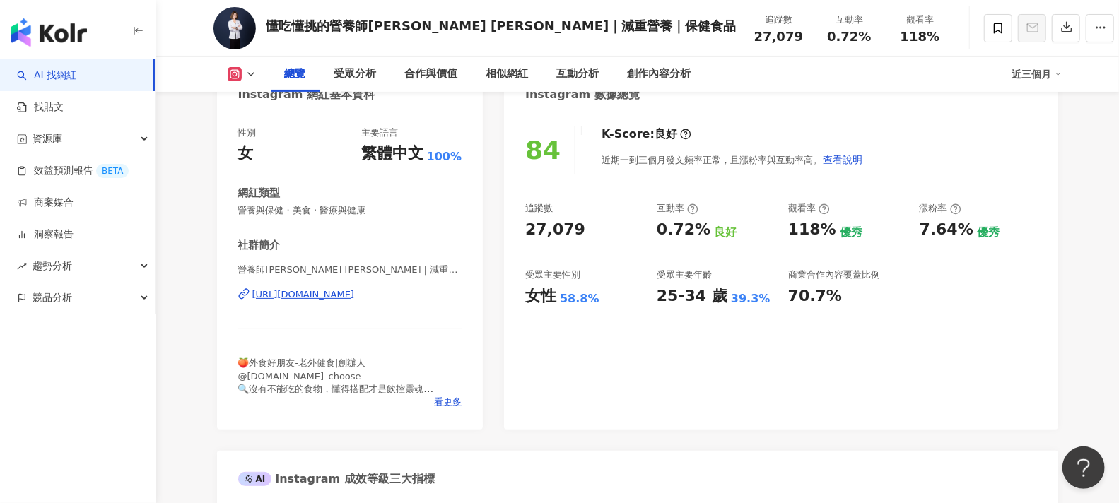
click at [355, 292] on div "https://www.instagram.com/nutritionlife_crystal/" at bounding box center [303, 294] width 103 height 13
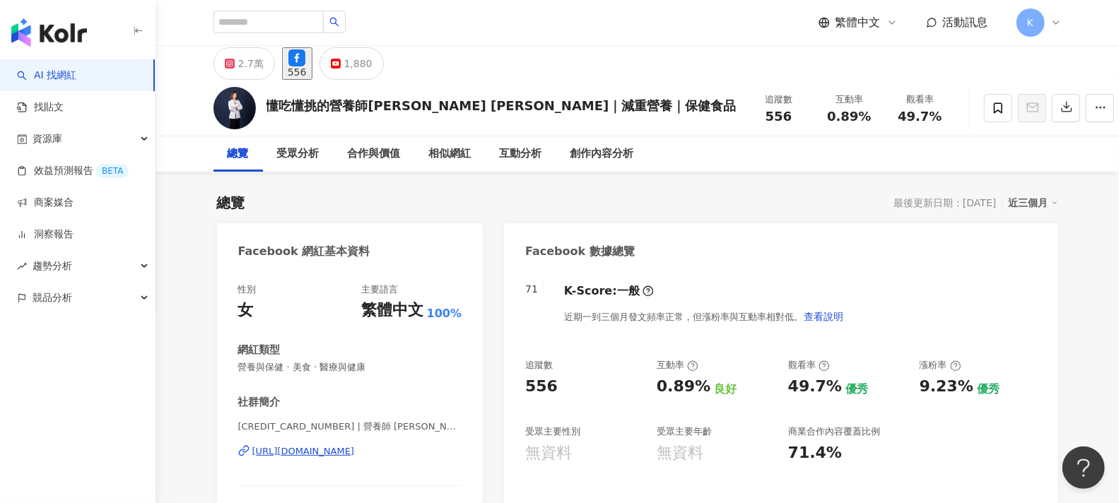
click at [355, 455] on div "https://www.facebook.com/108983835357235" at bounding box center [303, 451] width 103 height 13
drag, startPoint x: 252, startPoint y: 452, endPoint x: 485, endPoint y: 455, distance: 233.3
click at [252, 452] on div "性別 女 主要語言 繁體中文 100% 網紅類型 營養與保健 · 美食 · 醫療與健康 社群簡介 108983835357235 | 營養師 張郁靖Cryst…" at bounding box center [350, 427] width 267 height 317
click at [279, 19] on input "search" at bounding box center [269, 22] width 110 height 23
paste input "*******"
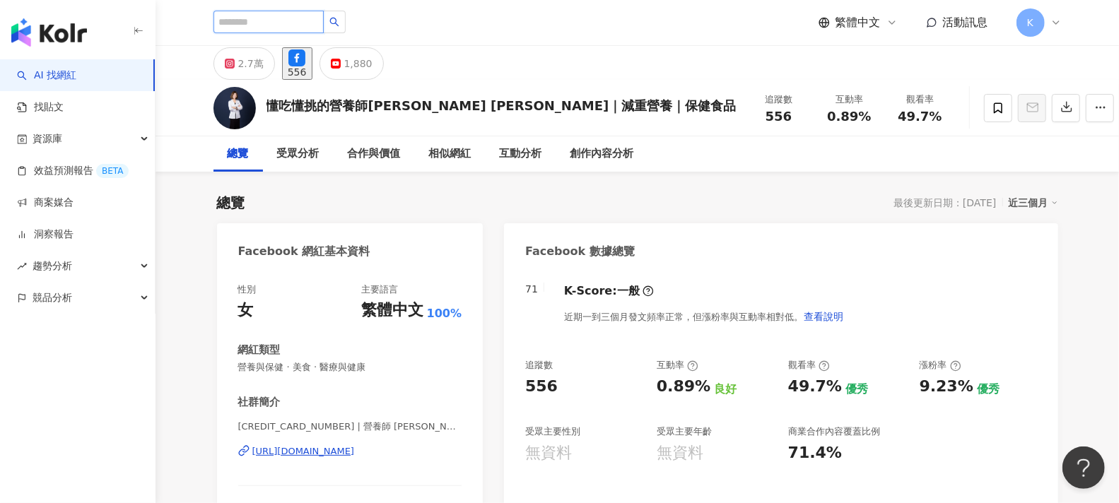
type input "*******"
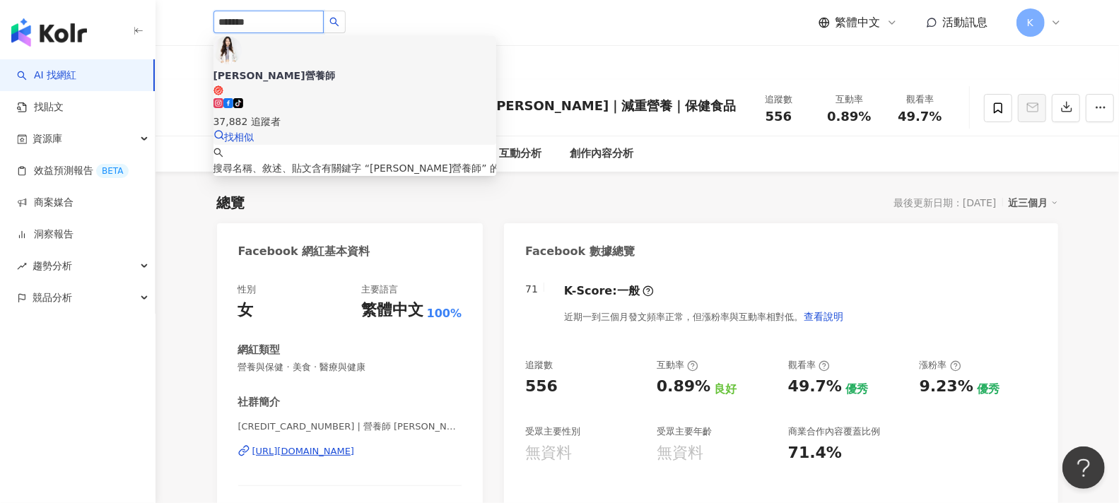
click at [433, 61] on div "Gina營養師 tiktok-icon 37,882 追蹤者 找相似" at bounding box center [355, 90] width 283 height 109
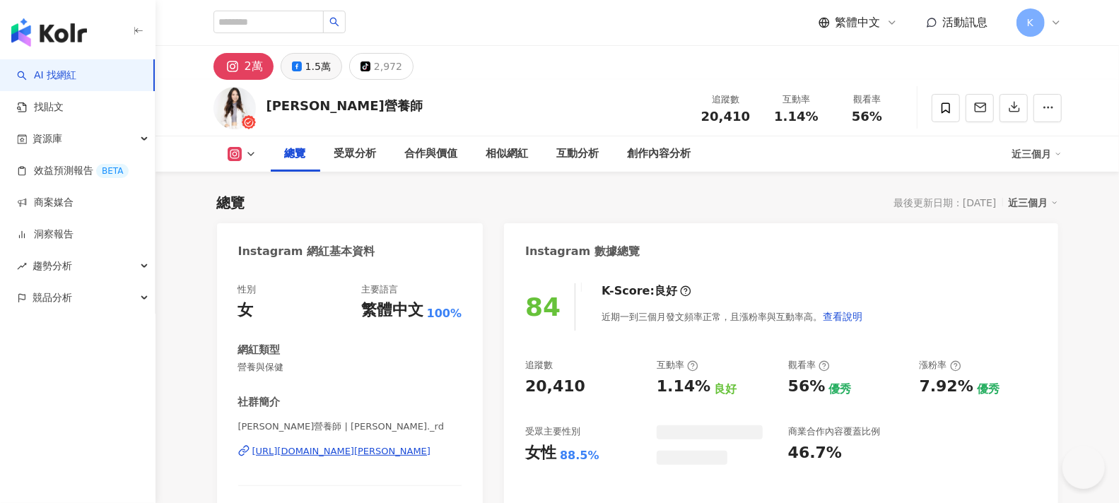
click at [301, 68] on button "1.5萬" at bounding box center [312, 66] width 62 height 27
click at [308, 64] on div "1.5萬" at bounding box center [317, 67] width 25 height 20
click at [312, 68] on div "1.5萬" at bounding box center [317, 67] width 25 height 20
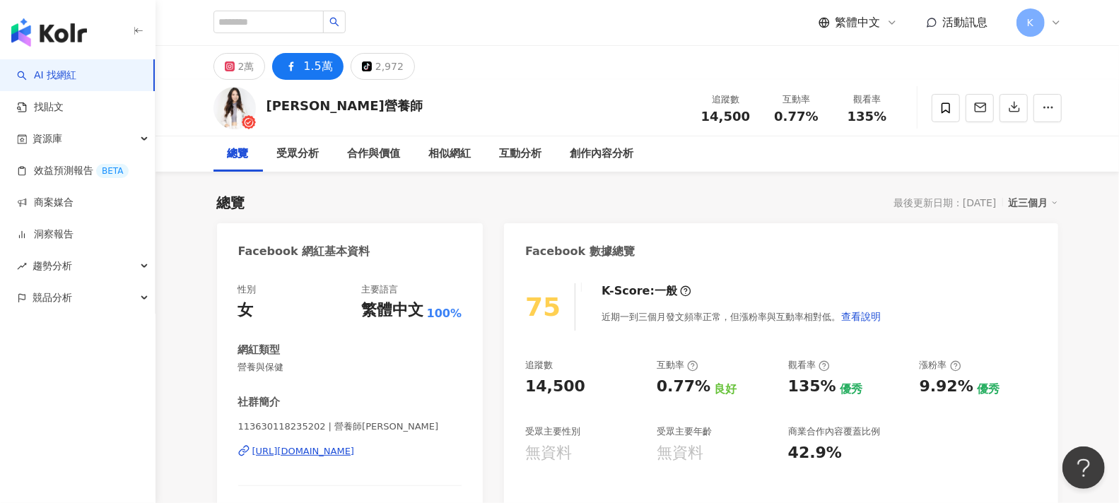
drag, startPoint x: 455, startPoint y: 455, endPoint x: 250, endPoint y: 456, distance: 205.0
click at [250, 456] on div "性別 女 主要語言 繁體中文 100% 網紅類型 營養與保健 社群簡介 113630118235202 | 營養師[PERSON_NAME] [URL][DO…" at bounding box center [350, 421] width 267 height 305
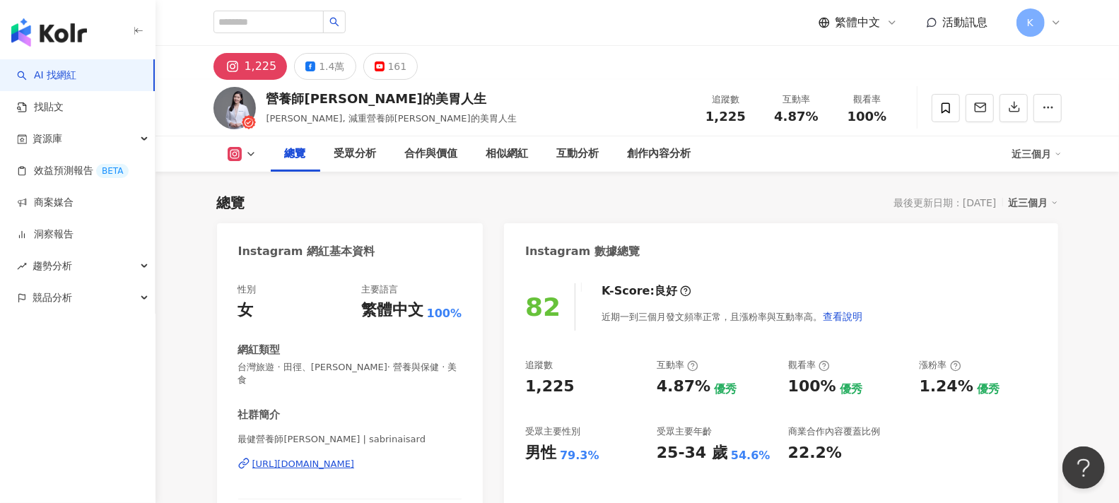
click at [355, 458] on div "https://www.instagram.com/sabrinaisard/" at bounding box center [303, 464] width 103 height 13
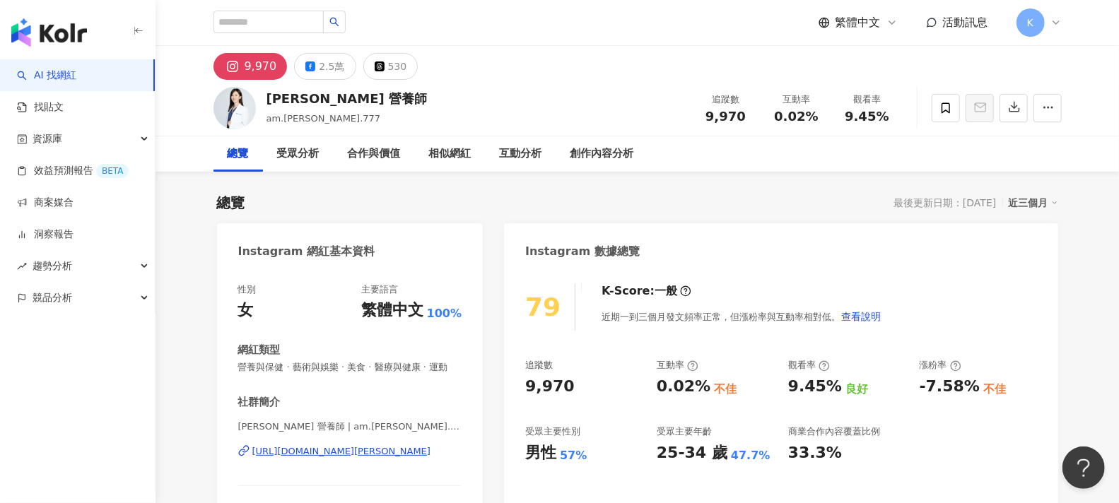
click at [322, 458] on div "https://www.instagram.com/am.lin.777/" at bounding box center [341, 451] width 179 height 13
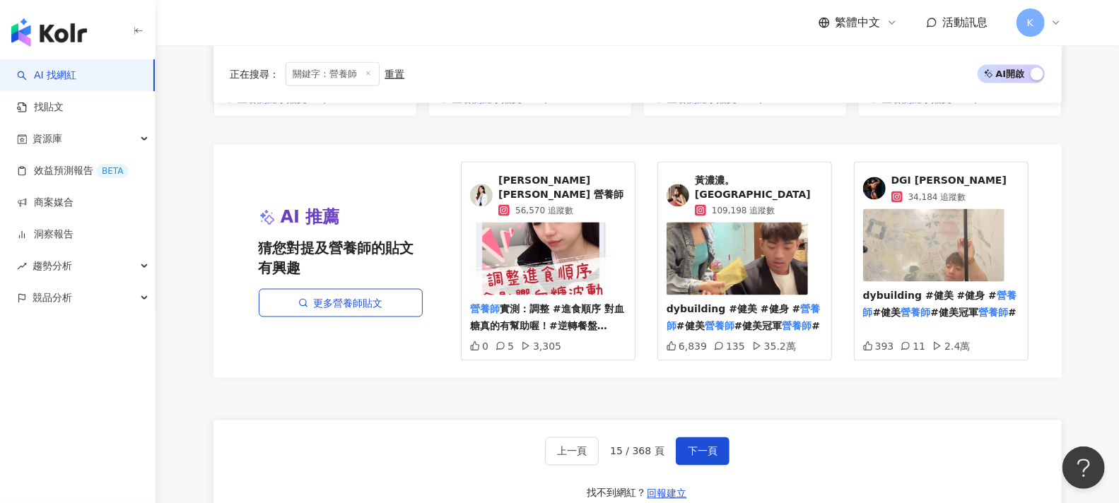
scroll to position [1466, 0]
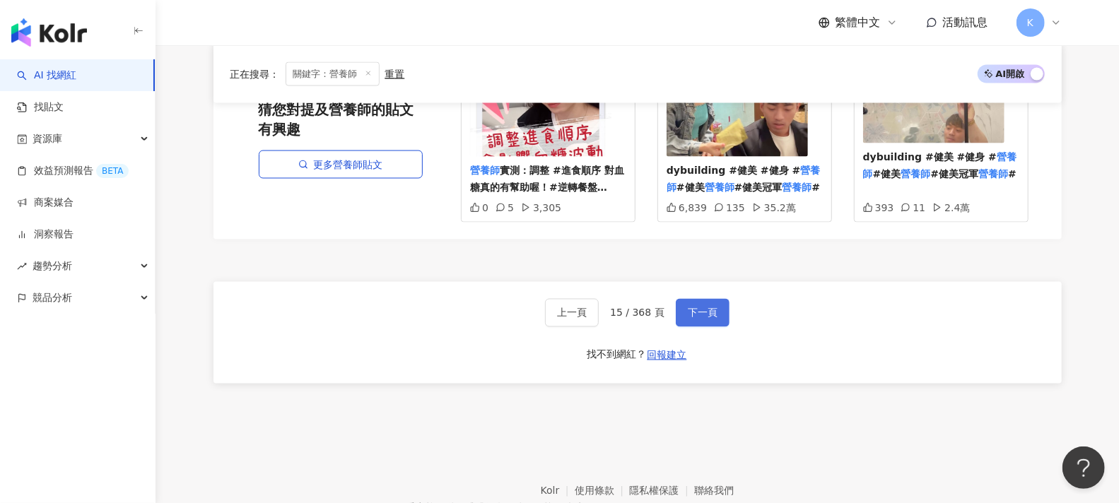
click at [722, 299] on button "下一頁" at bounding box center [703, 313] width 54 height 28
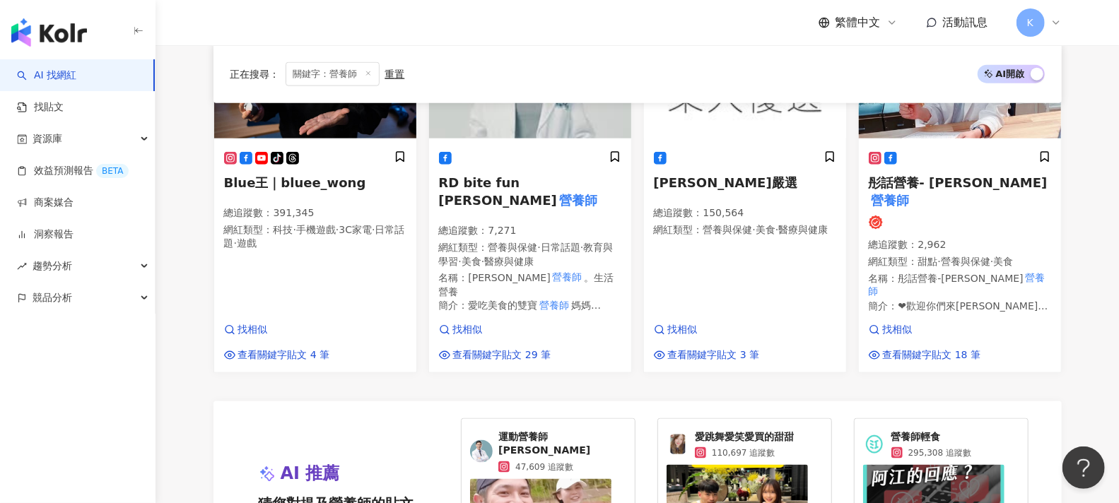
scroll to position [1481, 0]
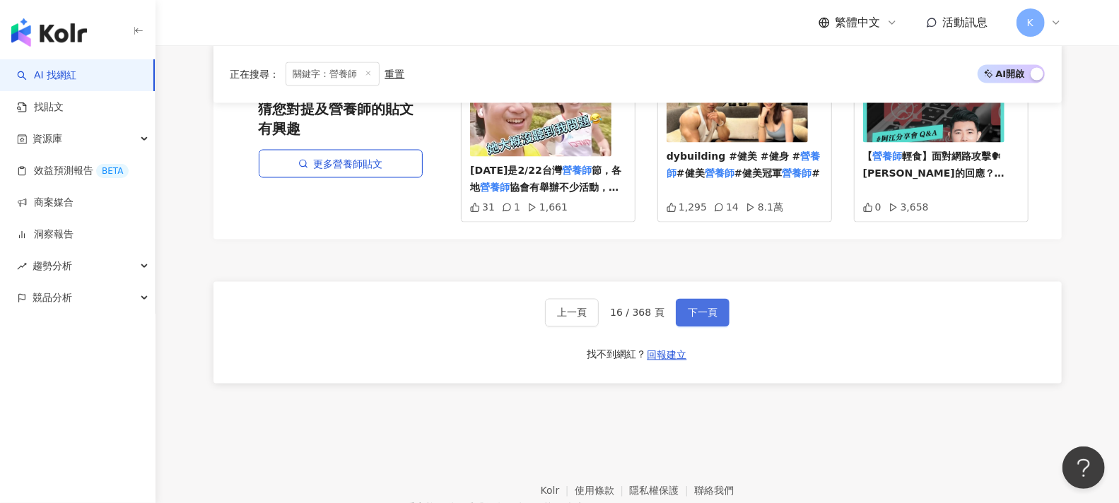
click at [711, 308] on span "下一頁" at bounding box center [703, 313] width 30 height 11
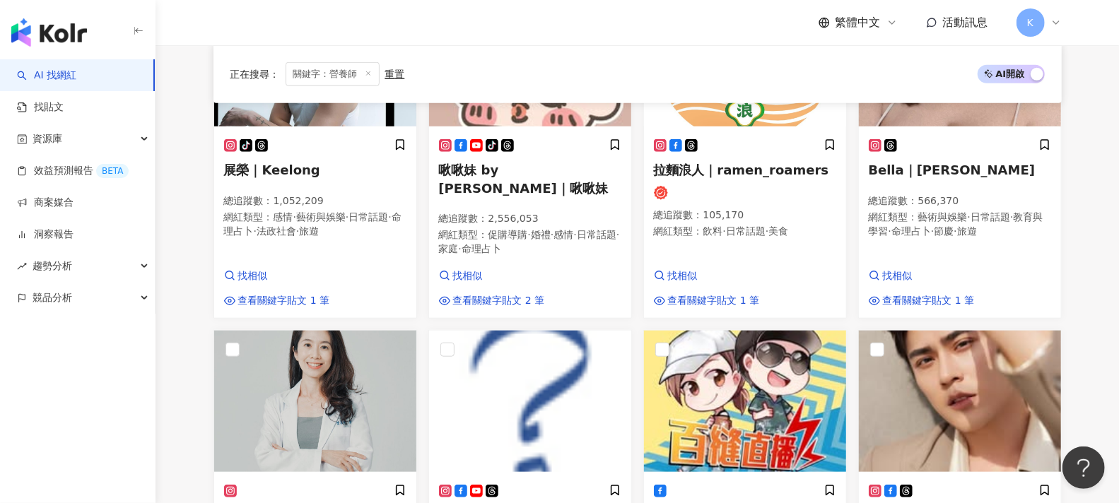
scroll to position [1256, 0]
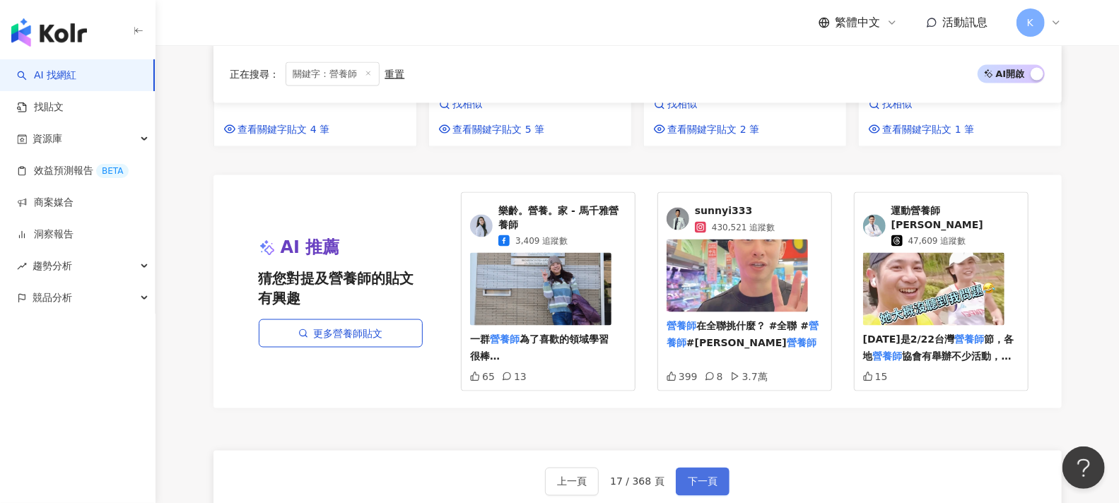
click at [719, 468] on button "下一頁" at bounding box center [703, 482] width 54 height 28
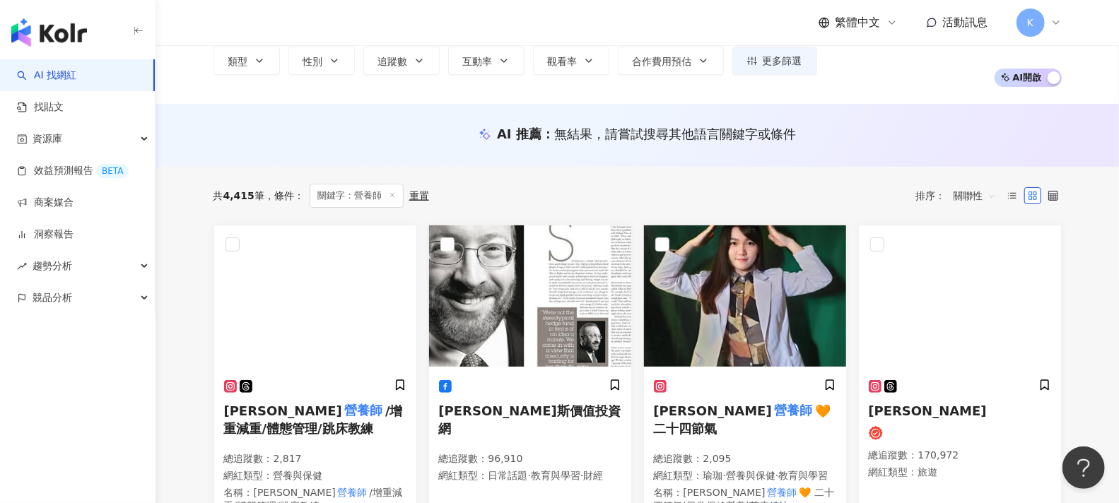
scroll to position [78, 0]
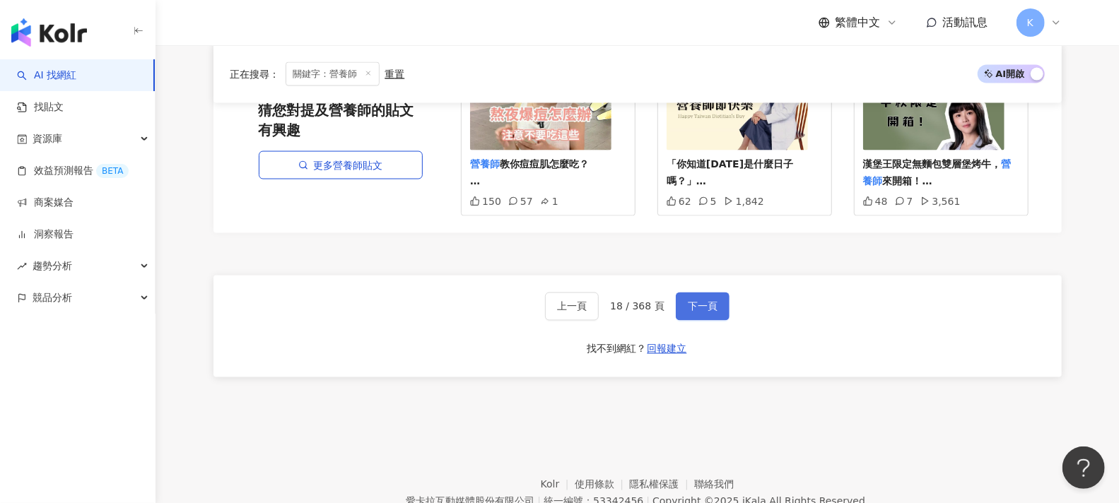
click at [678, 294] on button "下一頁" at bounding box center [703, 307] width 54 height 28
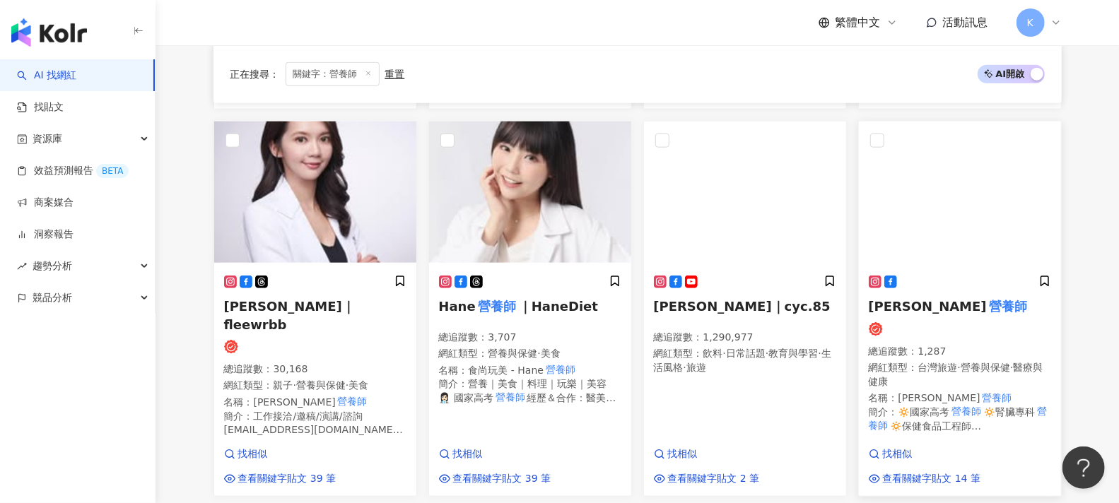
scroll to position [901, 0]
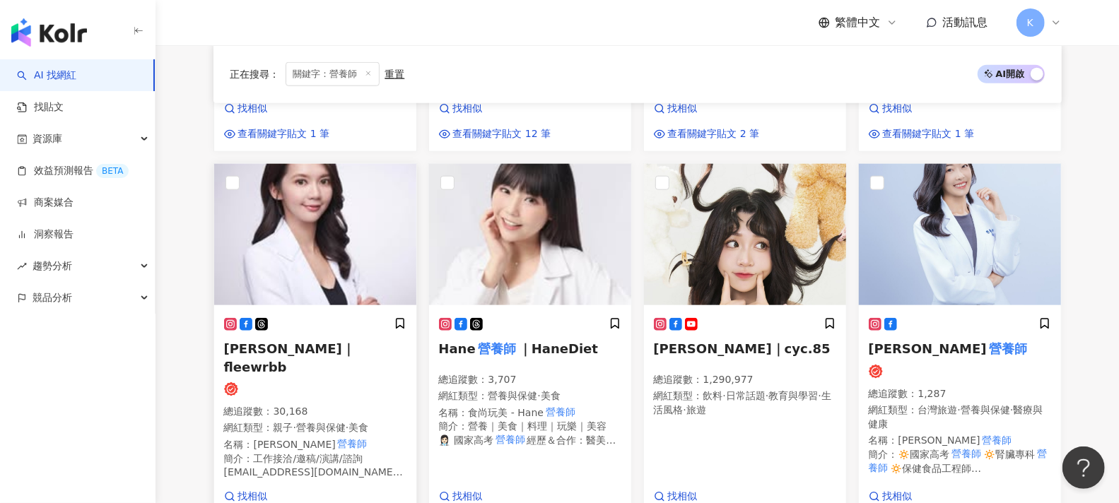
click at [308, 341] on span "倪曼婷｜fleewrbb" at bounding box center [289, 357] width 131 height 33
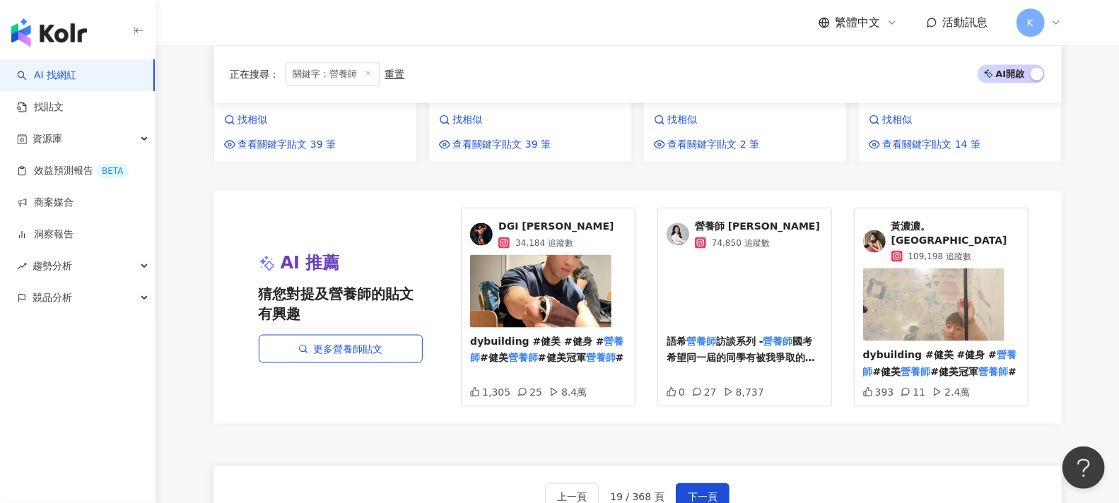
scroll to position [1495, 0]
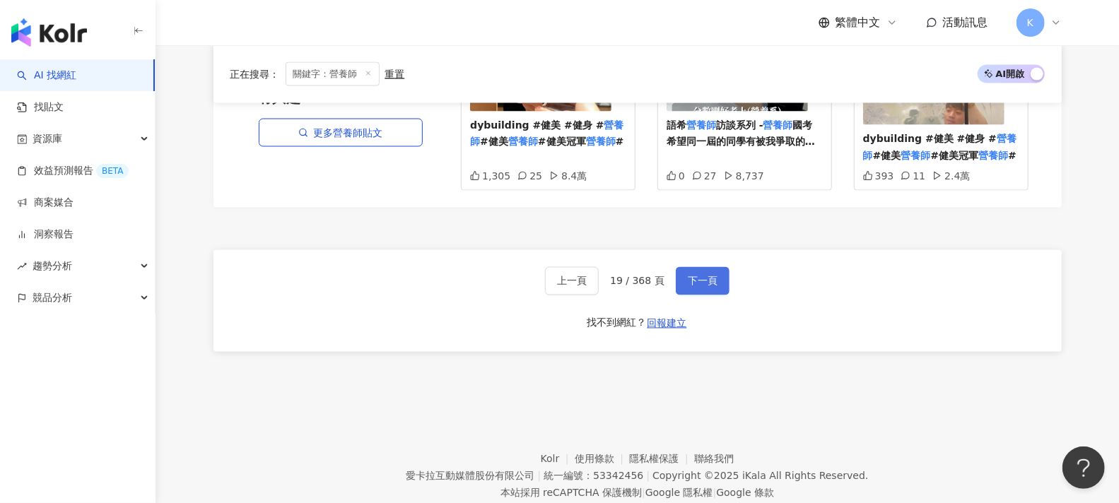
click at [714, 267] on button "下一頁" at bounding box center [703, 281] width 54 height 28
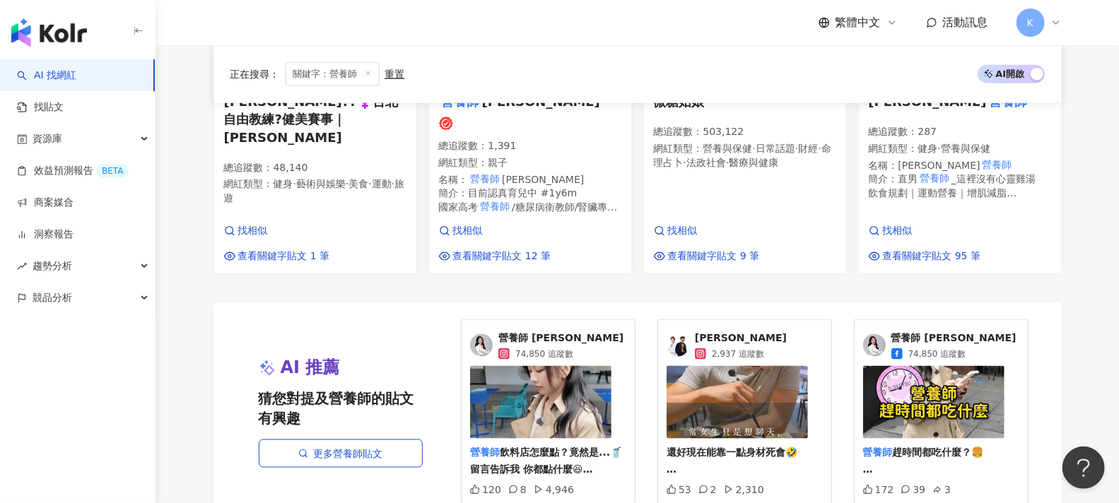
scroll to position [1292, 0]
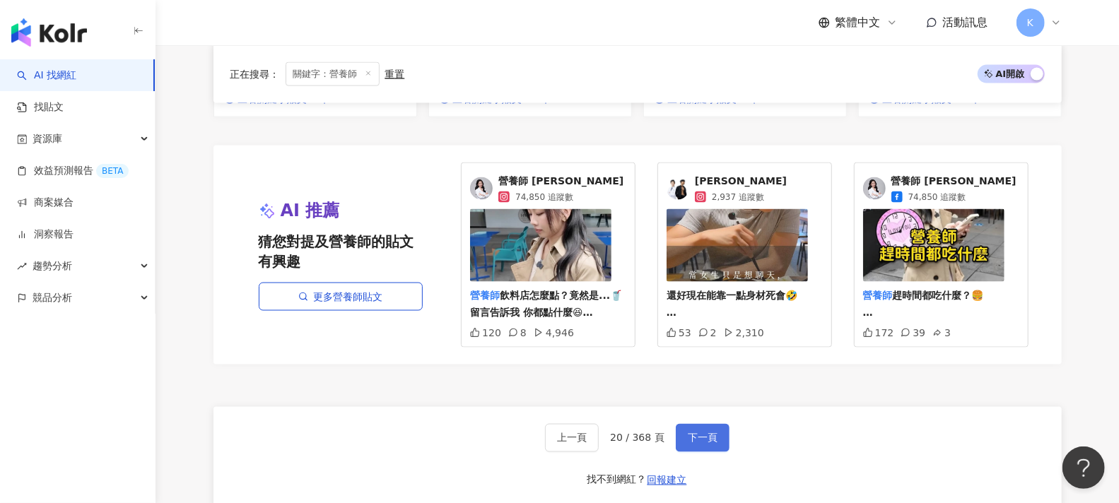
click at [718, 424] on button "下一頁" at bounding box center [703, 438] width 54 height 28
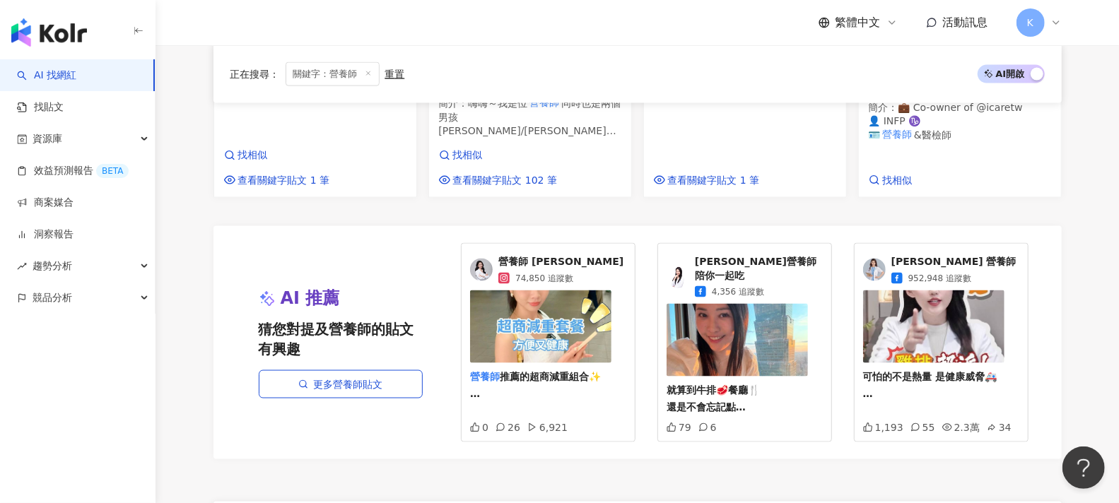
scroll to position [1232, 0]
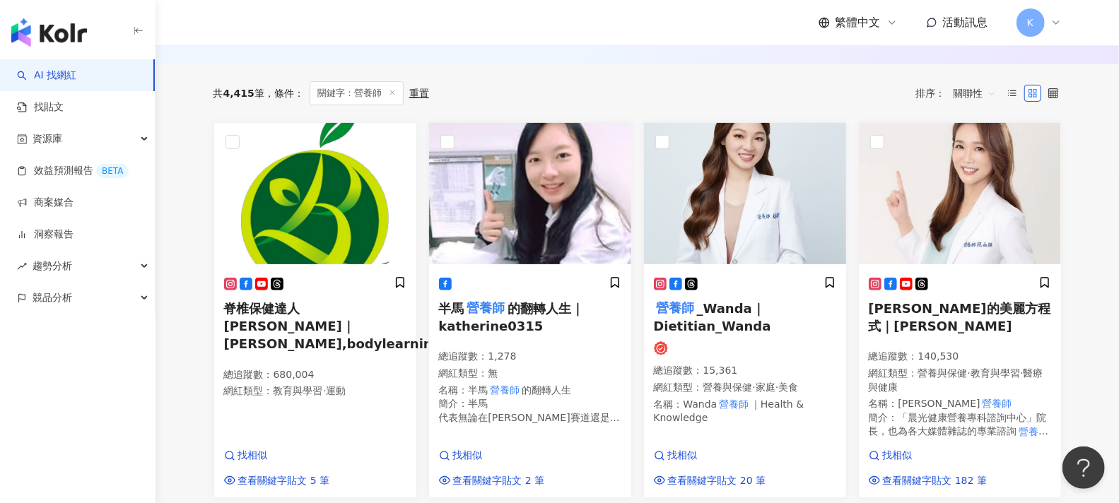
scroll to position [182, 0]
click at [722, 323] on span "_Wanda｜Dietitian_Wanda" at bounding box center [712, 316] width 117 height 33
click at [970, 305] on span "趙函穎的美麗方程式｜趙函穎" at bounding box center [960, 316] width 182 height 33
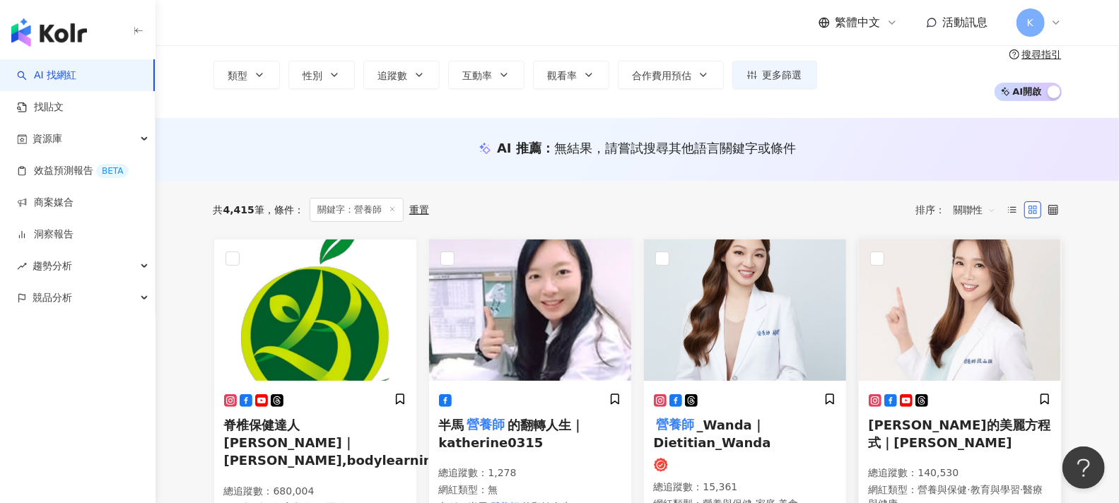
scroll to position [157, 0]
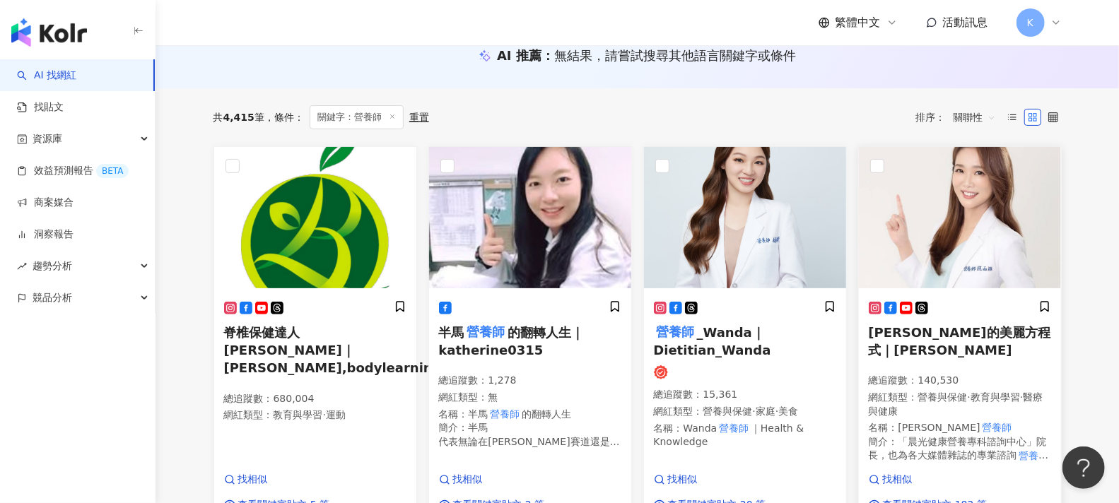
click at [963, 340] on div "趙函穎的美麗方程式｜趙函穎 總追蹤數 ： 140,530 網紅類型 ： 營養與保健 · 教育與學習 · 醫療與健康 名稱 ： 趙函穎 營養師 簡介 ： 「晨光…" at bounding box center [960, 386] width 182 height 173
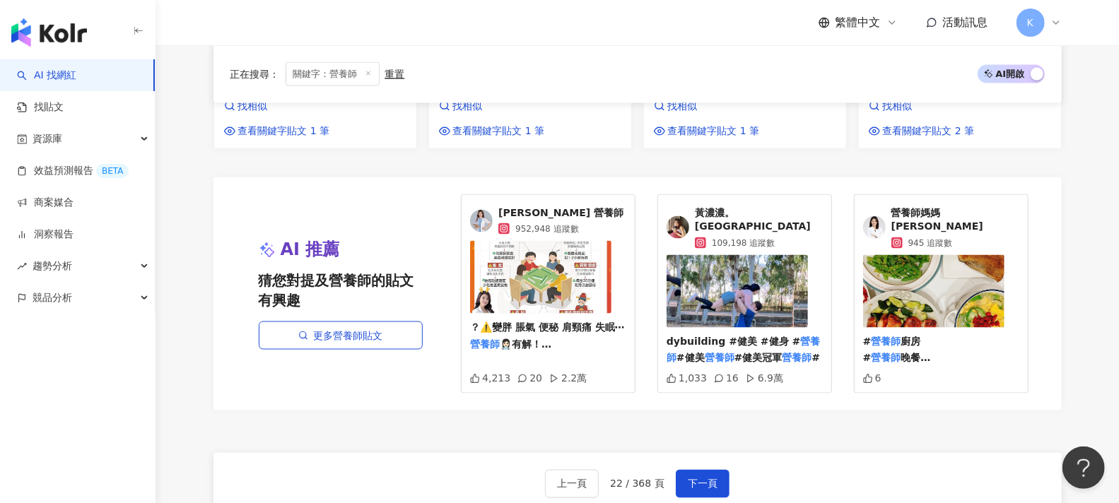
scroll to position [1335, 0]
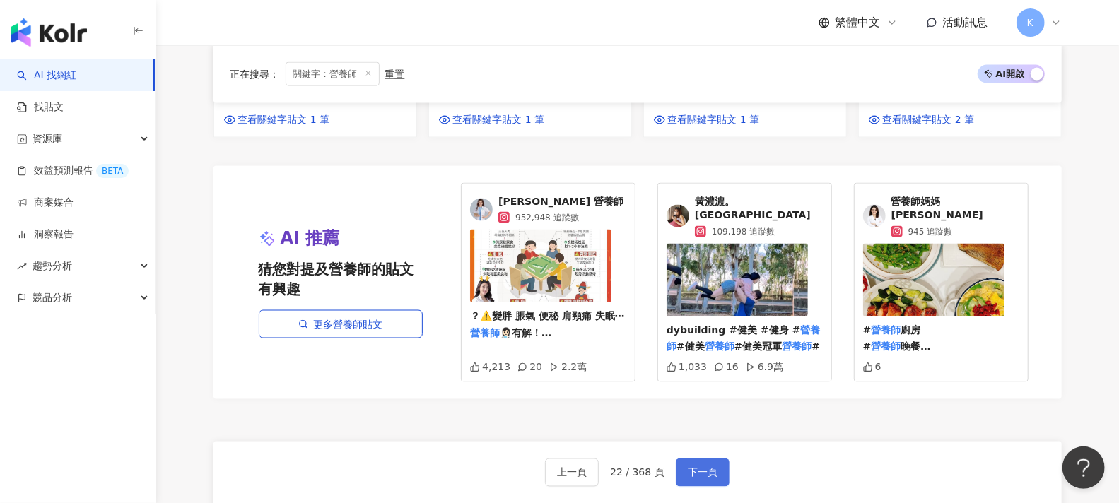
click at [718, 459] on button "下一頁" at bounding box center [703, 473] width 54 height 28
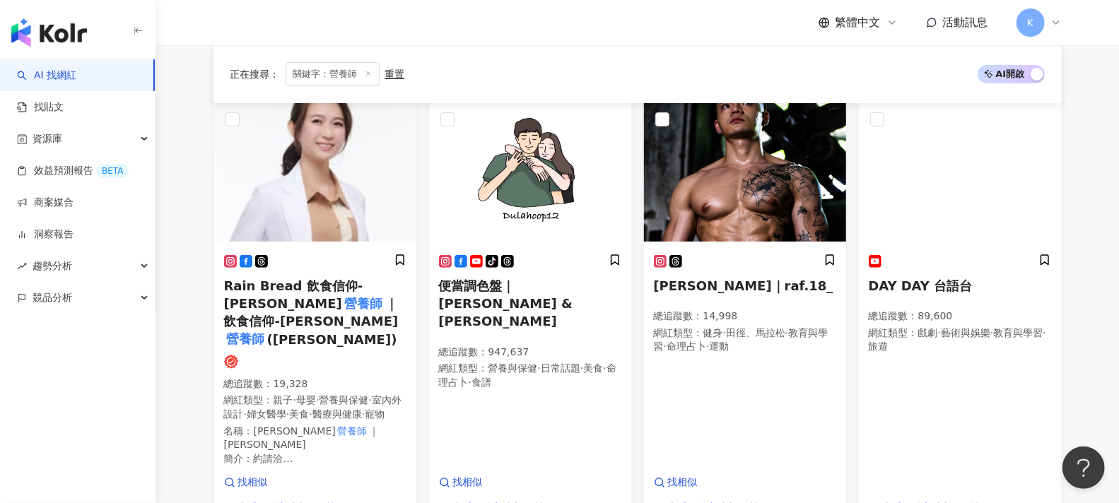
scroll to position [181, 0]
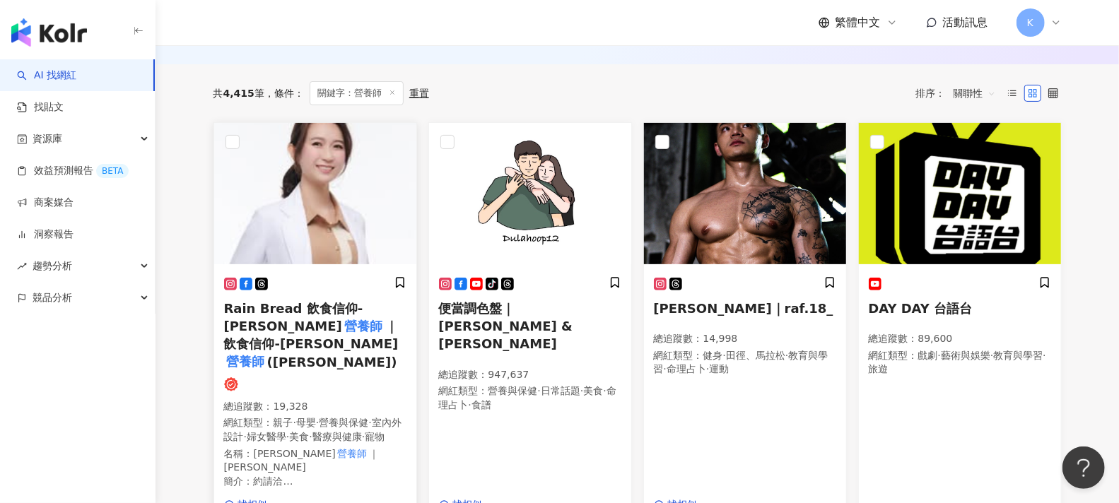
click at [322, 305] on span "Rain Bread 飲食信仰-鄭惠文" at bounding box center [293, 317] width 139 height 33
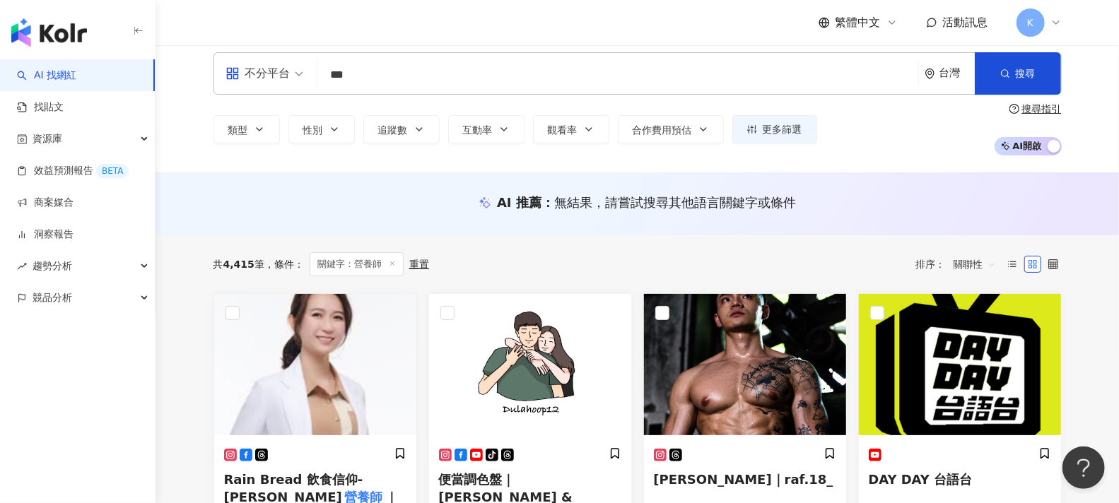
scroll to position [0, 0]
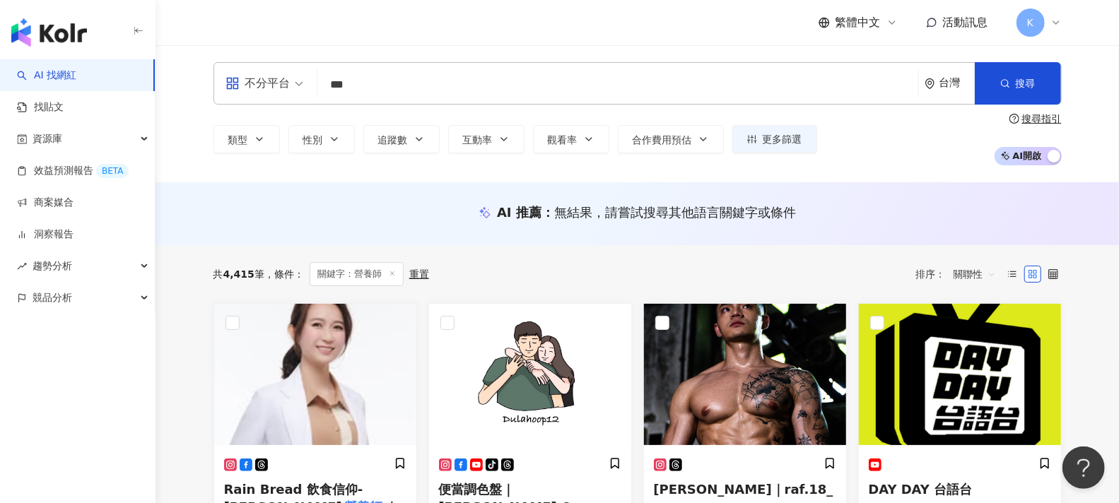
drag, startPoint x: 181, startPoint y: 308, endPoint x: 193, endPoint y: 300, distance: 14.3
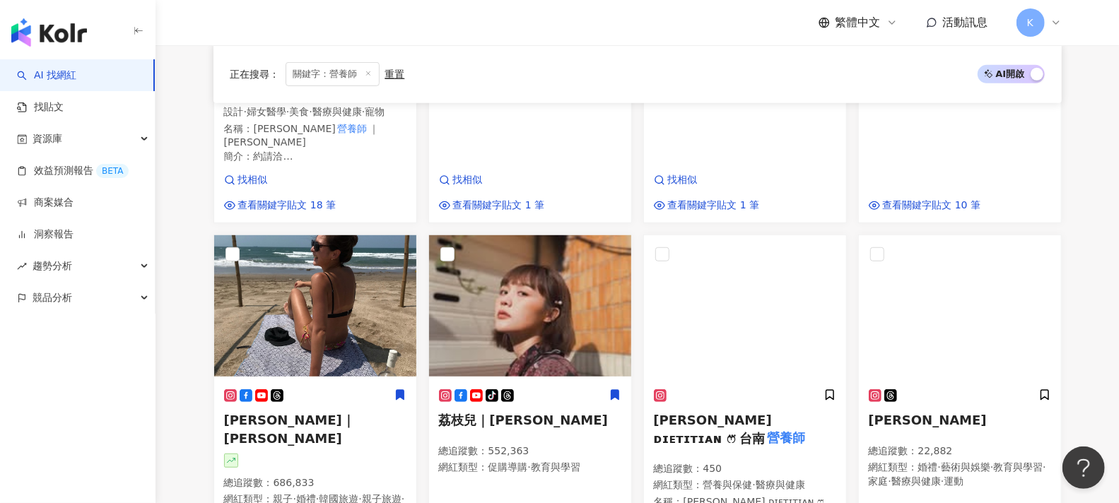
scroll to position [549, 0]
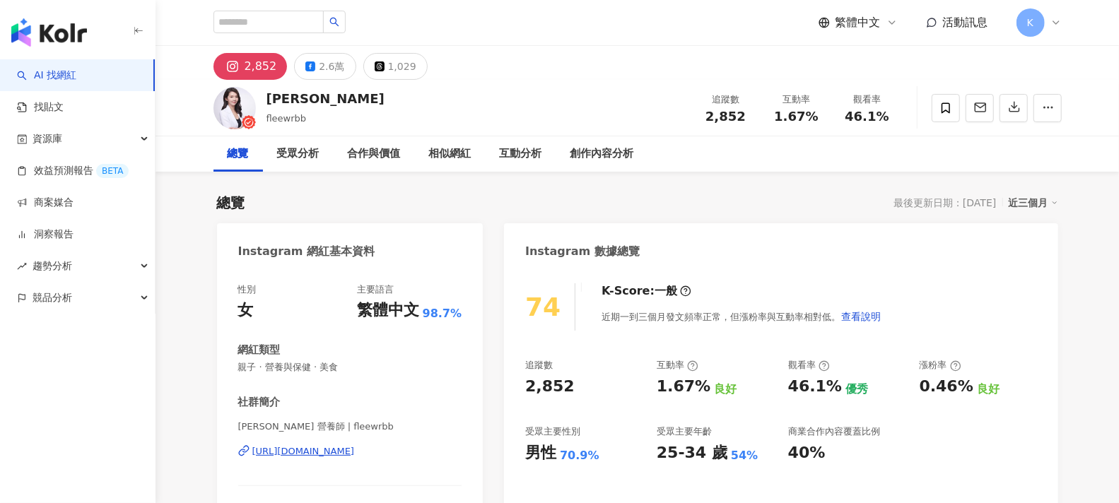
click at [355, 454] on div "[URL][DOMAIN_NAME]" at bounding box center [303, 451] width 103 height 13
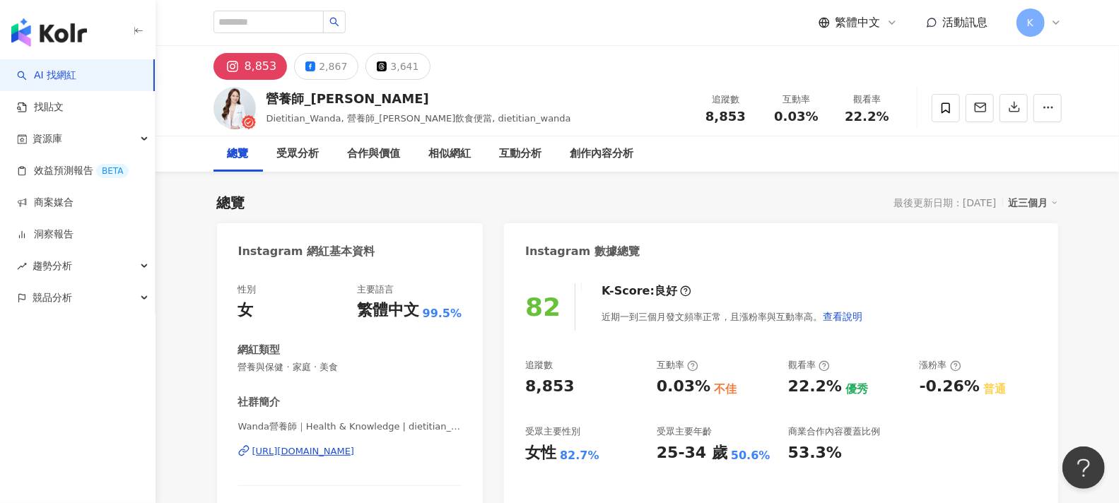
click at [355, 454] on div "https://www.instagram.com/dietitian_wanda/" at bounding box center [303, 451] width 103 height 13
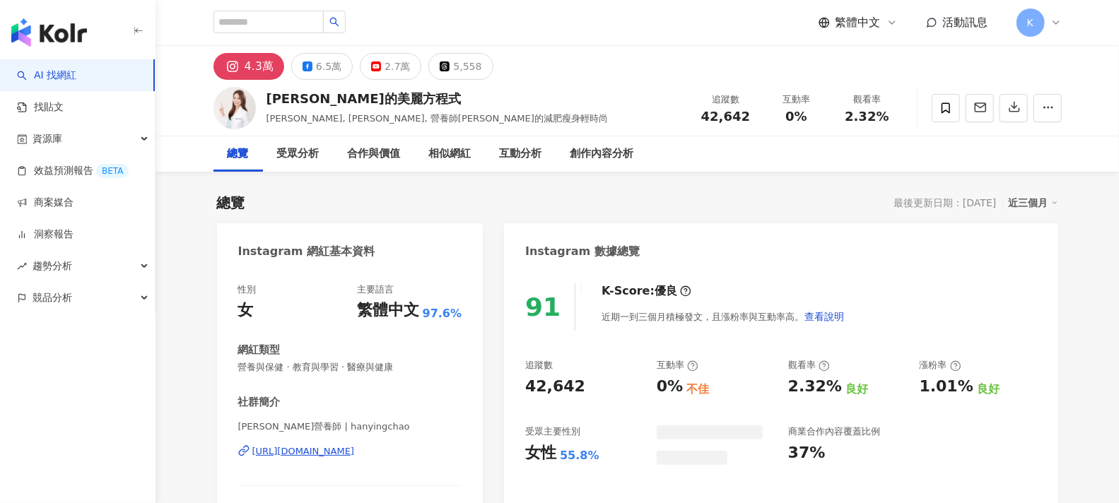
click at [338, 445] on div "[URL][DOMAIN_NAME]" at bounding box center [303, 451] width 103 height 13
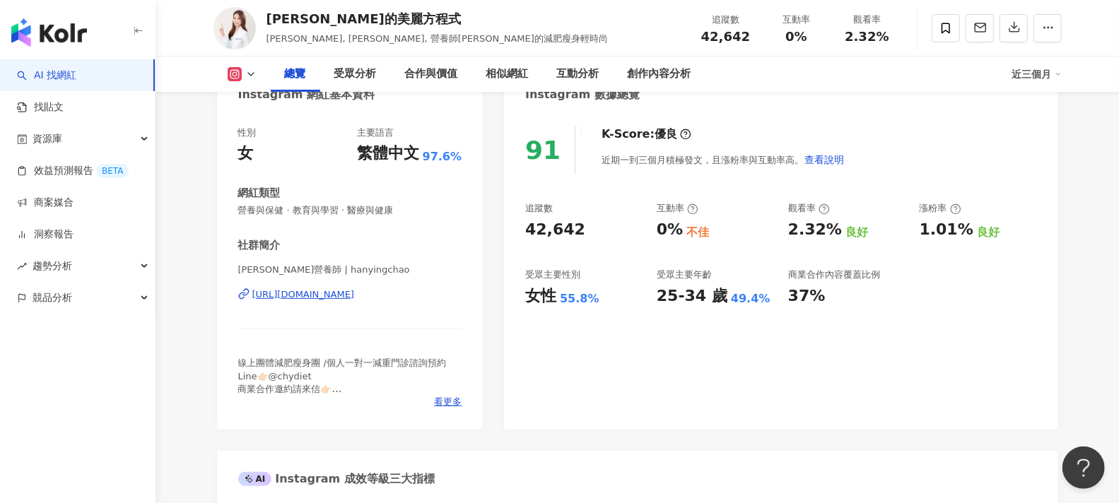
click at [349, 289] on div "[URL][DOMAIN_NAME]" at bounding box center [303, 294] width 103 height 13
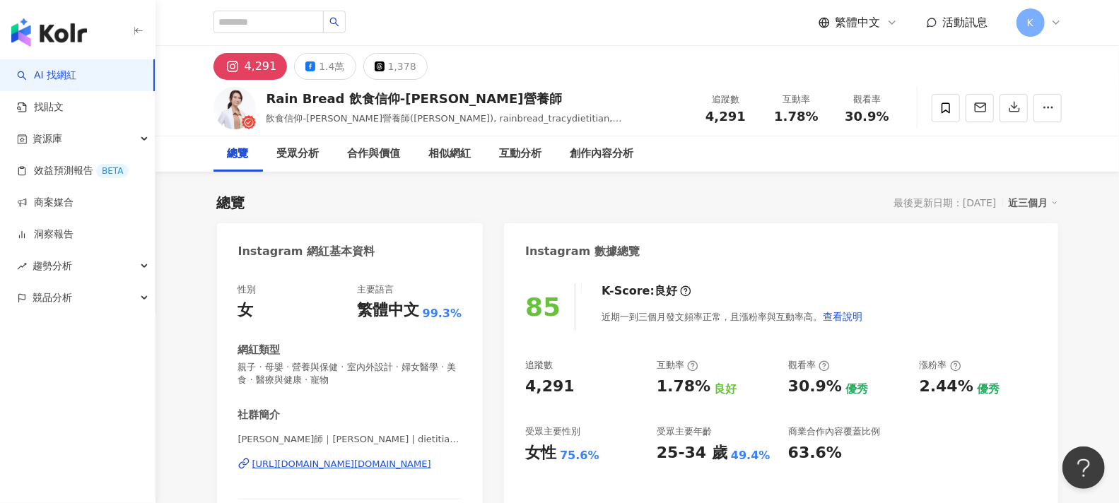
click at [370, 463] on div "[URL][DOMAIN_NAME][DOMAIN_NAME]" at bounding box center [341, 464] width 179 height 13
click at [319, 74] on div "1.4萬" at bounding box center [331, 67] width 25 height 20
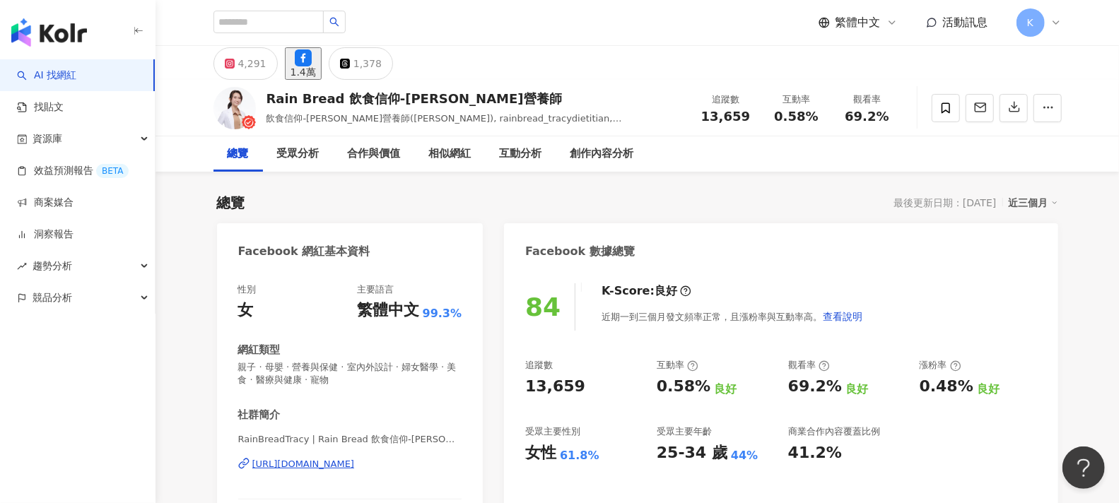
drag, startPoint x: 465, startPoint y: 467, endPoint x: 253, endPoint y: 466, distance: 211.4
click at [253, 466] on div "性別 女 主要語言 繁體中文 99.3% 網紅類型 親子 · 母嬰 · 營養與保健 · 室內外設計 · 婦女醫學 · 美食 · 醫療與健康 · 寵物 社群簡介…" at bounding box center [350, 434] width 267 height 330
